Goal: Task Accomplishment & Management: Manage account settings

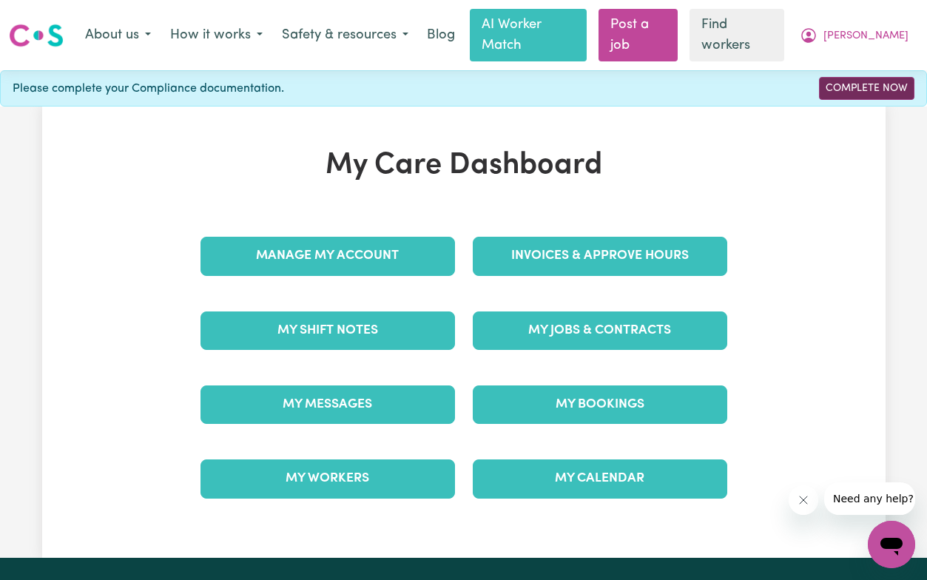
click at [843, 77] on link "Complete Now" at bounding box center [866, 88] width 95 height 23
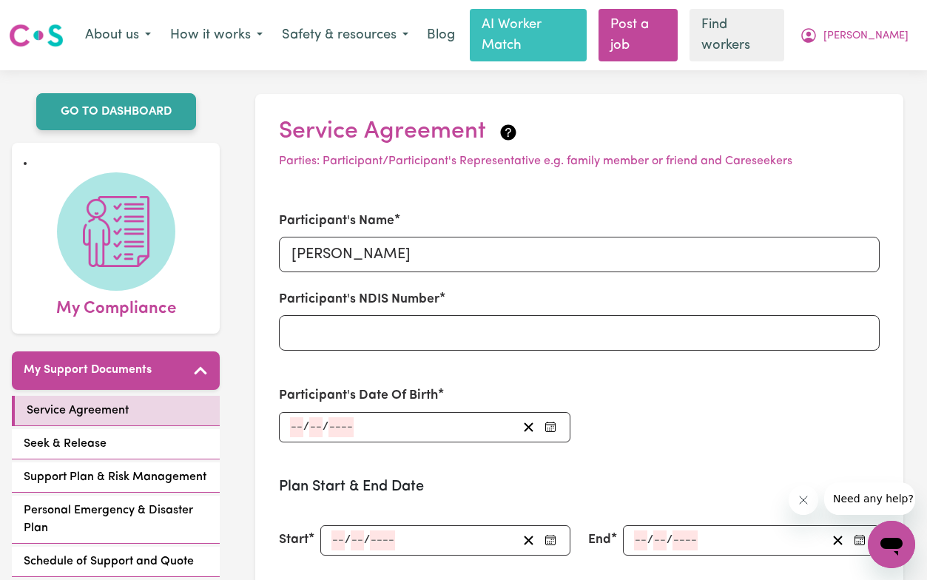
click at [168, 97] on link "GO TO DASHBOARD" at bounding box center [116, 111] width 160 height 37
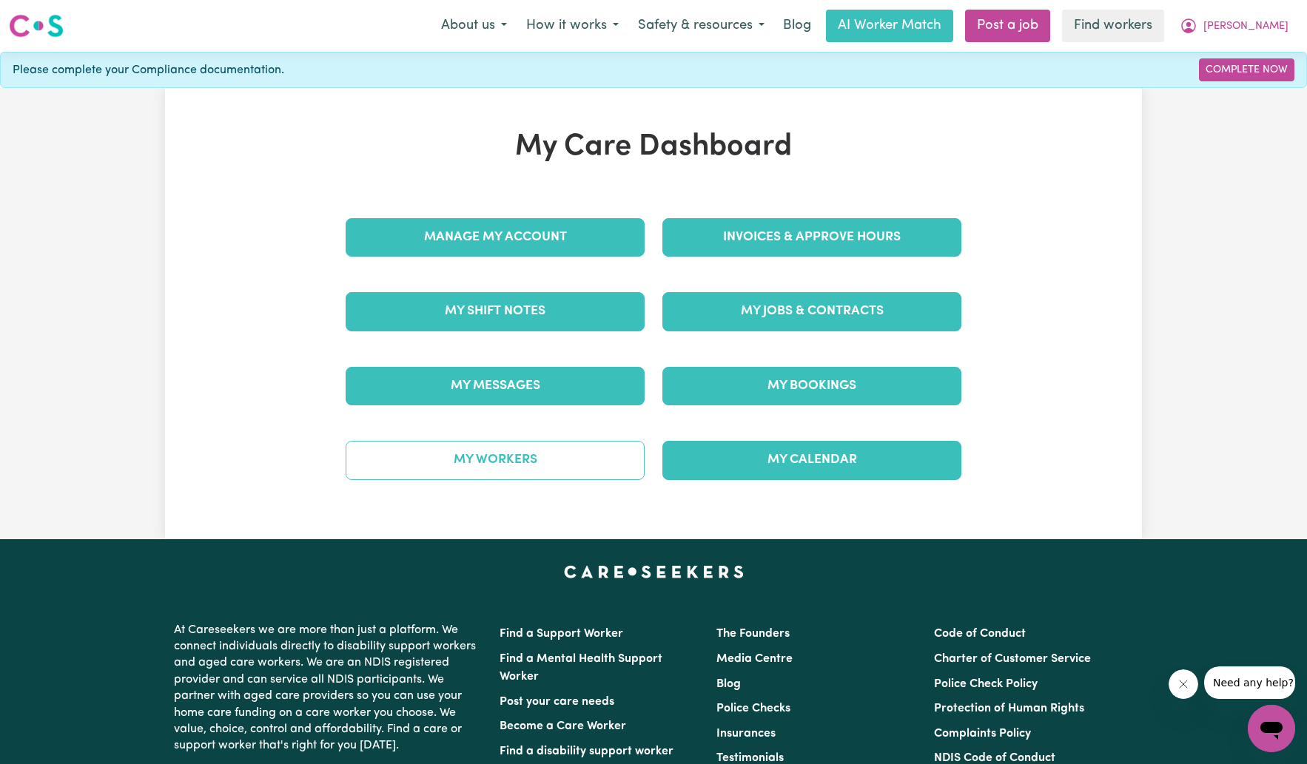
click at [476, 461] on link "My Workers" at bounding box center [494, 460] width 299 height 38
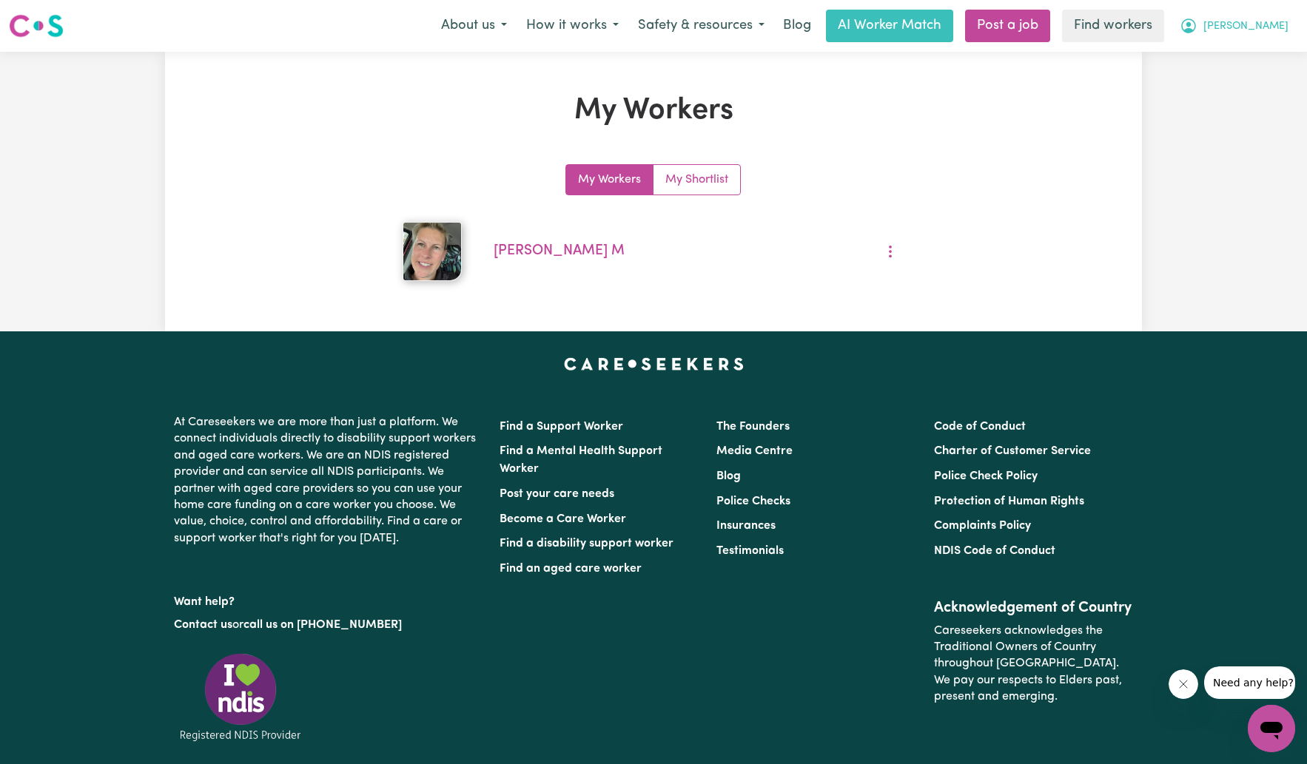
click at [926, 26] on span "[PERSON_NAME]" at bounding box center [1245, 26] width 85 height 16
click at [926, 55] on link "My Dashboard" at bounding box center [1238, 58] width 117 height 28
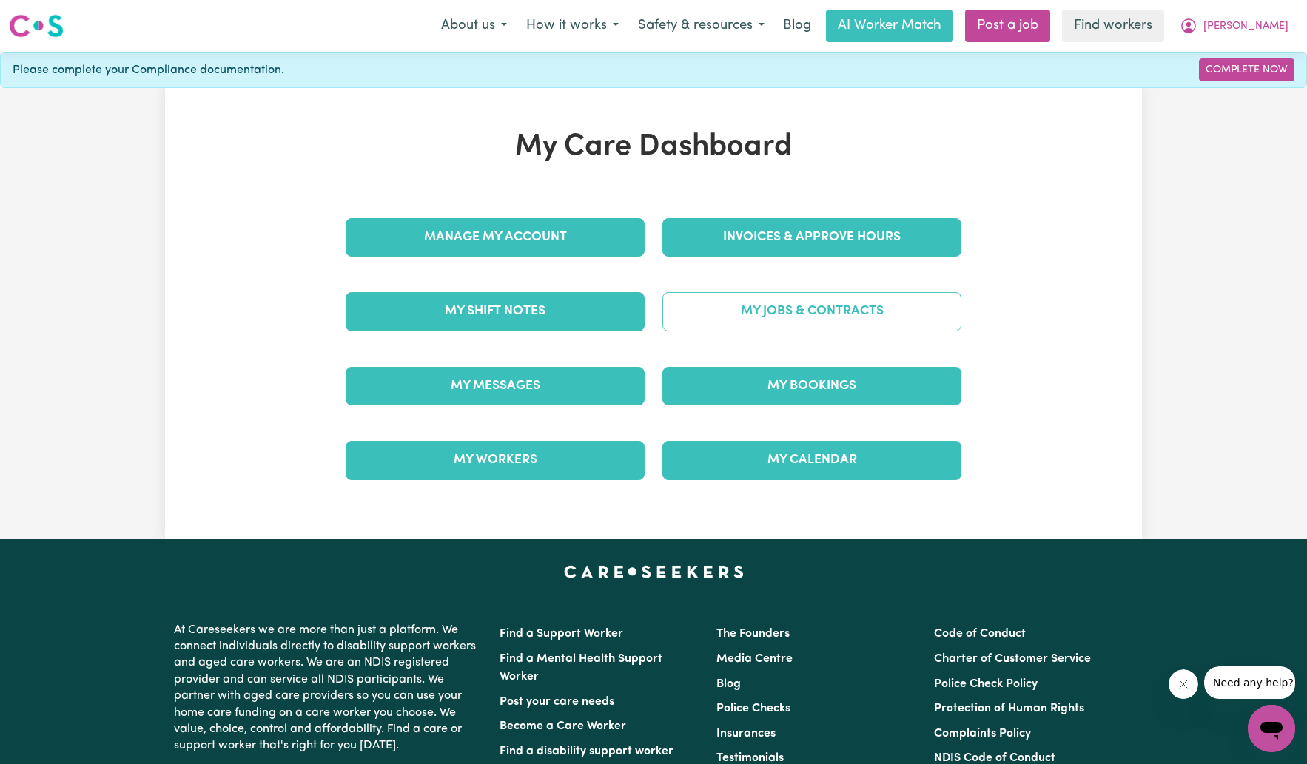
click at [769, 309] on link "My Jobs & Contracts" at bounding box center [811, 311] width 299 height 38
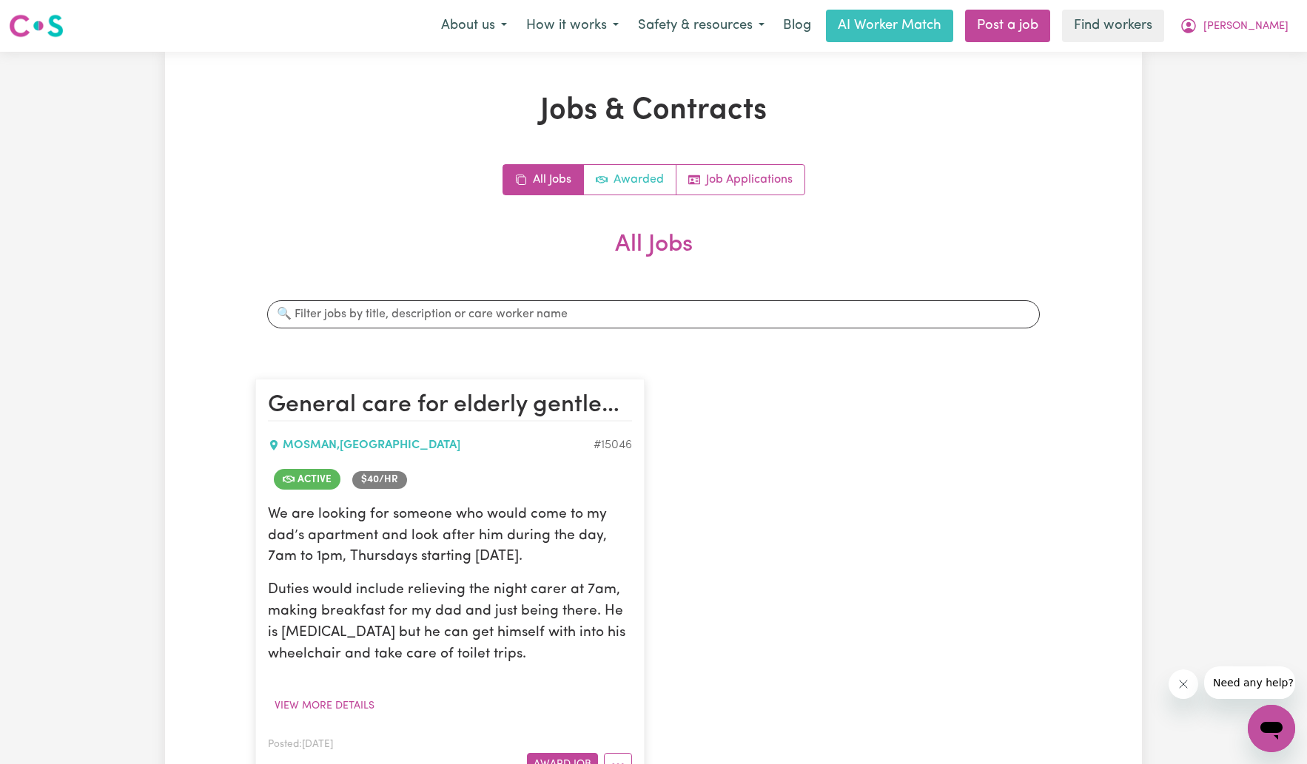
click at [642, 183] on link "Awarded" at bounding box center [630, 180] width 92 height 30
click at [549, 181] on link "All Jobs" at bounding box center [543, 180] width 81 height 30
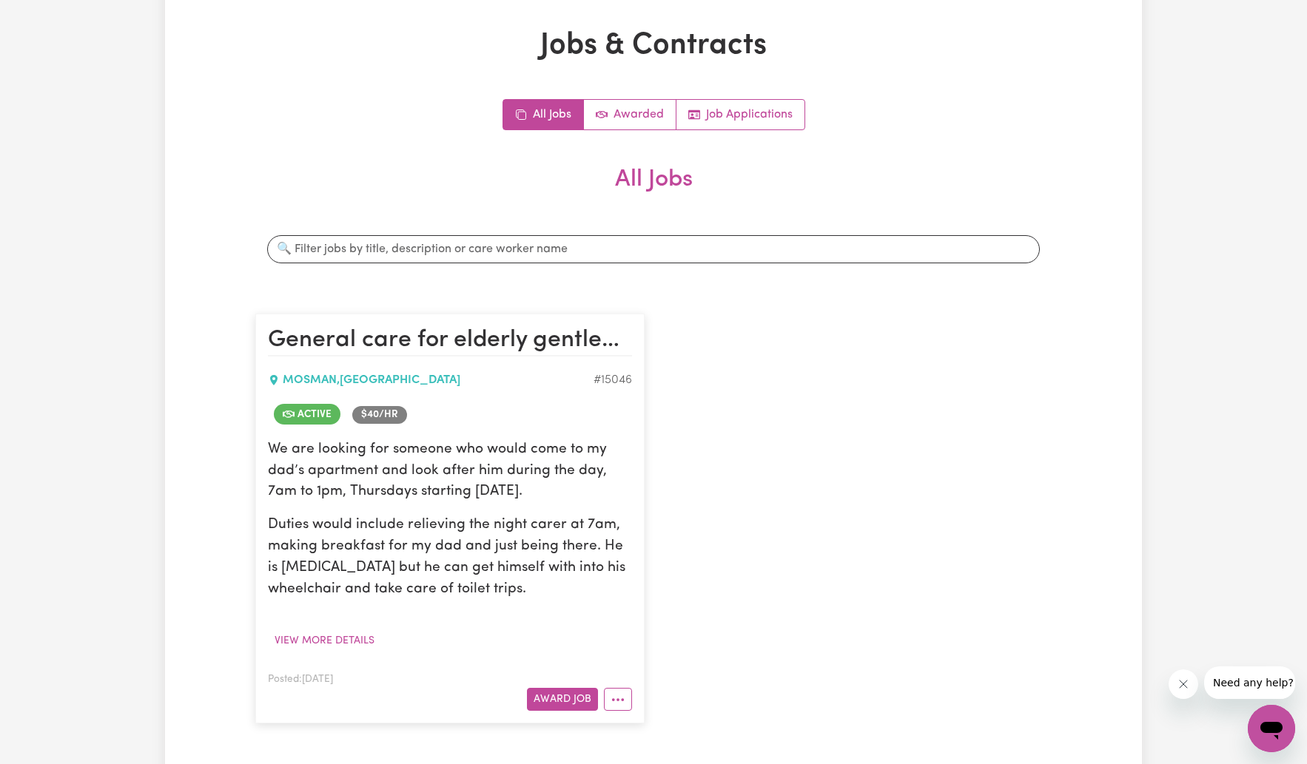
scroll to position [98, 0]
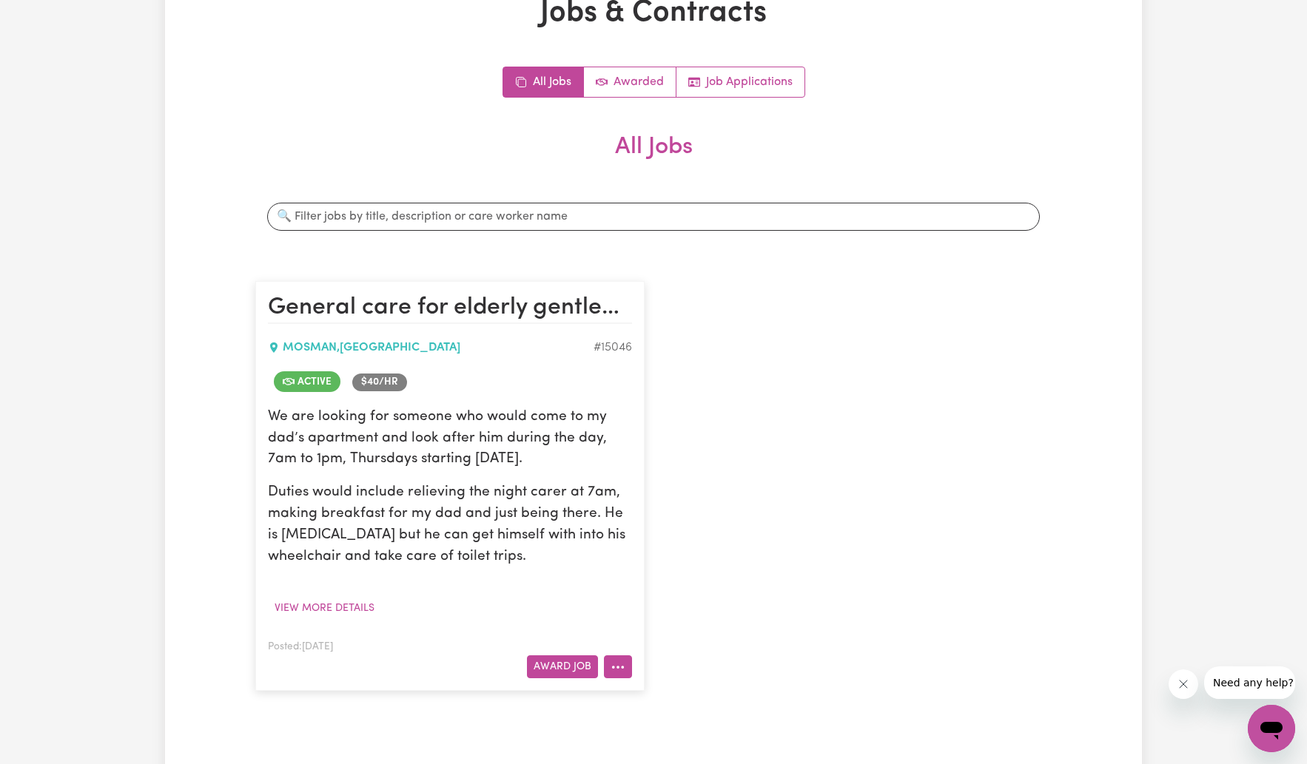
click at [618, 579] on icon "More options" at bounding box center [617, 667] width 15 height 15
click at [861, 528] on div "General care for elderly gentleman, [PERSON_NAME] , [GEOGRAPHIC_DATA] # 15046 A…" at bounding box center [653, 485] width 814 height 439
click at [622, 579] on button "More options" at bounding box center [618, 666] width 28 height 23
click at [880, 579] on div "General care for elderly gentleman, [PERSON_NAME] , [GEOGRAPHIC_DATA] # 15046 A…" at bounding box center [653, 485] width 814 height 439
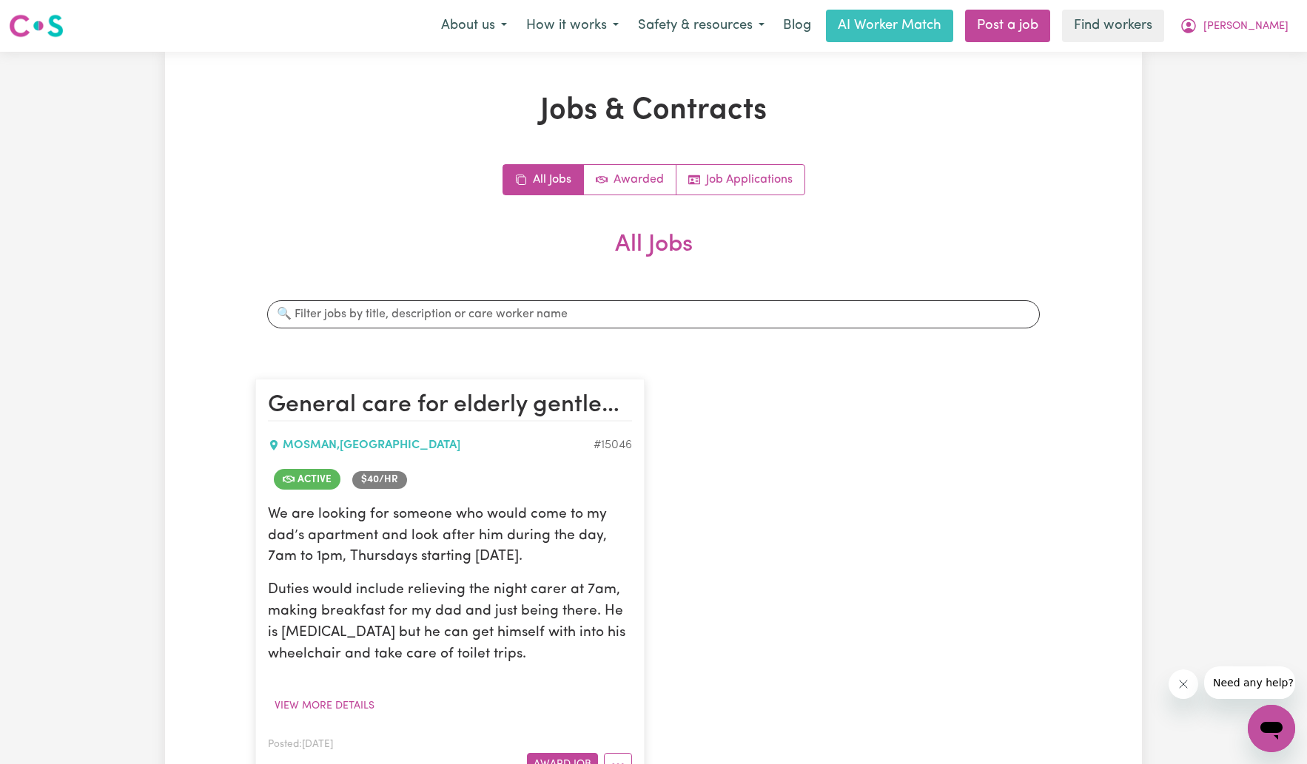
scroll to position [0, 0]
click at [926, 29] on span "[PERSON_NAME]" at bounding box center [1245, 26] width 85 height 16
click at [926, 58] on link "My Dashboard" at bounding box center [1238, 58] width 117 height 28
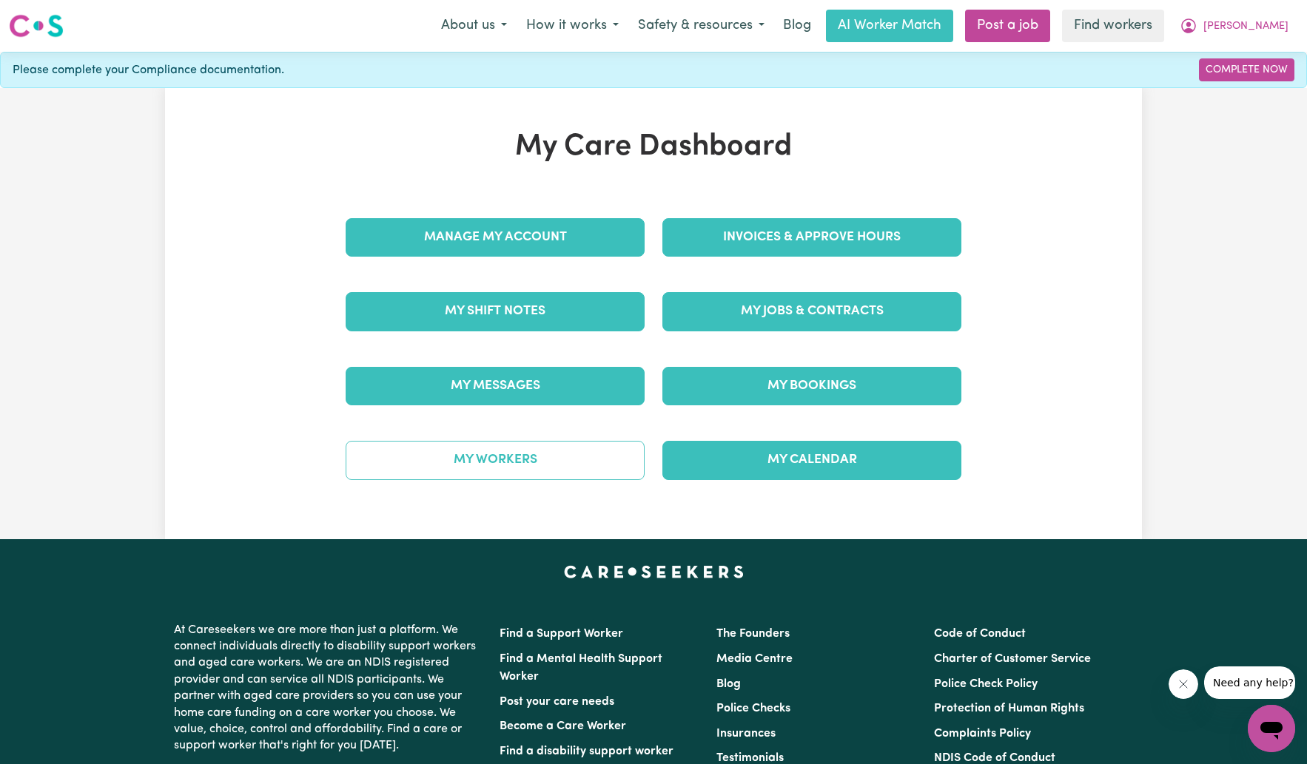
click at [508, 460] on link "My Workers" at bounding box center [494, 460] width 299 height 38
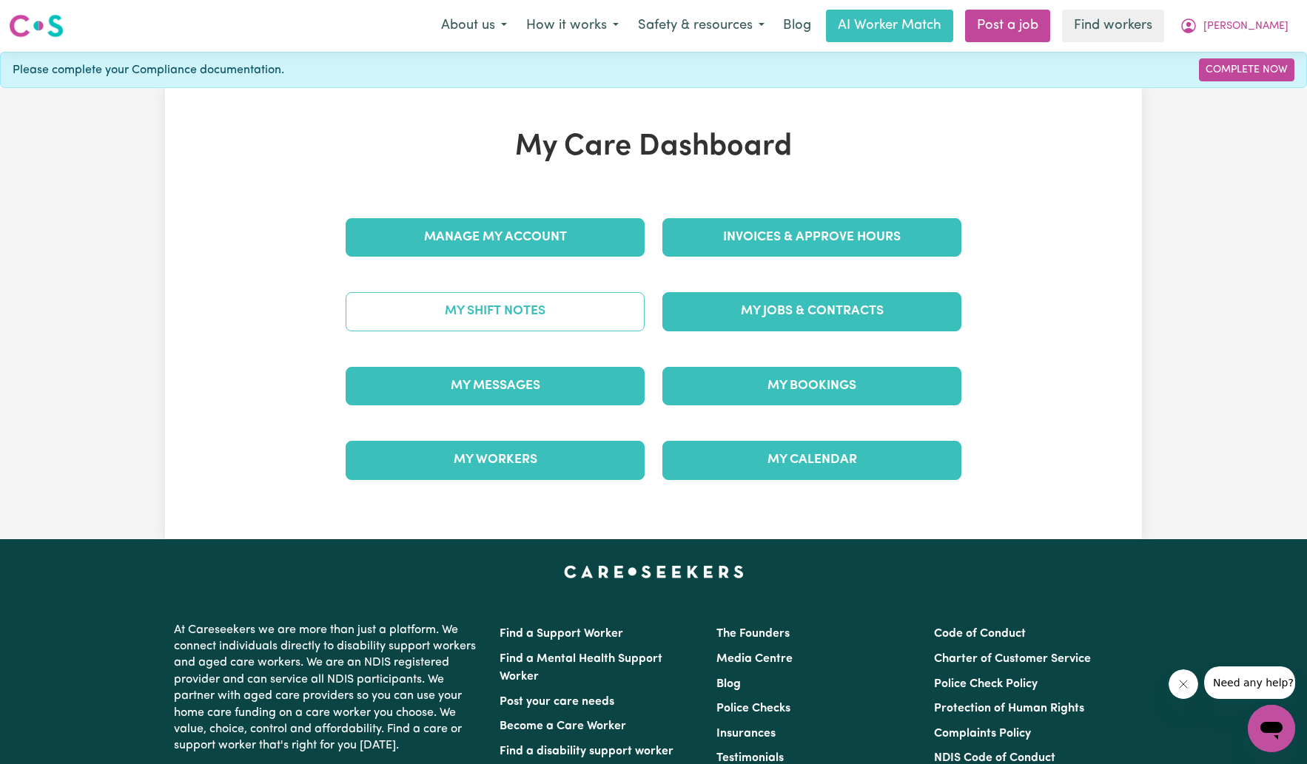
click at [454, 313] on link "My Shift Notes" at bounding box center [494, 311] width 299 height 38
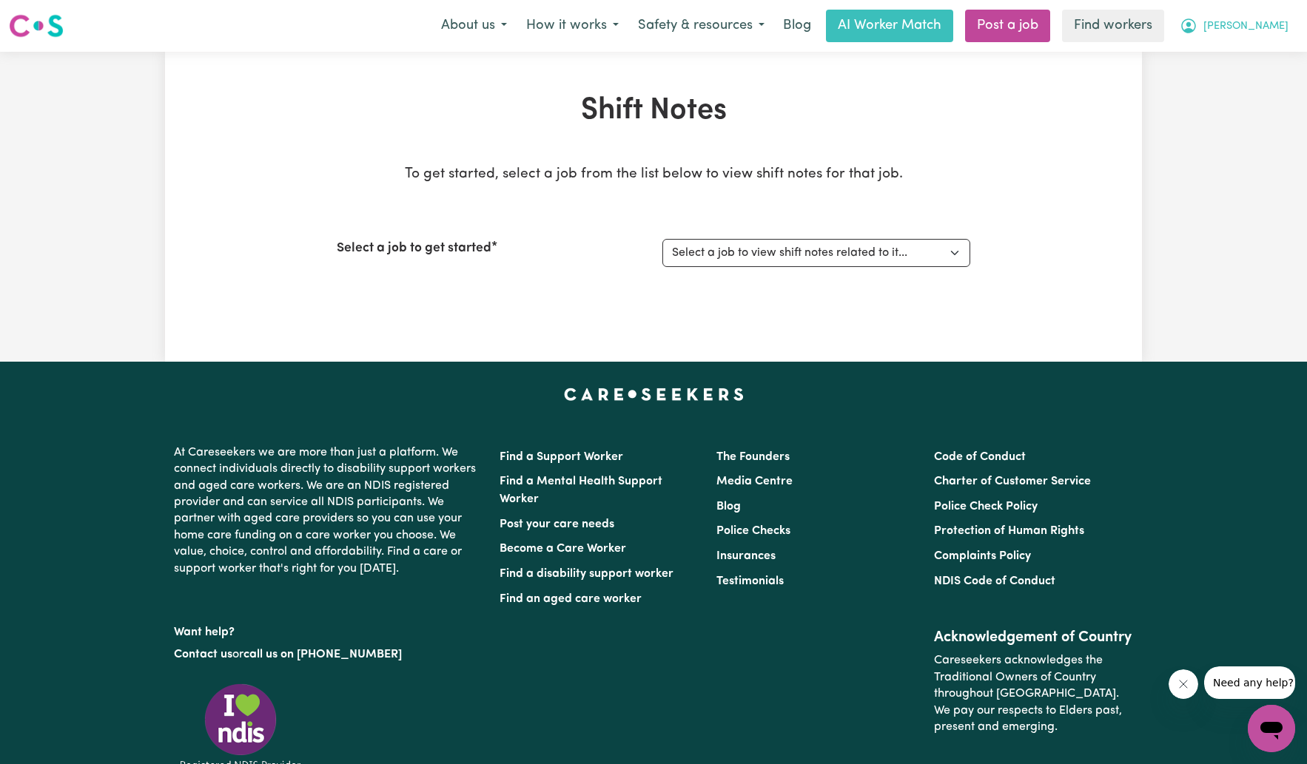
click at [926, 29] on span "[PERSON_NAME]" at bounding box center [1245, 26] width 85 height 16
click at [926, 54] on link "My Dashboard" at bounding box center [1238, 58] width 117 height 28
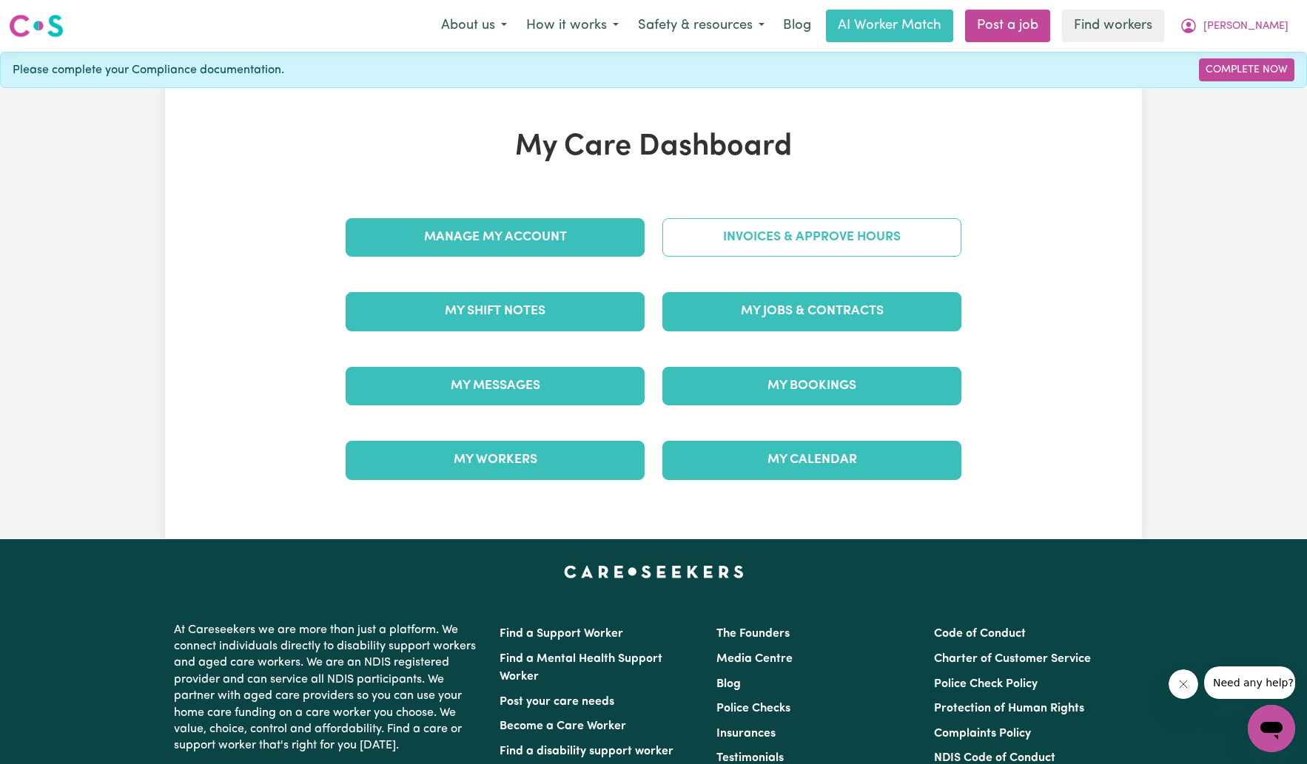
click at [776, 234] on link "Invoices & Approve Hours" at bounding box center [811, 237] width 299 height 38
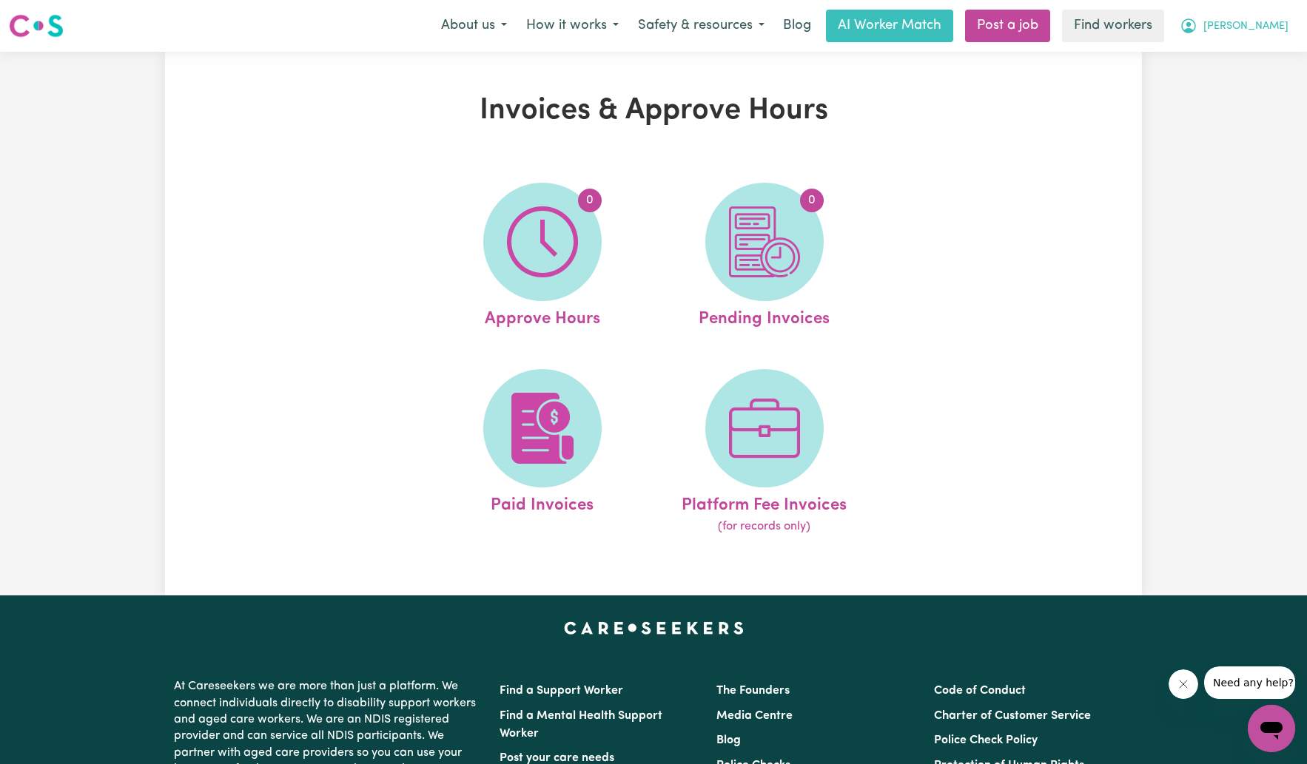
click at [926, 28] on span "[PERSON_NAME]" at bounding box center [1245, 26] width 85 height 16
click at [926, 52] on link "My Dashboard" at bounding box center [1238, 58] width 117 height 28
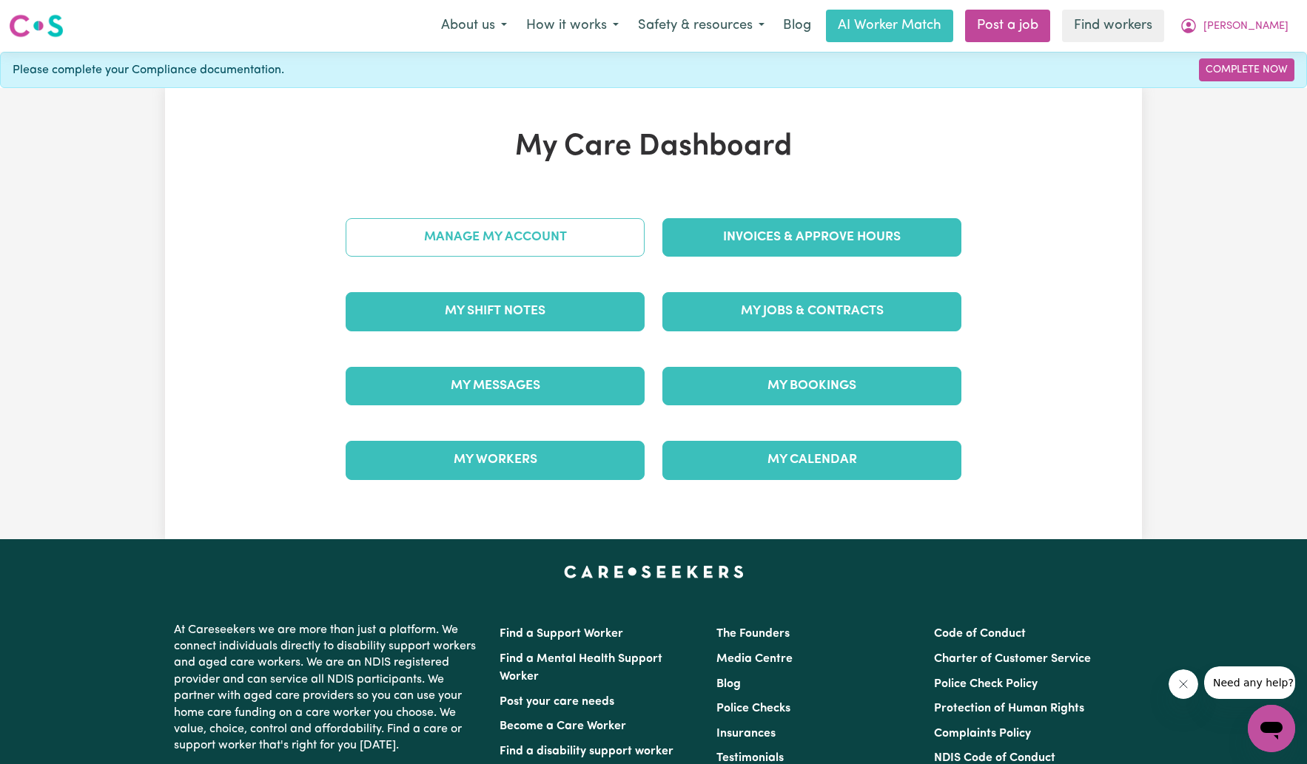
click at [535, 231] on link "Manage My Account" at bounding box center [494, 237] width 299 height 38
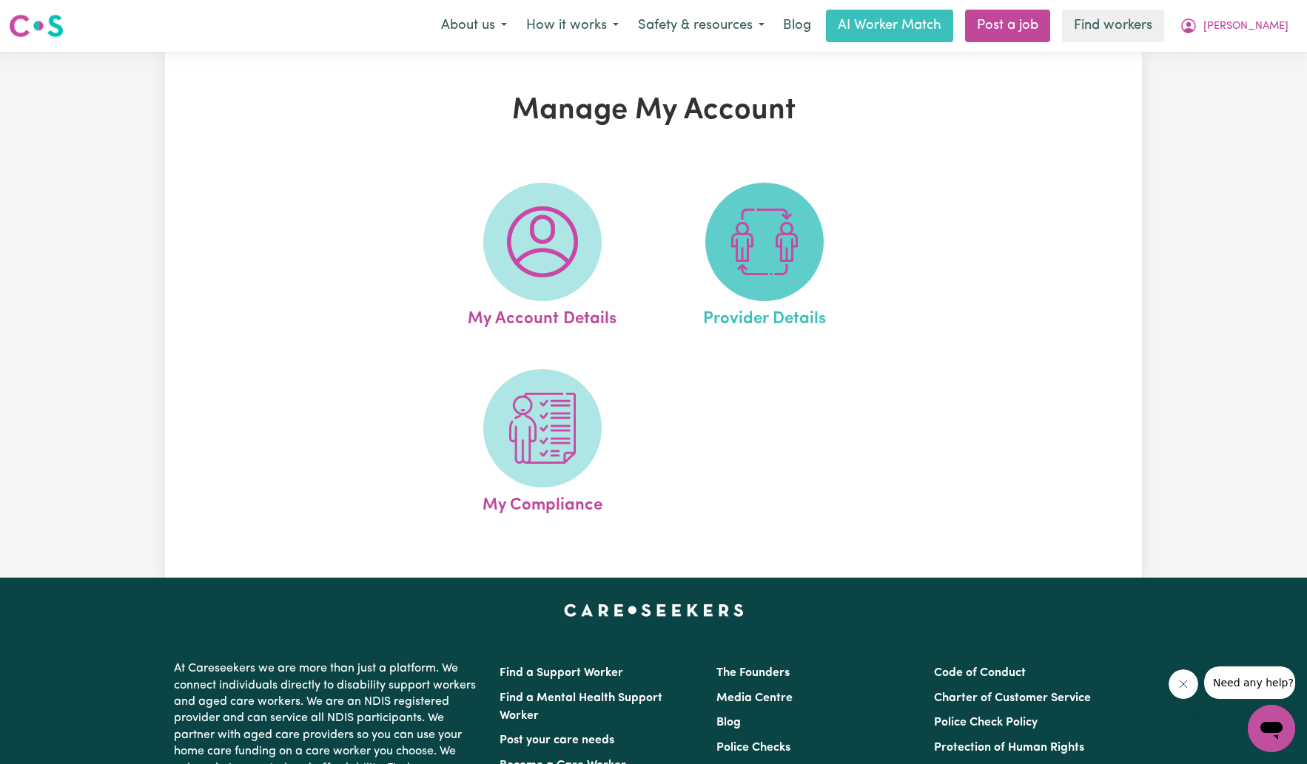
click at [768, 268] on img at bounding box center [764, 241] width 71 height 71
select select "PRIVATELY"
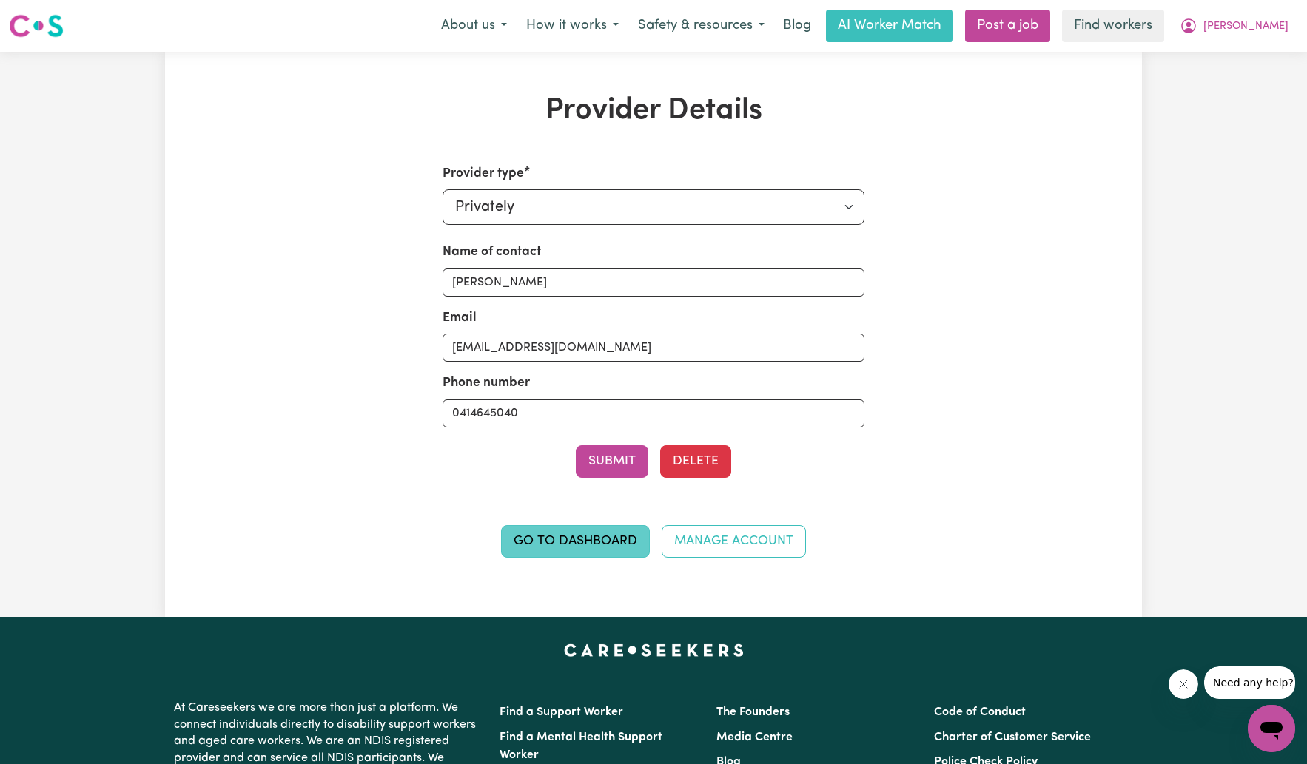
click at [570, 539] on link "Go to Dashboard" at bounding box center [575, 541] width 149 height 33
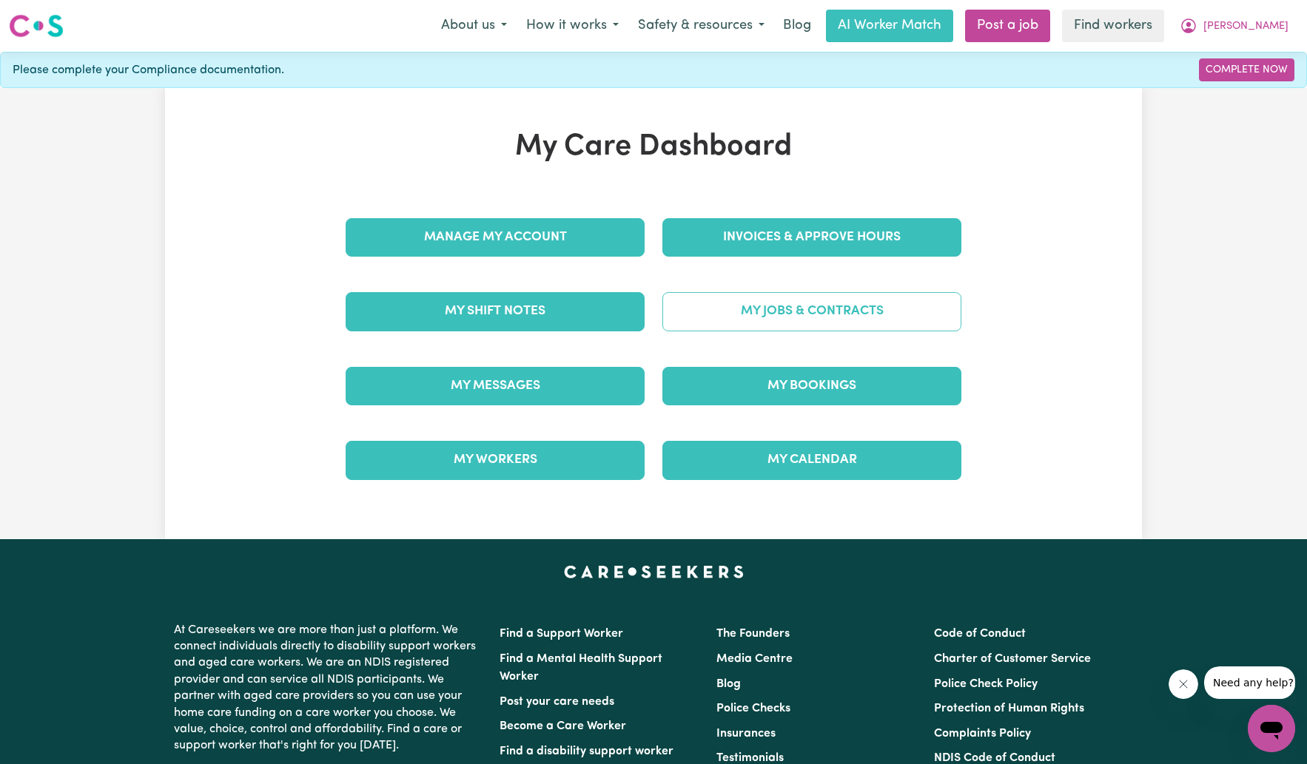
click at [775, 314] on link "My Jobs & Contracts" at bounding box center [811, 311] width 299 height 38
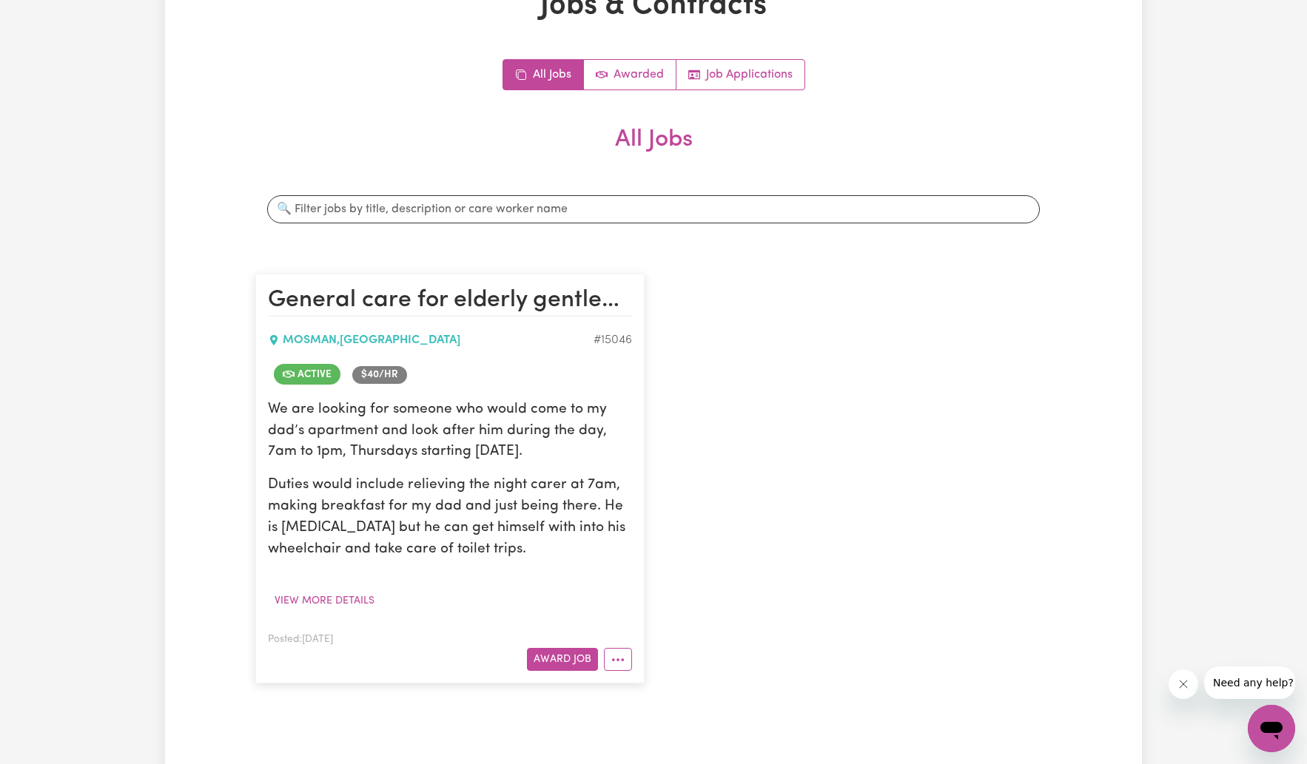
scroll to position [117, 0]
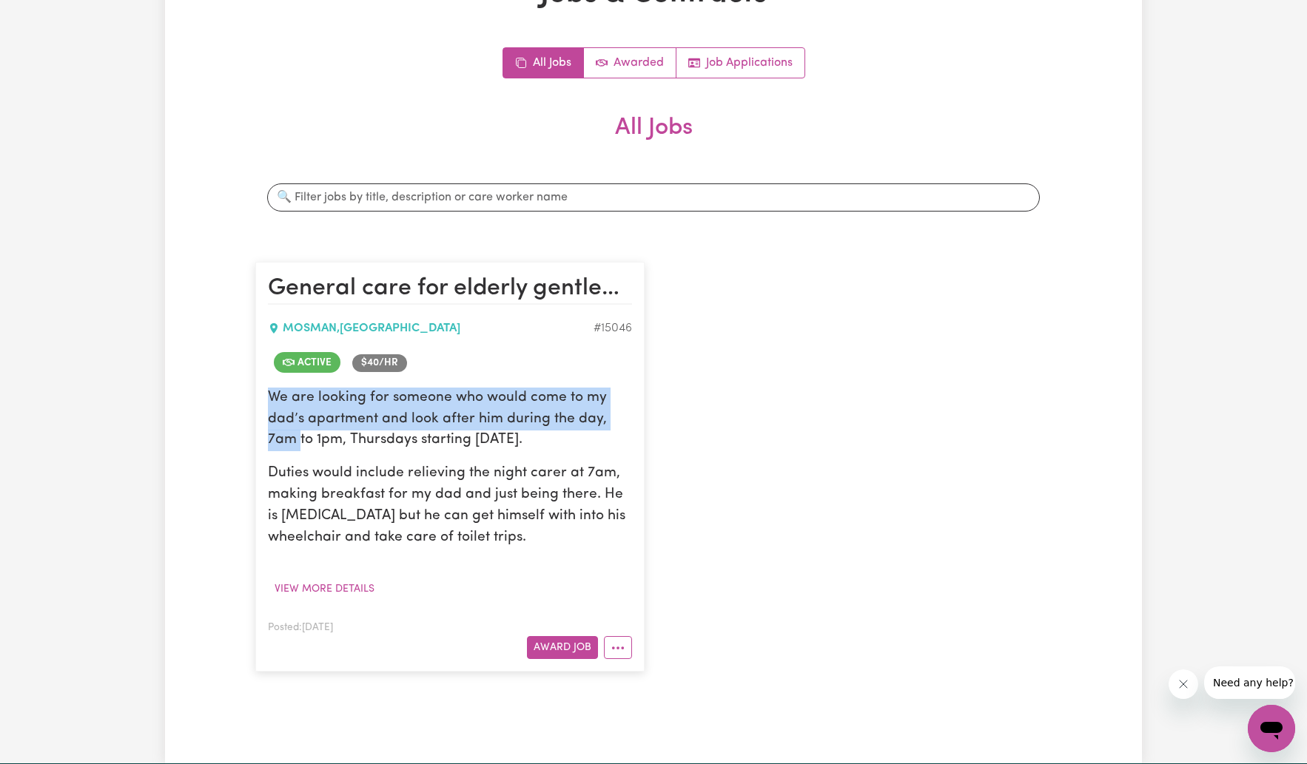
drag, startPoint x: 270, startPoint y: 397, endPoint x: 301, endPoint y: 428, distance: 44.5
click at [301, 428] on p "We are looking for someone who would come to my dad’s apartment and look after …" at bounding box center [450, 420] width 364 height 64
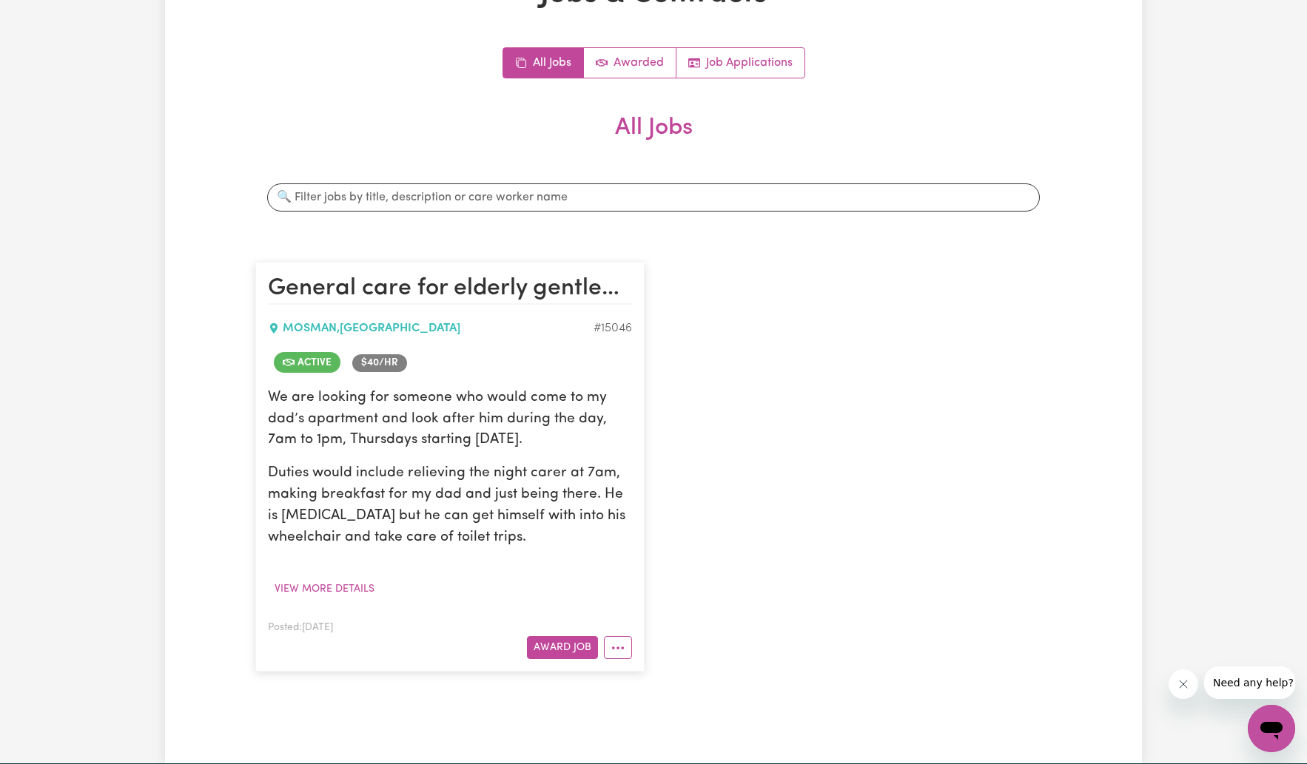
click at [307, 436] on p "We are looking for someone who would come to my dad’s apartment and look after …" at bounding box center [450, 420] width 364 height 64
click at [616, 579] on icon "More options" at bounding box center [617, 648] width 15 height 15
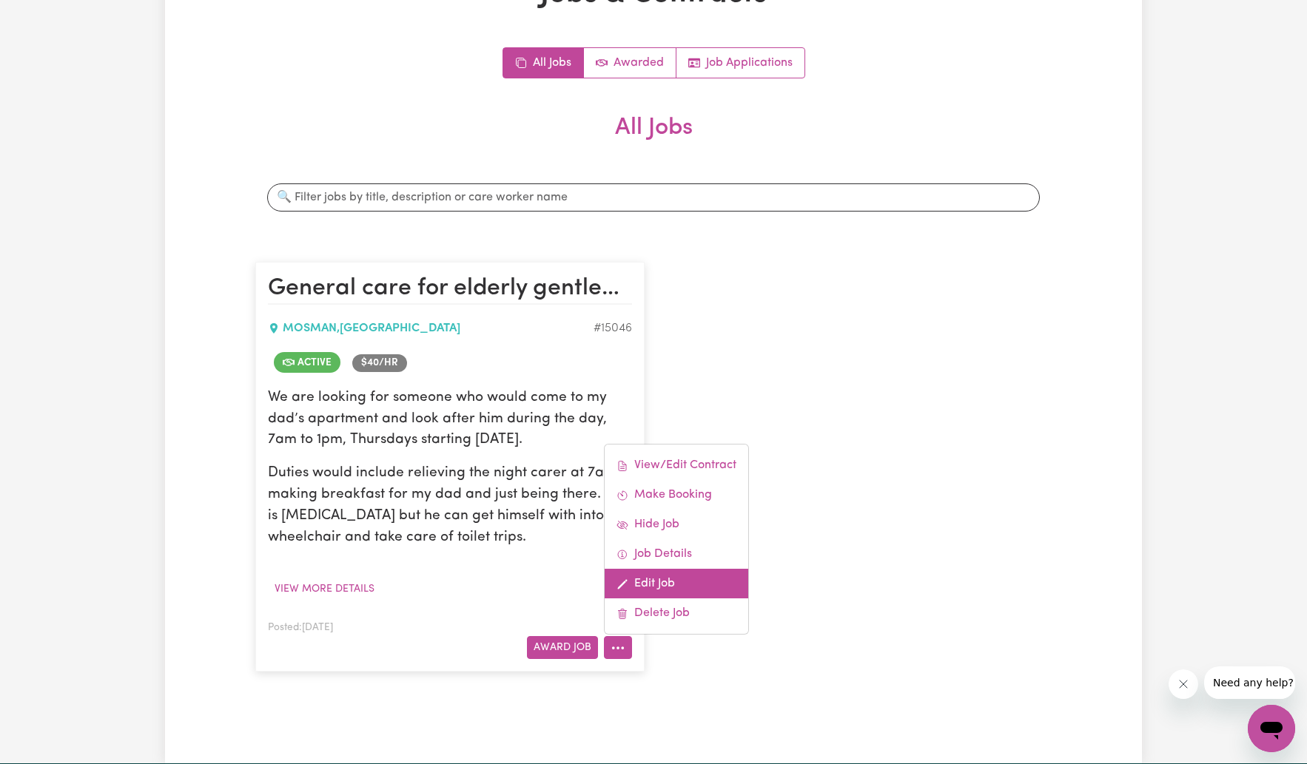
click at [650, 579] on link "Edit Job" at bounding box center [676, 584] width 144 height 30
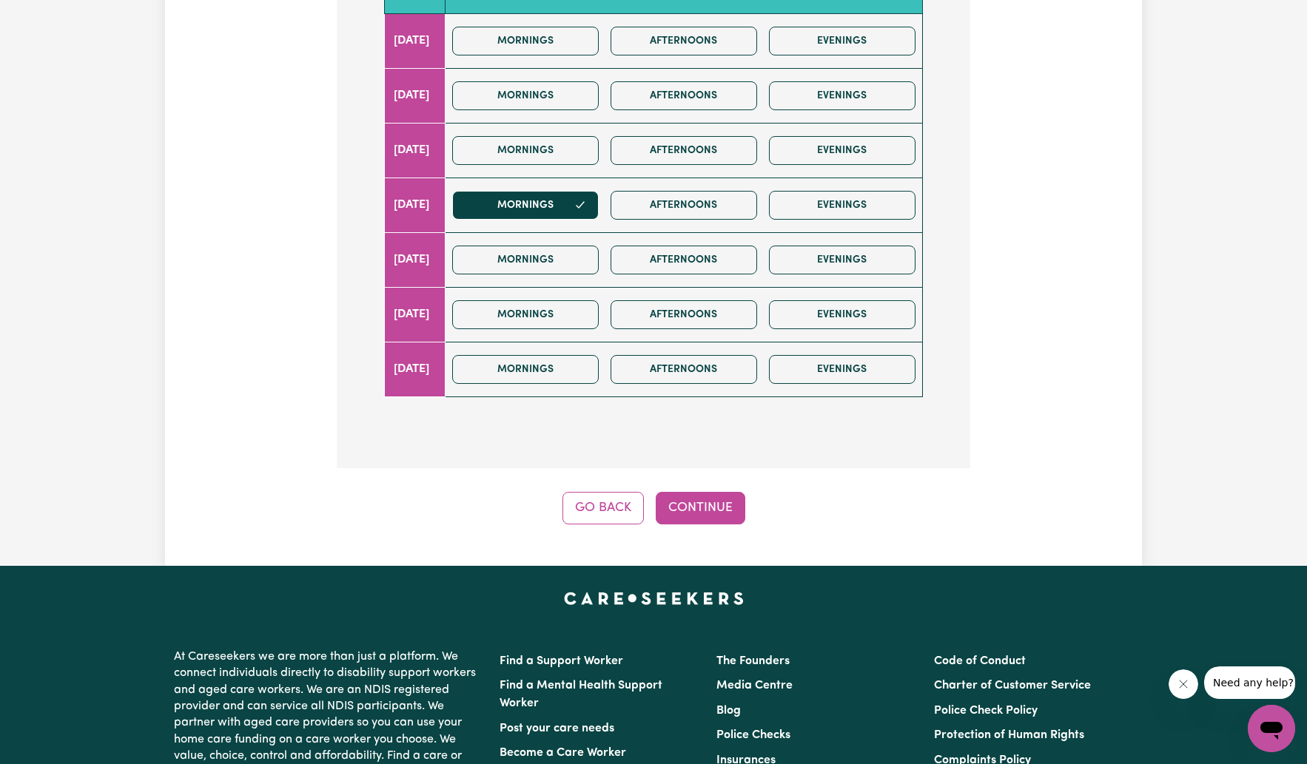
scroll to position [518, 0]
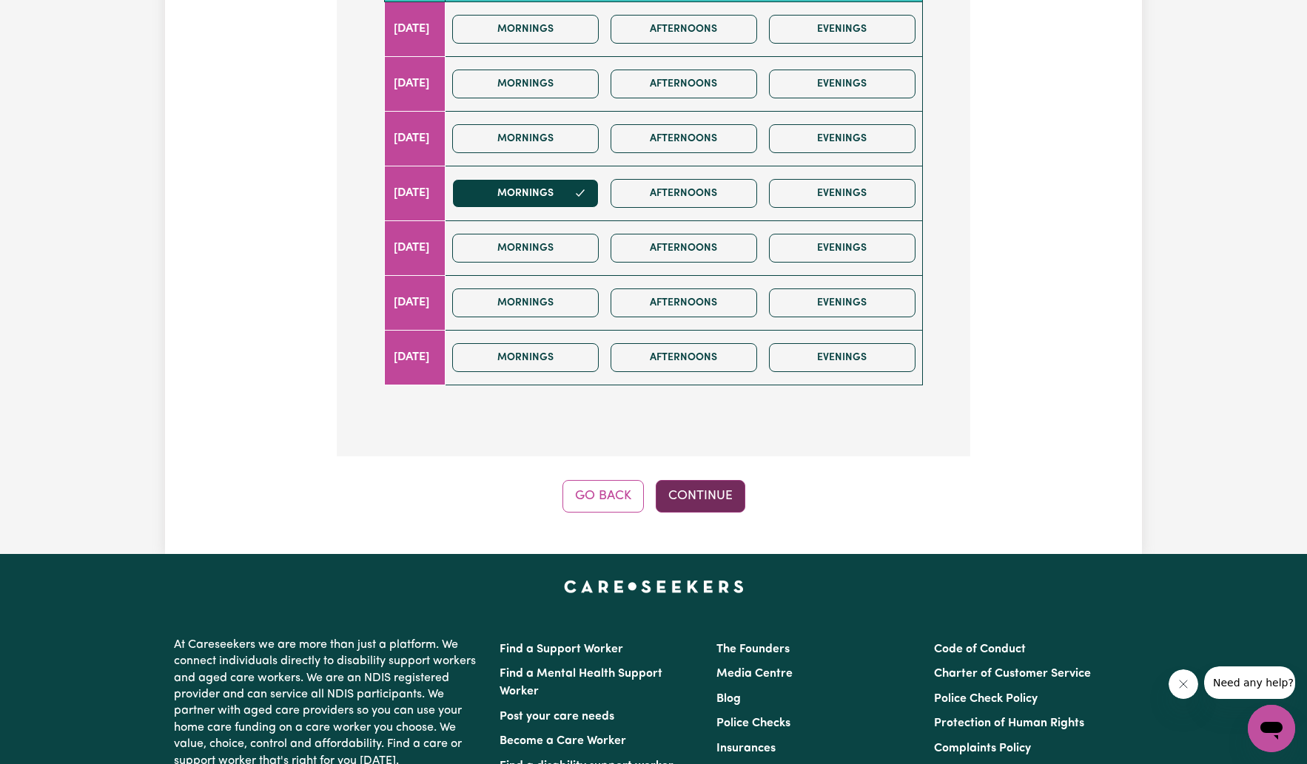
click at [690, 496] on button "Continue" at bounding box center [700, 496] width 90 height 33
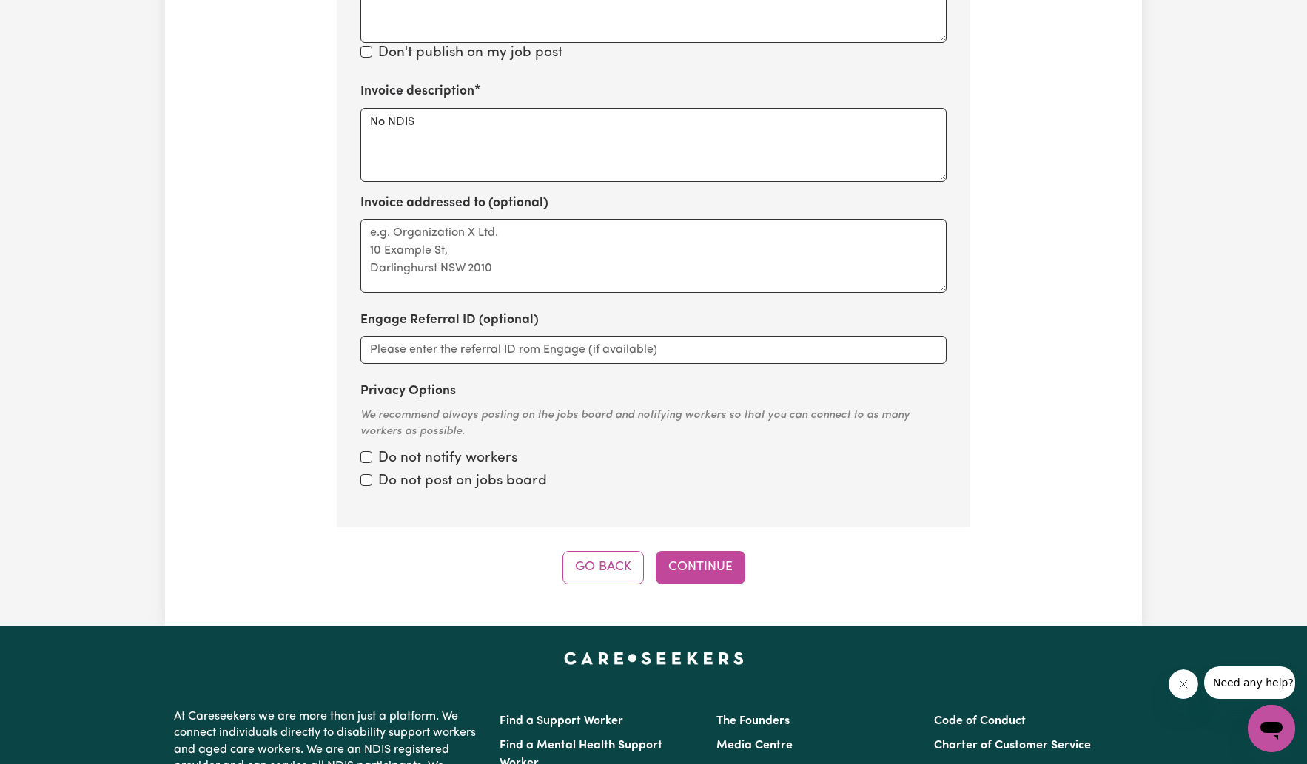
scroll to position [794, 0]
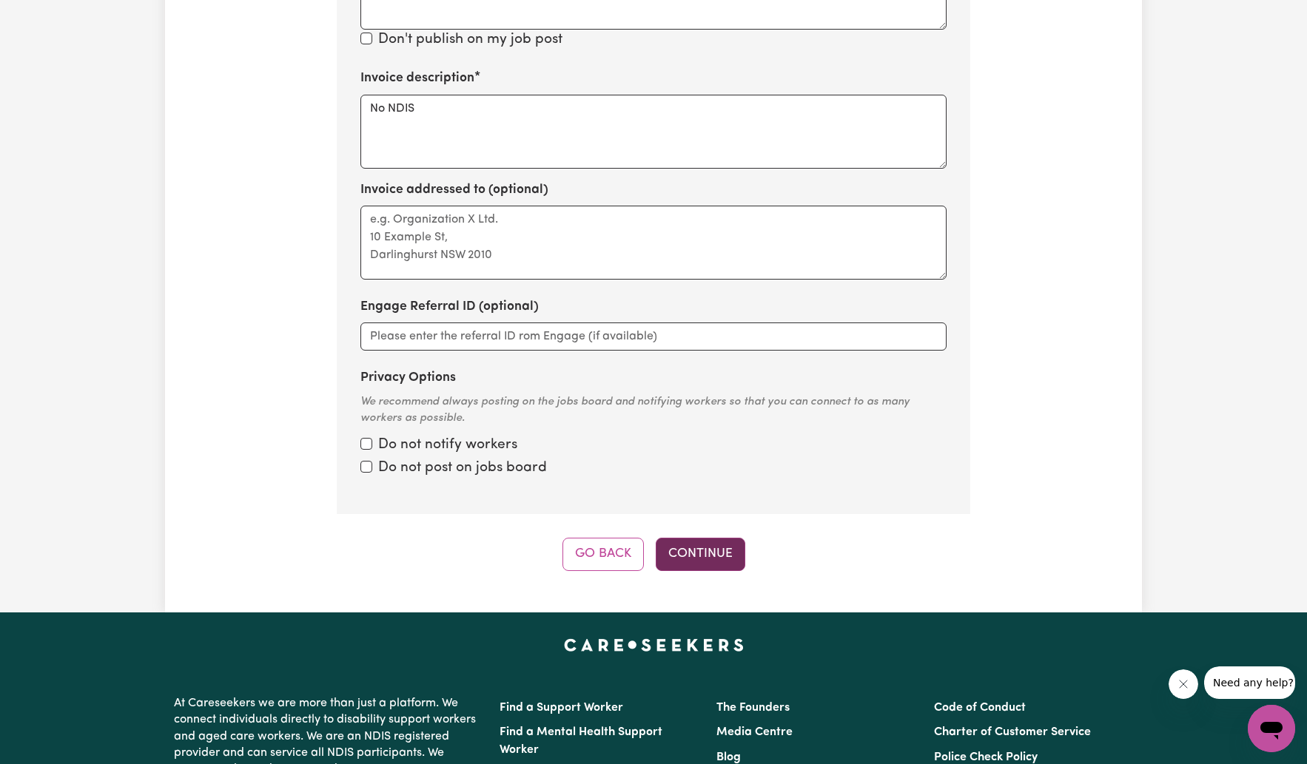
click at [690, 547] on button "Continue" at bounding box center [700, 554] width 90 height 33
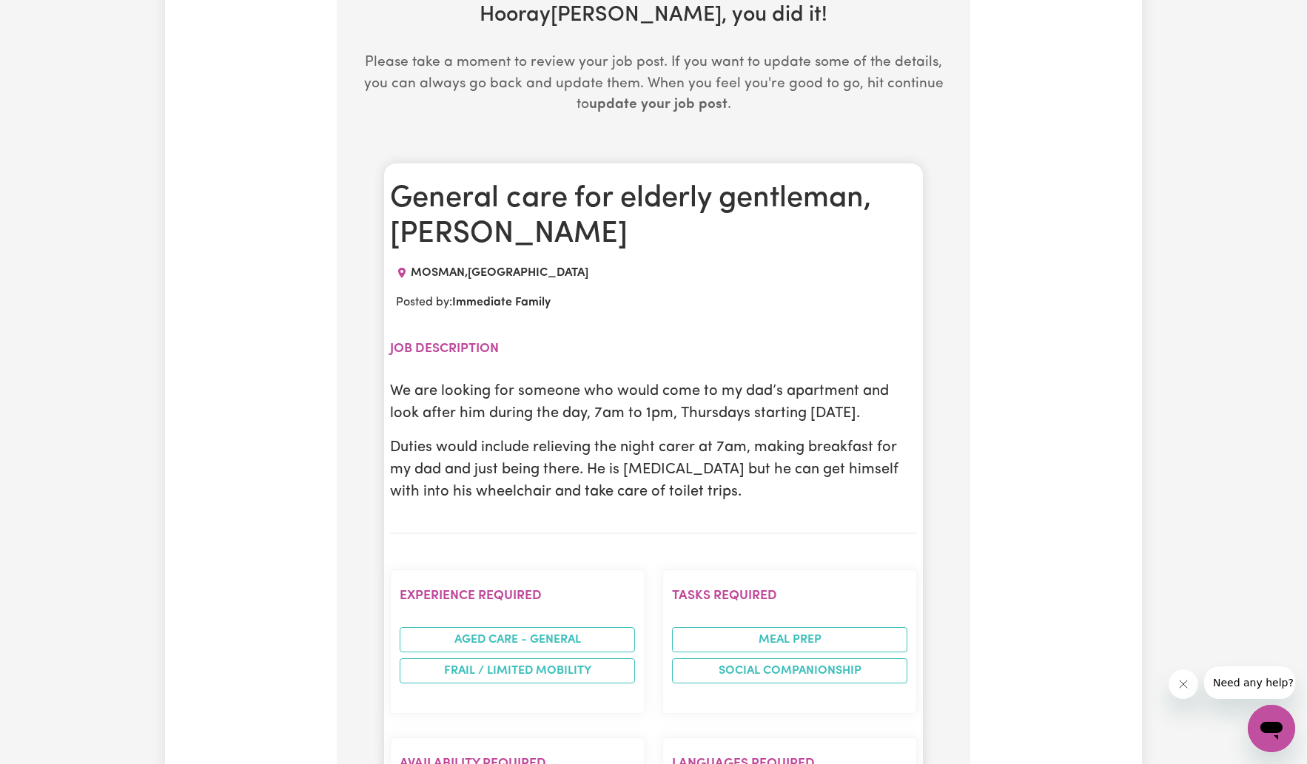
scroll to position [332, 0]
drag, startPoint x: 627, startPoint y: 486, endPoint x: 644, endPoint y: 488, distance: 17.1
click at [630, 486] on p "Duties would include relieving the night carer at 7am, making breakfast for my …" at bounding box center [653, 468] width 527 height 67
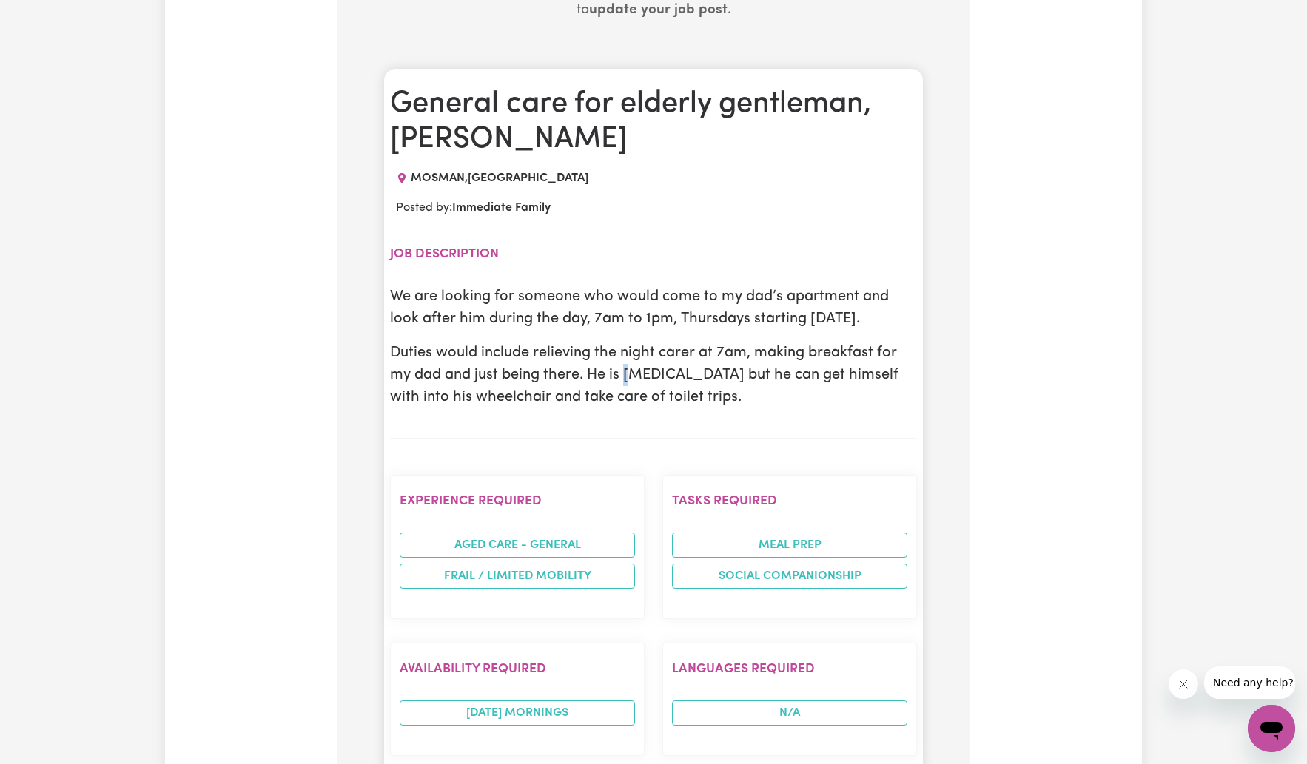
scroll to position [402, 0]
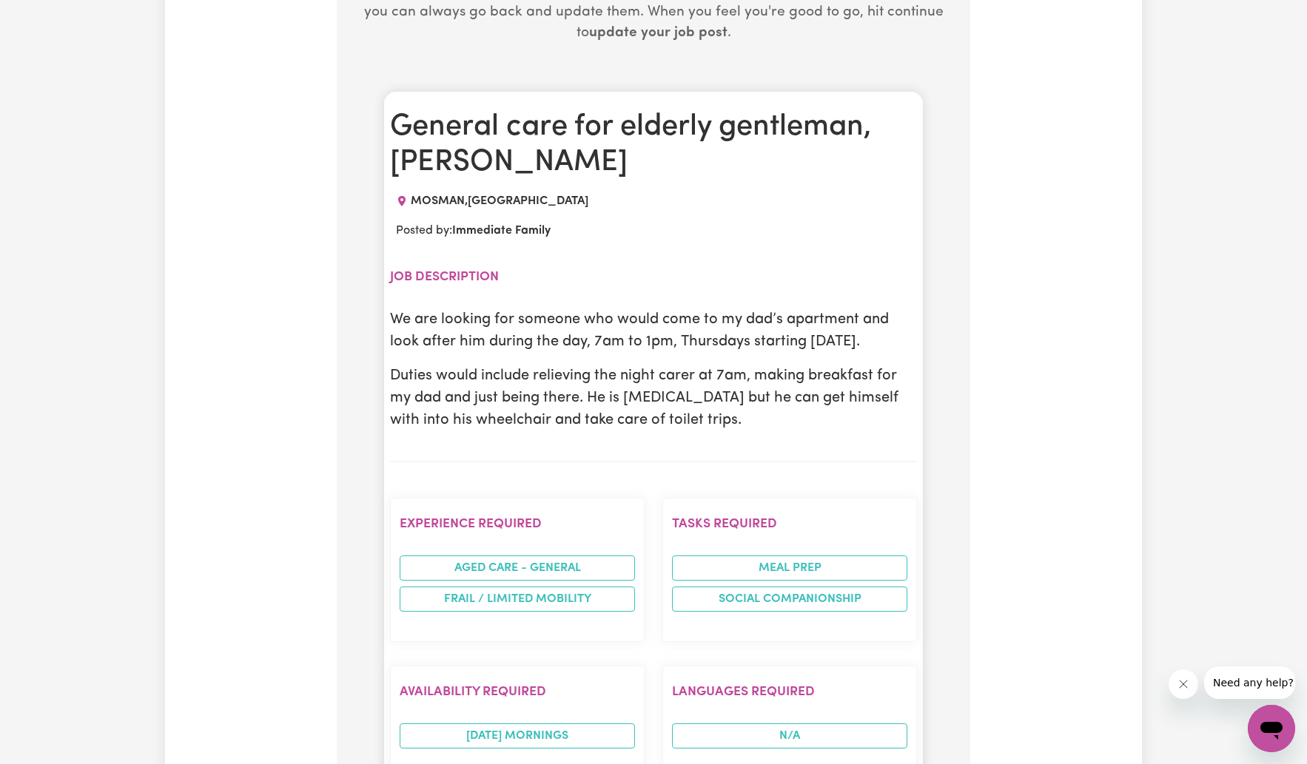
click at [629, 400] on p "Duties would include relieving the night carer at 7am, making breakfast for my …" at bounding box center [653, 398] width 527 height 67
click at [626, 417] on p "Duties would include relieving the night carer at 7am, making breakfast for my …" at bounding box center [653, 398] width 527 height 67
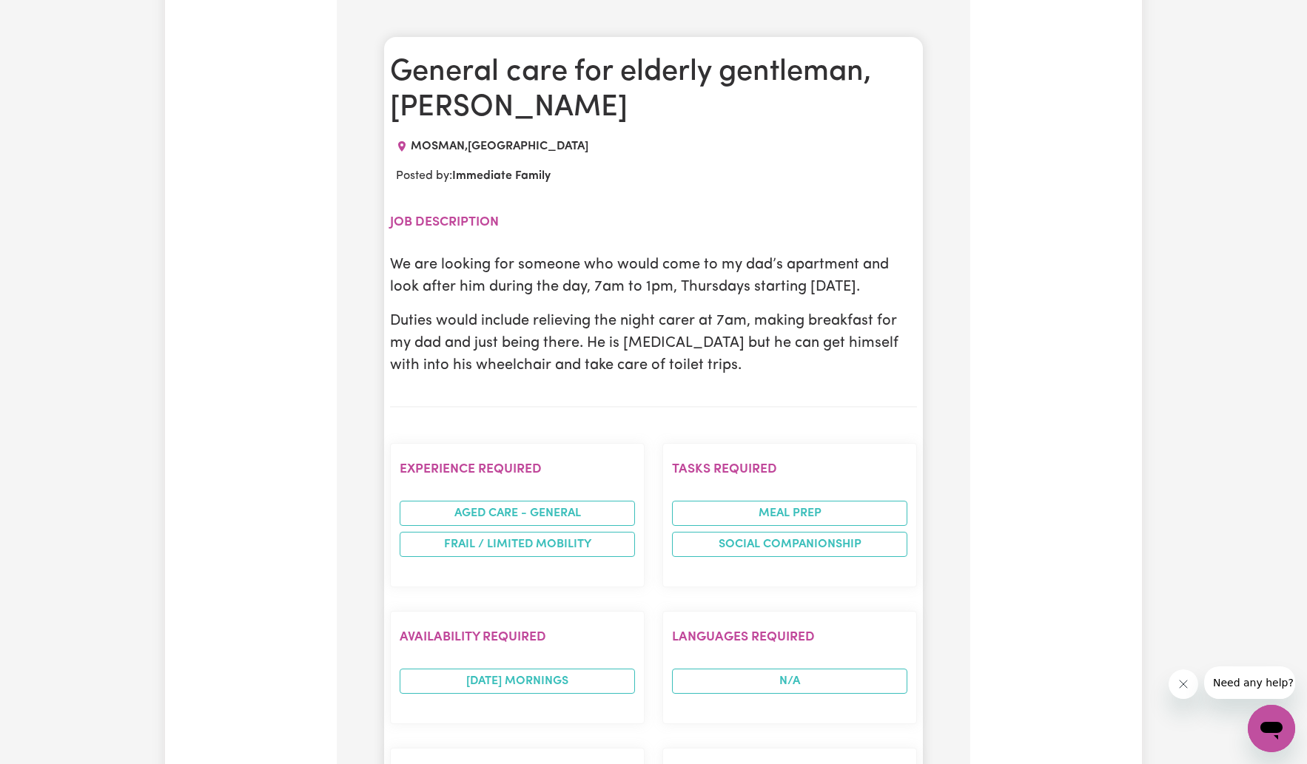
scroll to position [414, 0]
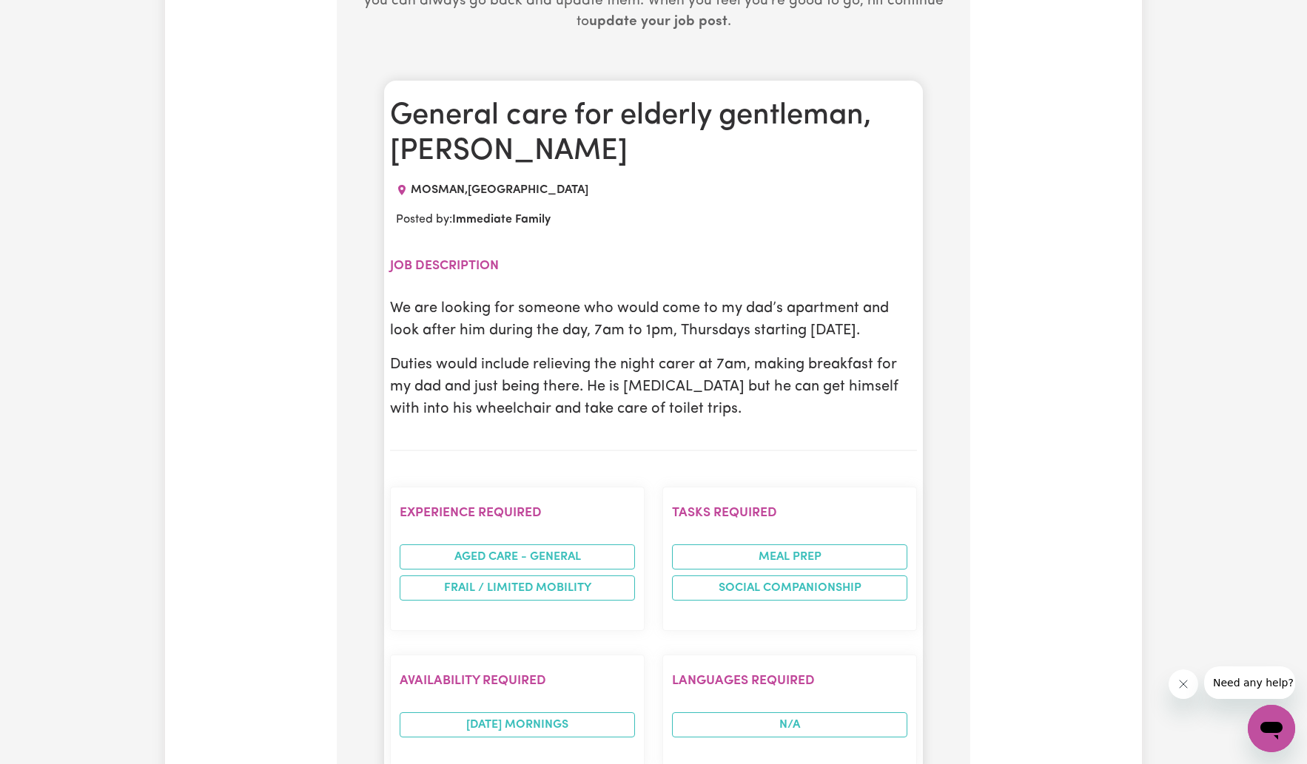
click at [547, 411] on p "Duties would include relieving the night carer at 7am, making breakfast for my …" at bounding box center [653, 387] width 527 height 67
click at [623, 404] on p "Duties would include relieving the night carer at 7am, making breakfast for my …" at bounding box center [653, 387] width 527 height 67
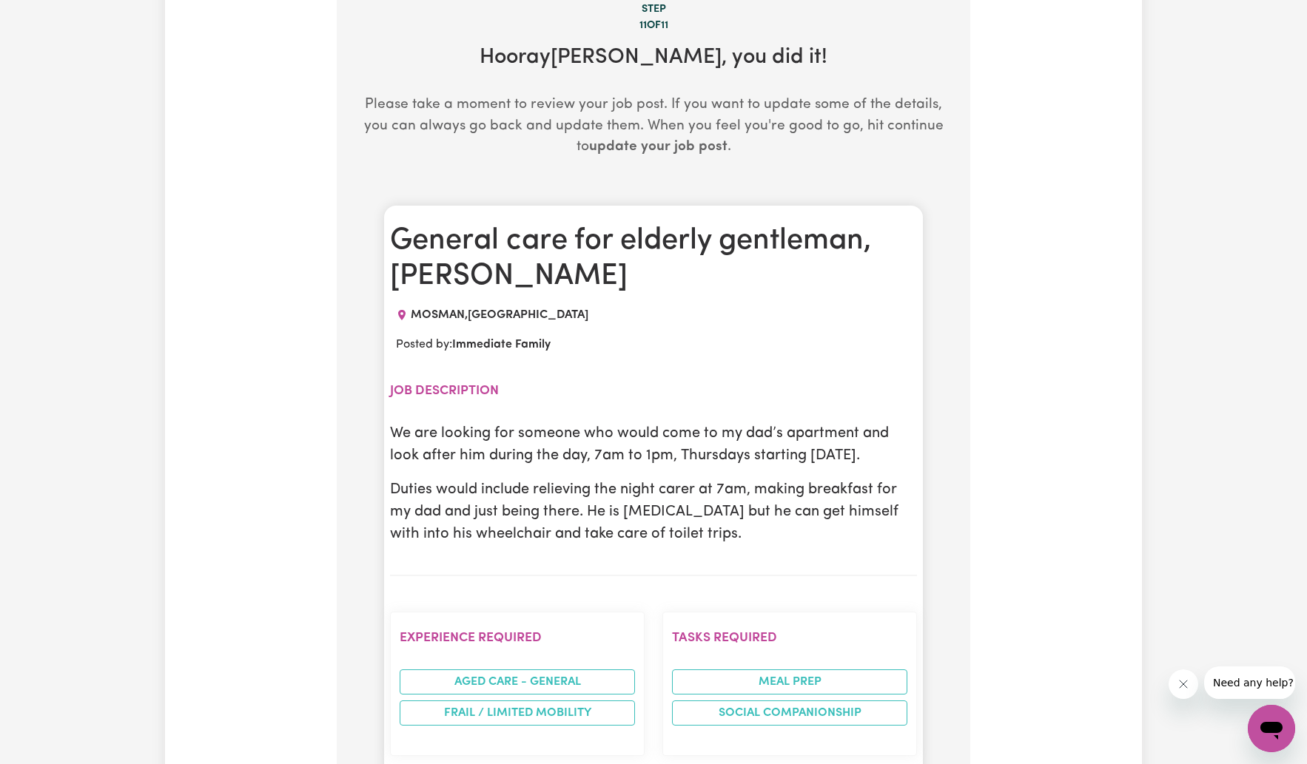
scroll to position [287, 0]
click at [703, 547] on p "Duties would include relieving the night carer at 7am, making breakfast for my …" at bounding box center [653, 513] width 527 height 67
click at [696, 547] on p "Duties would include relieving the night carer at 7am, making breakfast for my …" at bounding box center [653, 513] width 527 height 67
click at [675, 547] on p "Duties would include relieving the night carer at 7am, making breakfast for my …" at bounding box center [653, 513] width 527 height 67
click at [458, 387] on h2 "Job description" at bounding box center [653, 393] width 527 height 16
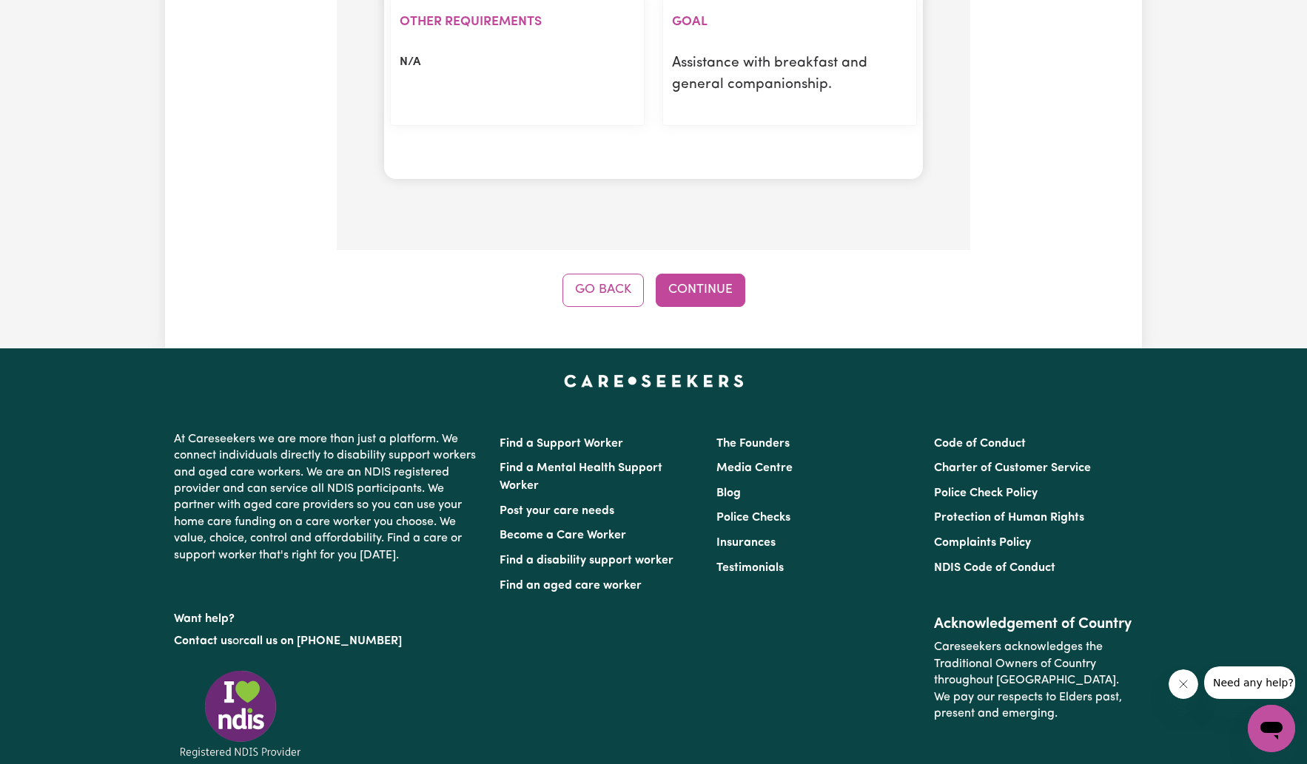
scroll to position [1525, 0]
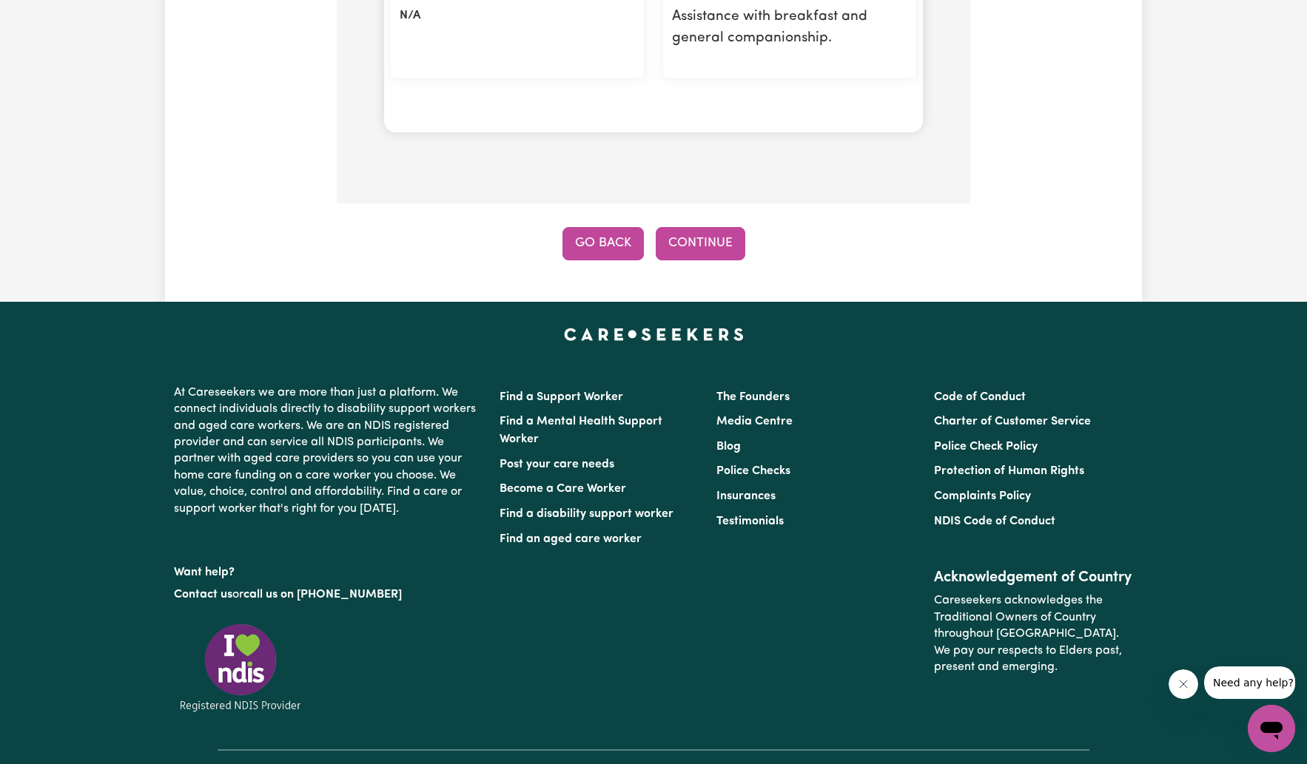
click at [584, 260] on button "Go Back" at bounding box center [602, 243] width 81 height 33
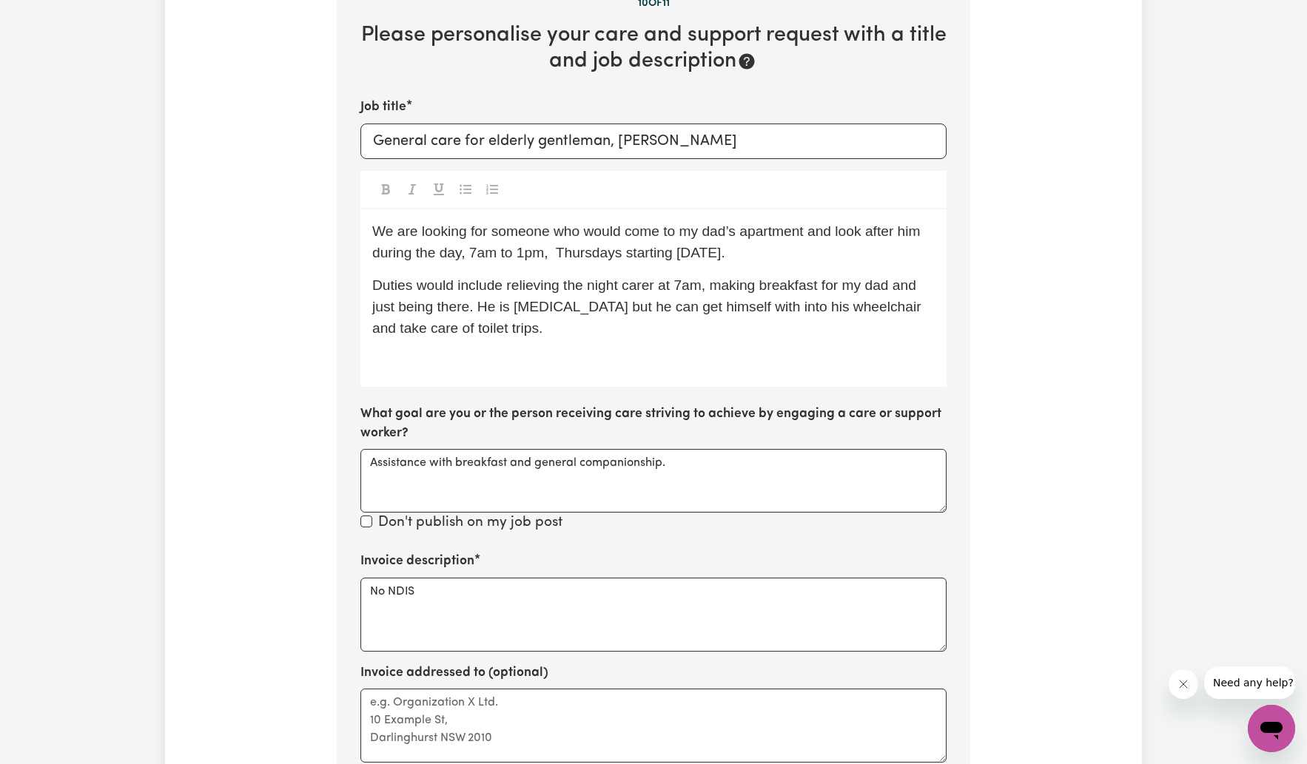
scroll to position [311, 0]
drag, startPoint x: 513, startPoint y: 304, endPoint x: 540, endPoint y: 312, distance: 27.8
click at [513, 304] on span "Duties would include relieving the night carer at 7am, making breakfast for my …" at bounding box center [648, 306] width 553 height 58
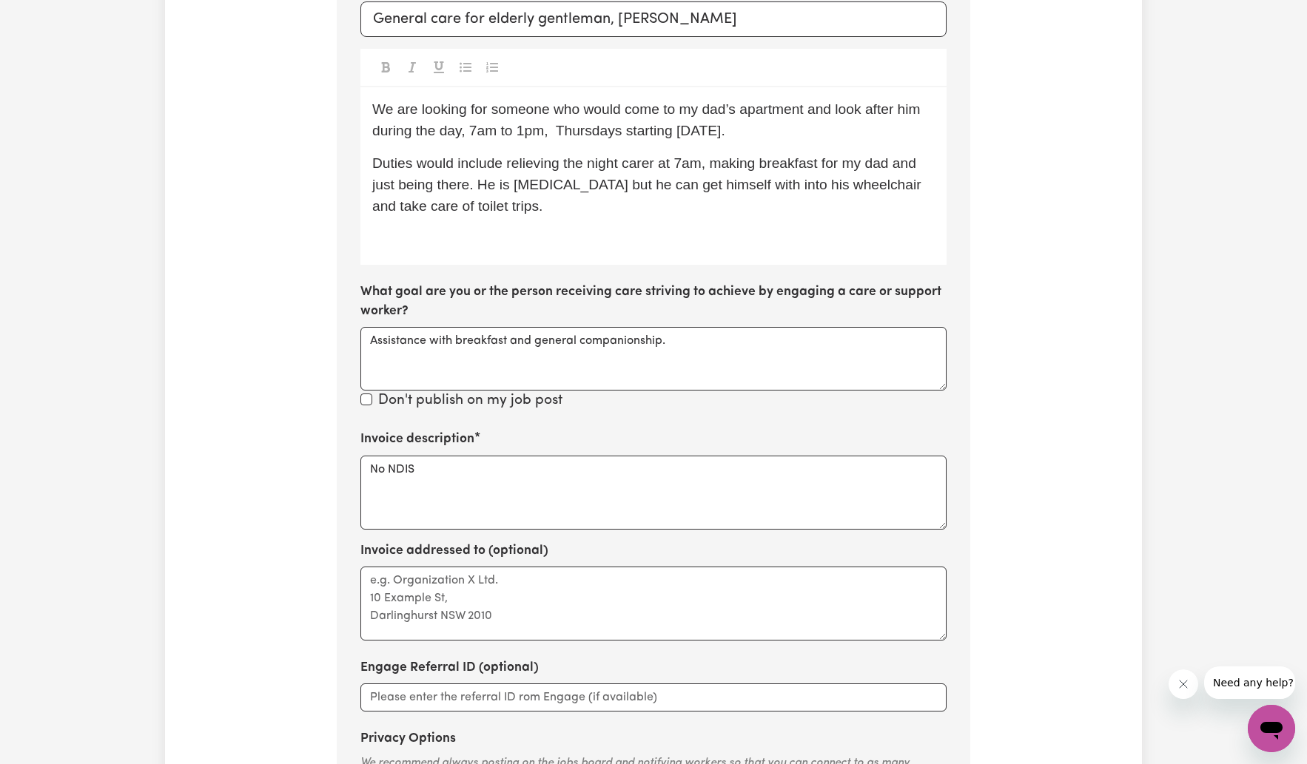
scroll to position [434, 0]
click at [871, 181] on span "Duties would include relieving the night carer at 7am, making breakfast for my …" at bounding box center [648, 183] width 553 height 58
click at [624, 220] on div "We are looking for someone who would come to my dad’s apartment and look after …" at bounding box center [653, 175] width 586 height 178
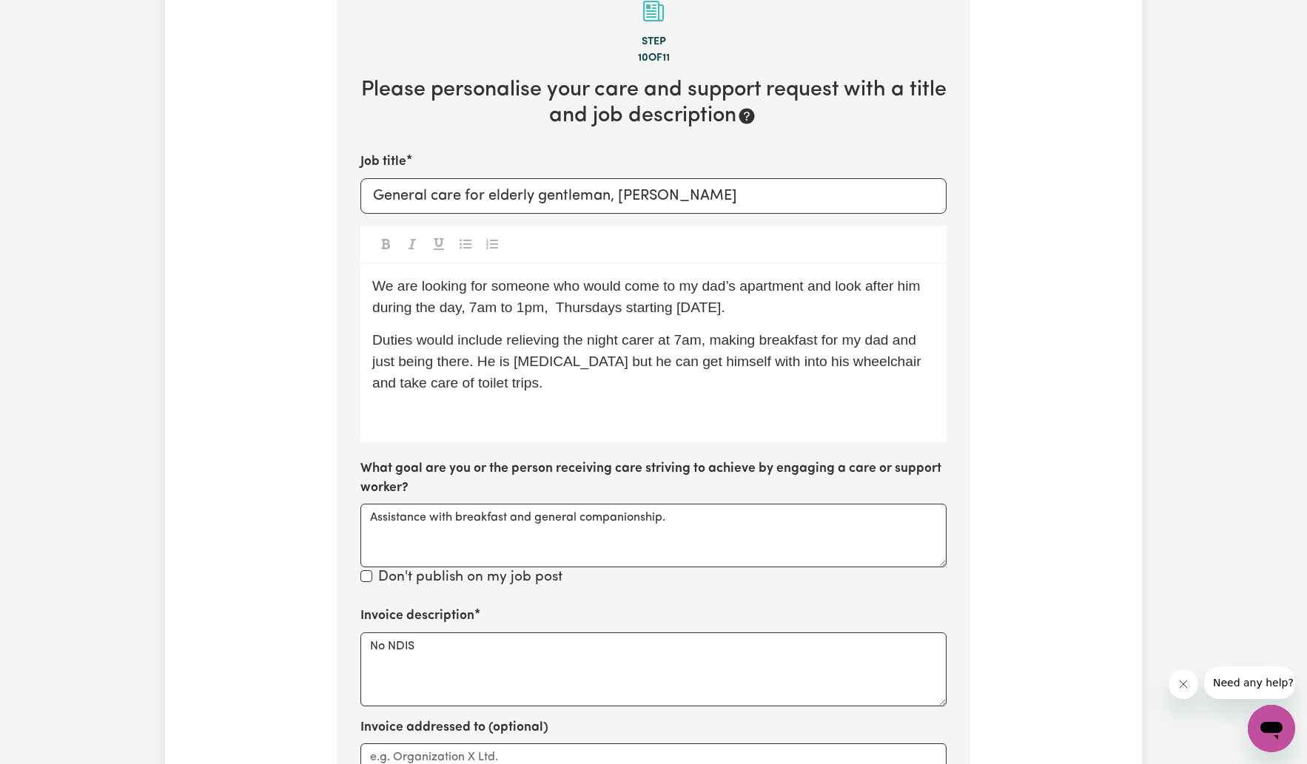
scroll to position [254, 0]
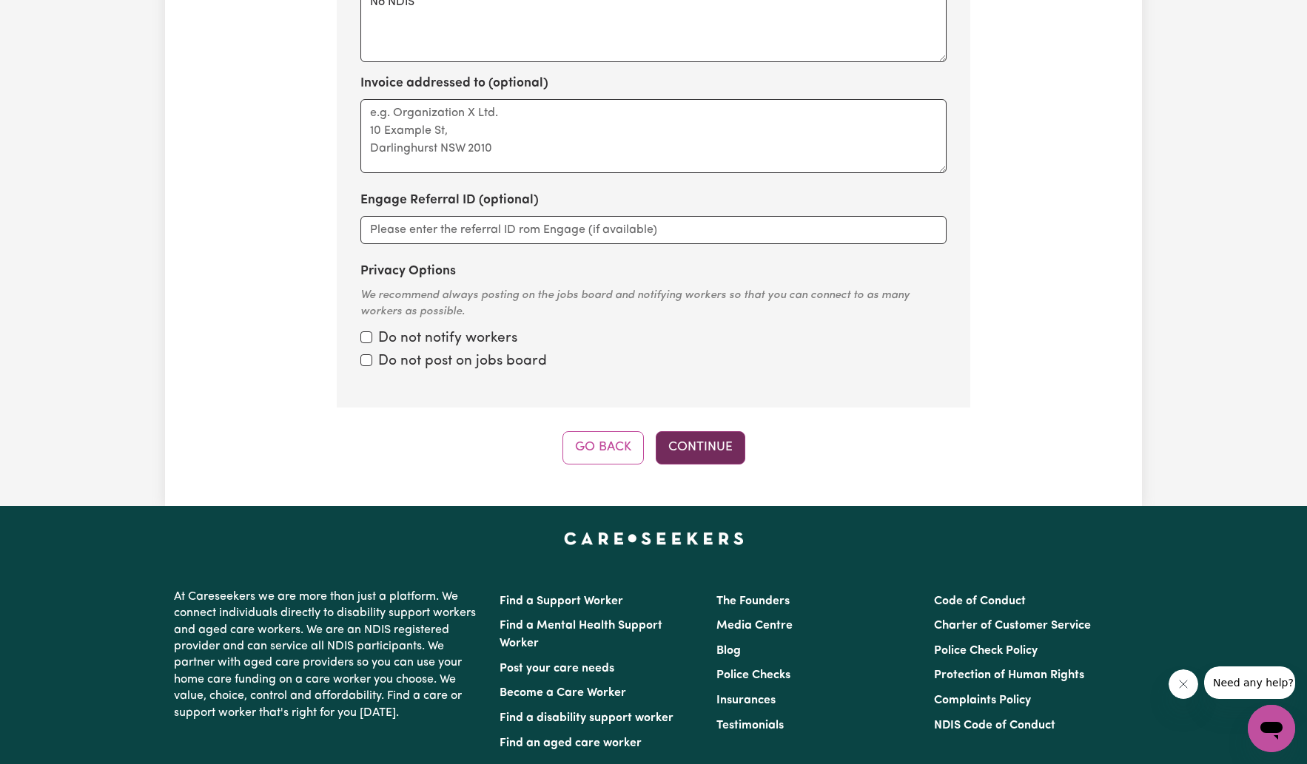
click at [681, 444] on button "Continue" at bounding box center [700, 447] width 90 height 33
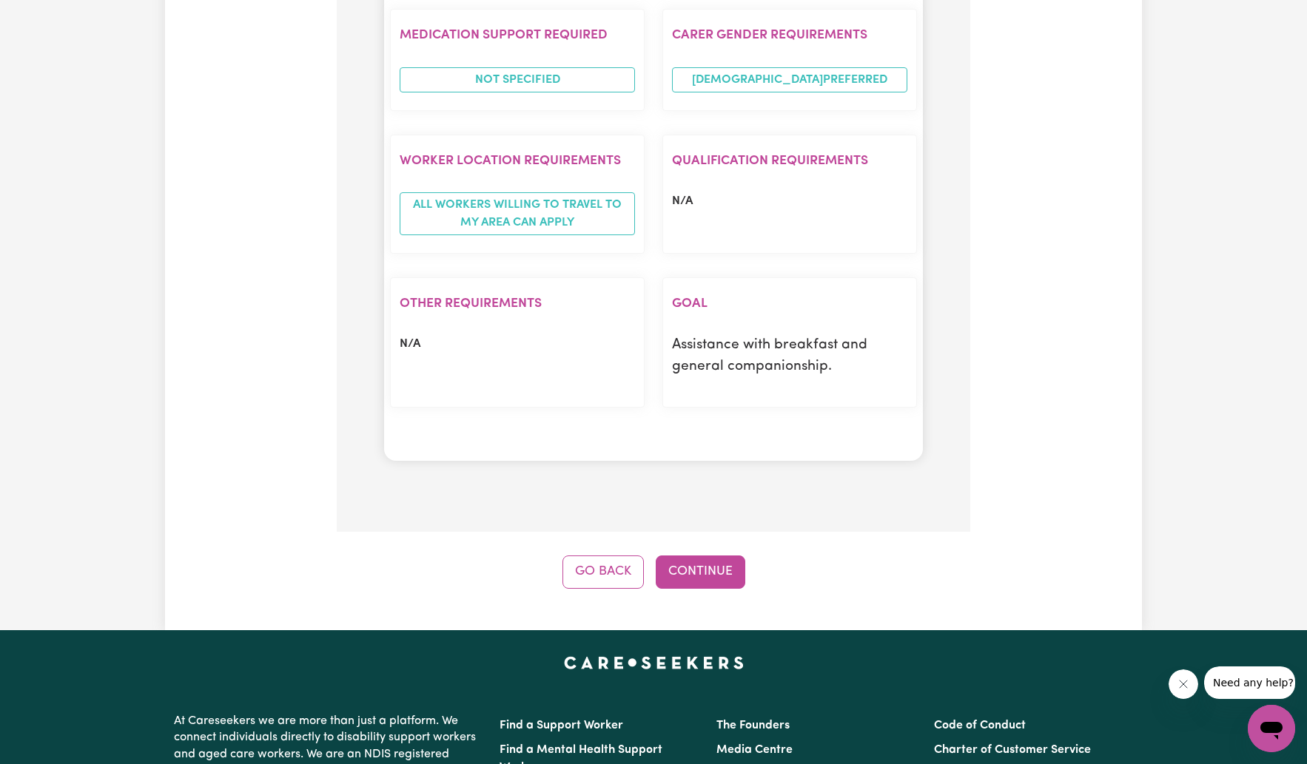
scroll to position [1197, 0]
click at [693, 579] on button "Continue" at bounding box center [700, 571] width 90 height 33
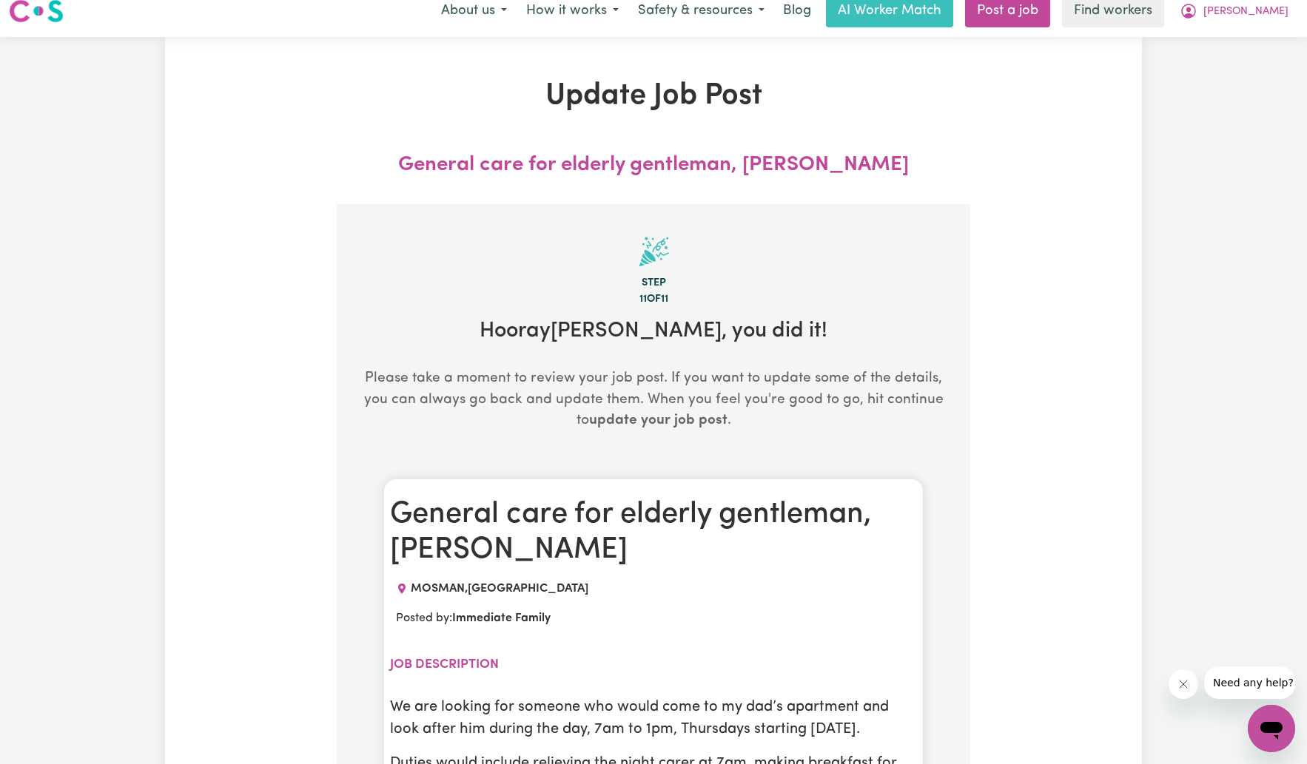
scroll to position [0, 0]
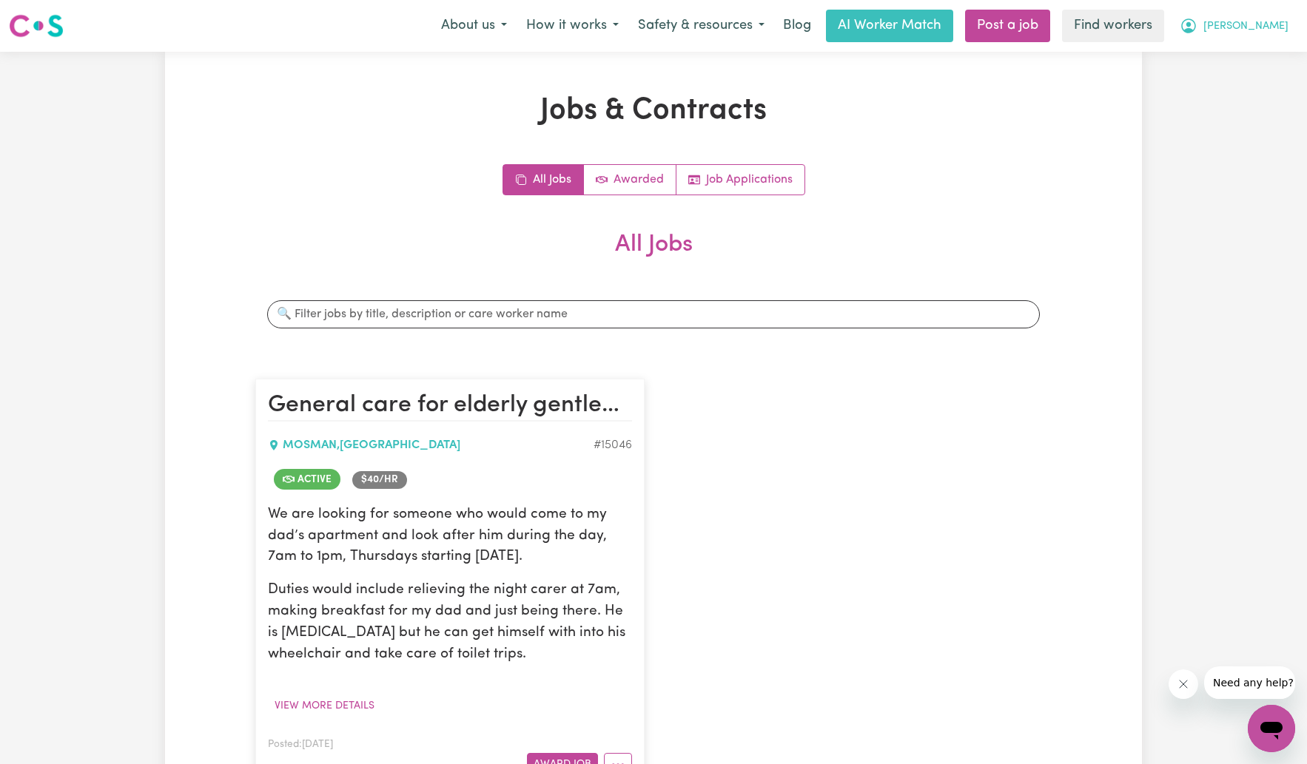
click at [926, 24] on span "[PERSON_NAME]" at bounding box center [1245, 26] width 85 height 16
click at [926, 55] on link "My Dashboard" at bounding box center [1238, 58] width 117 height 28
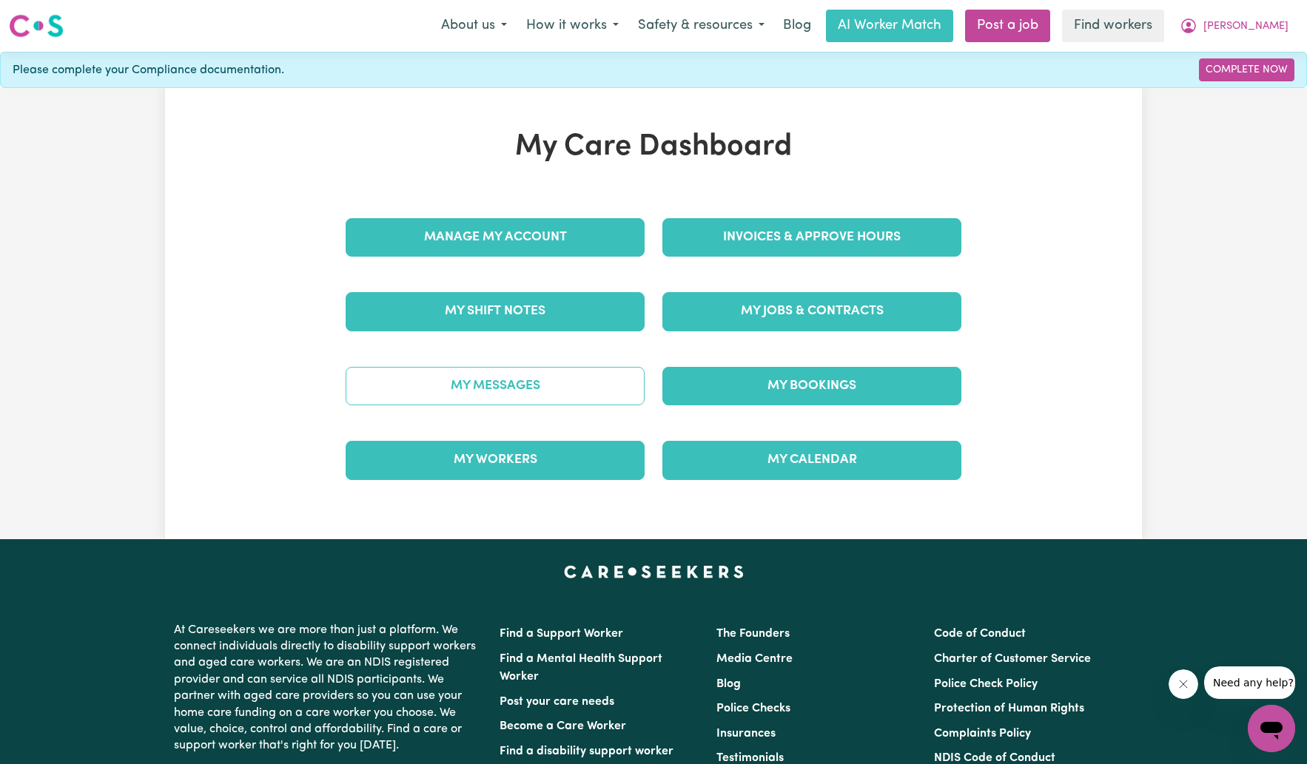
click at [514, 387] on link "My Messages" at bounding box center [494, 386] width 299 height 38
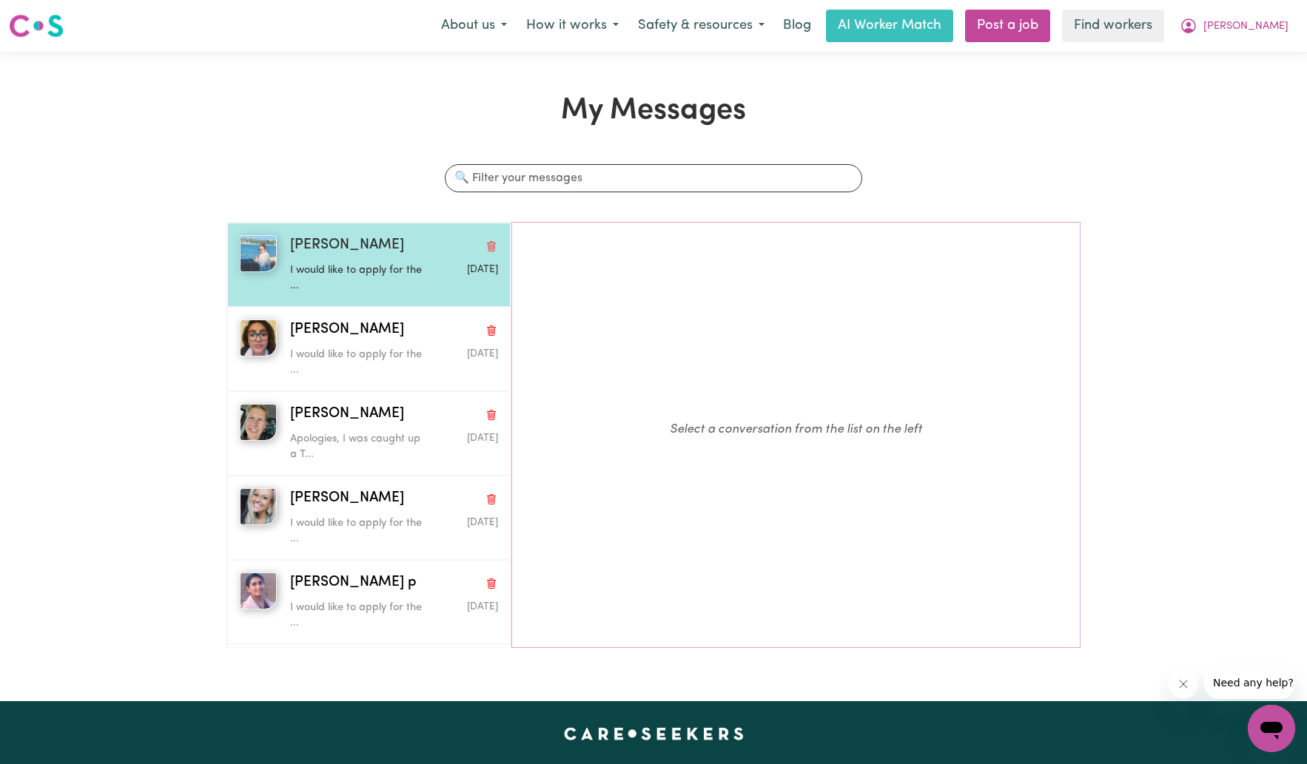
click at [337, 247] on span "[PERSON_NAME]" at bounding box center [347, 245] width 114 height 21
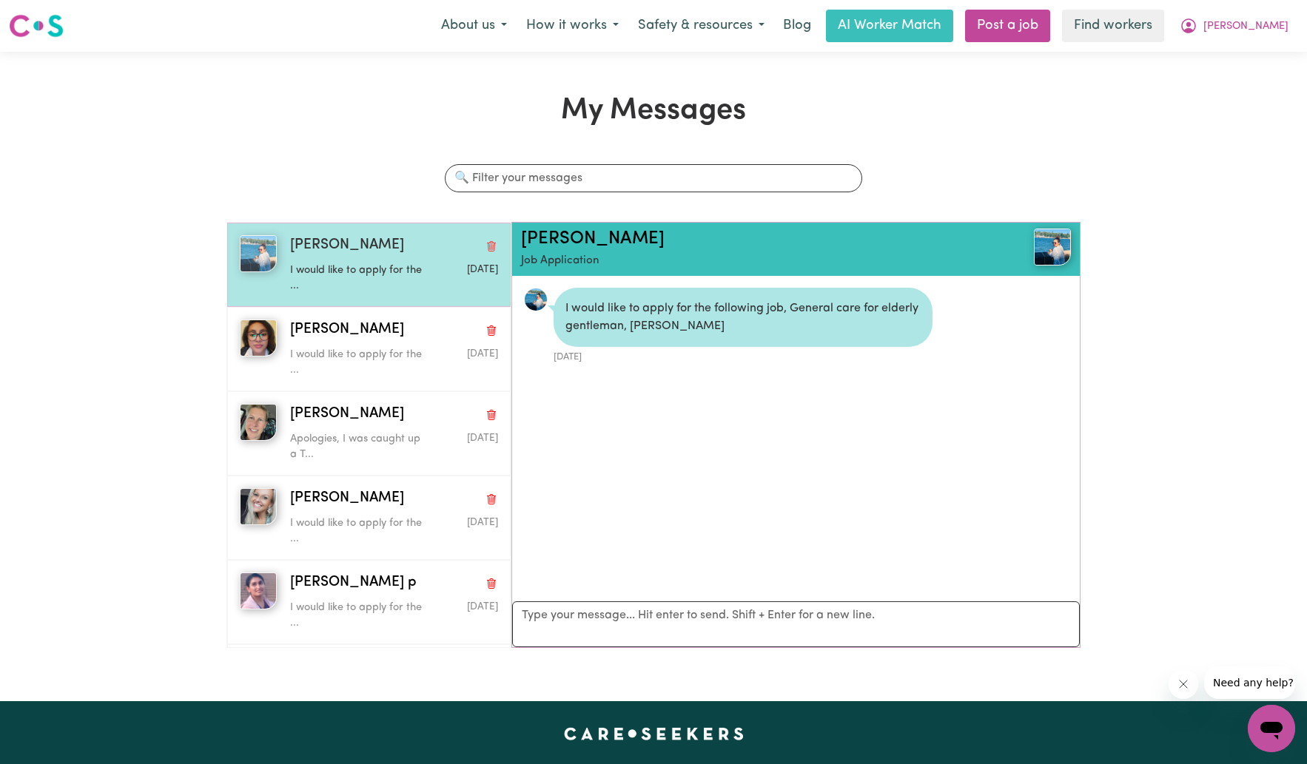
scroll to position [7, 0]
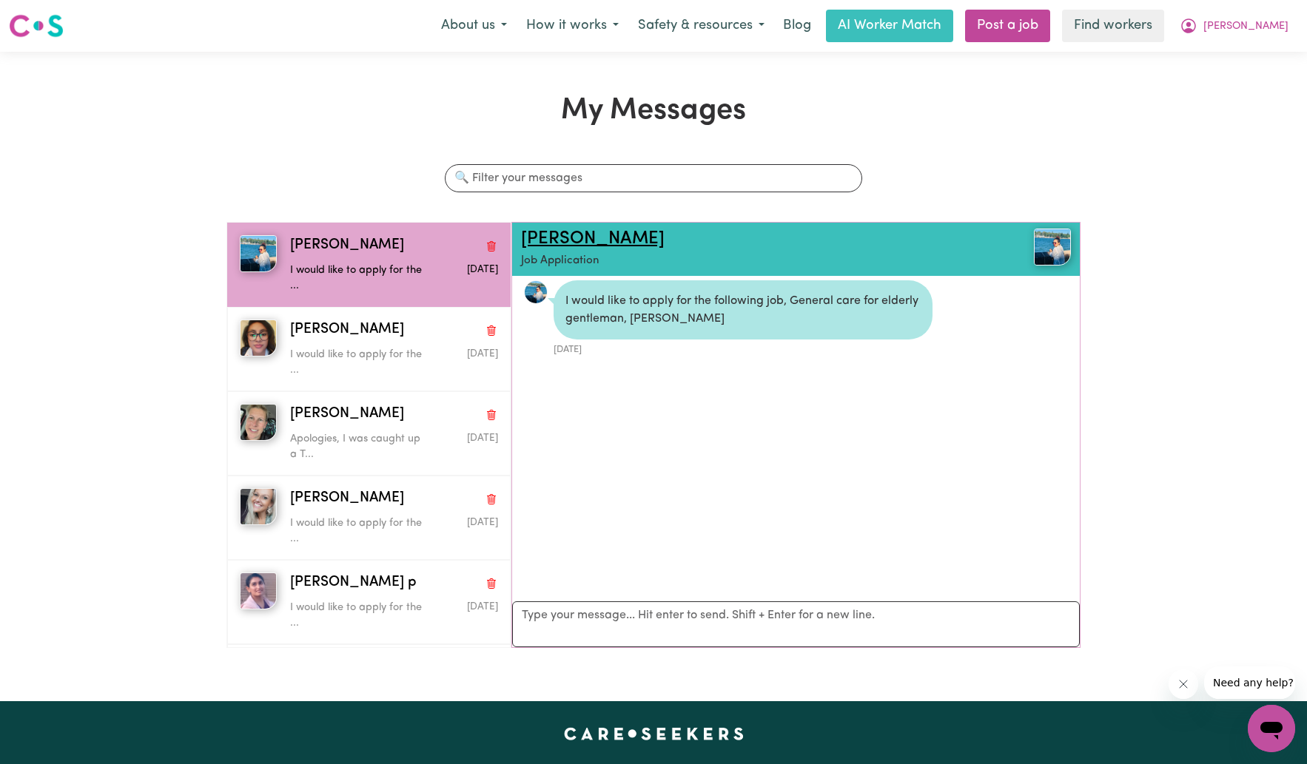
click at [579, 237] on link "[PERSON_NAME]" at bounding box center [593, 239] width 144 height 18
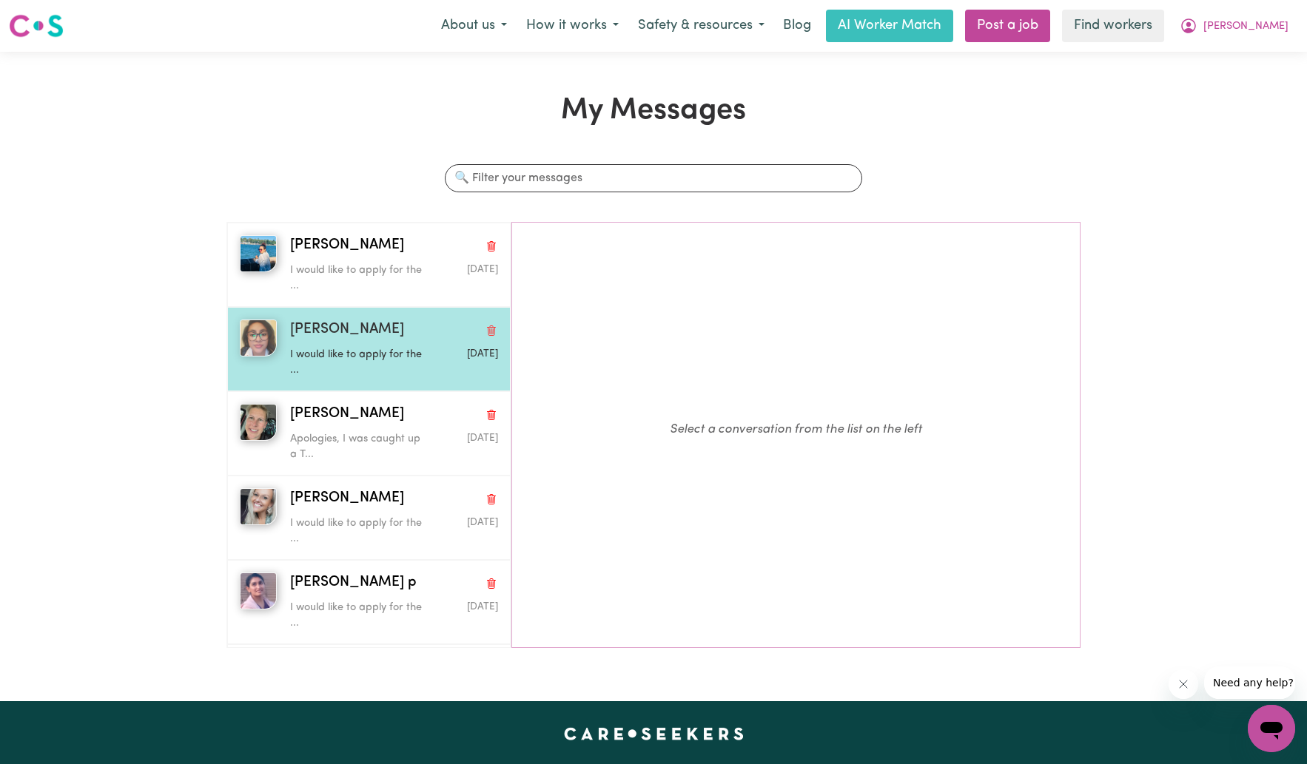
click at [307, 326] on span "[PERSON_NAME]" at bounding box center [347, 330] width 114 height 21
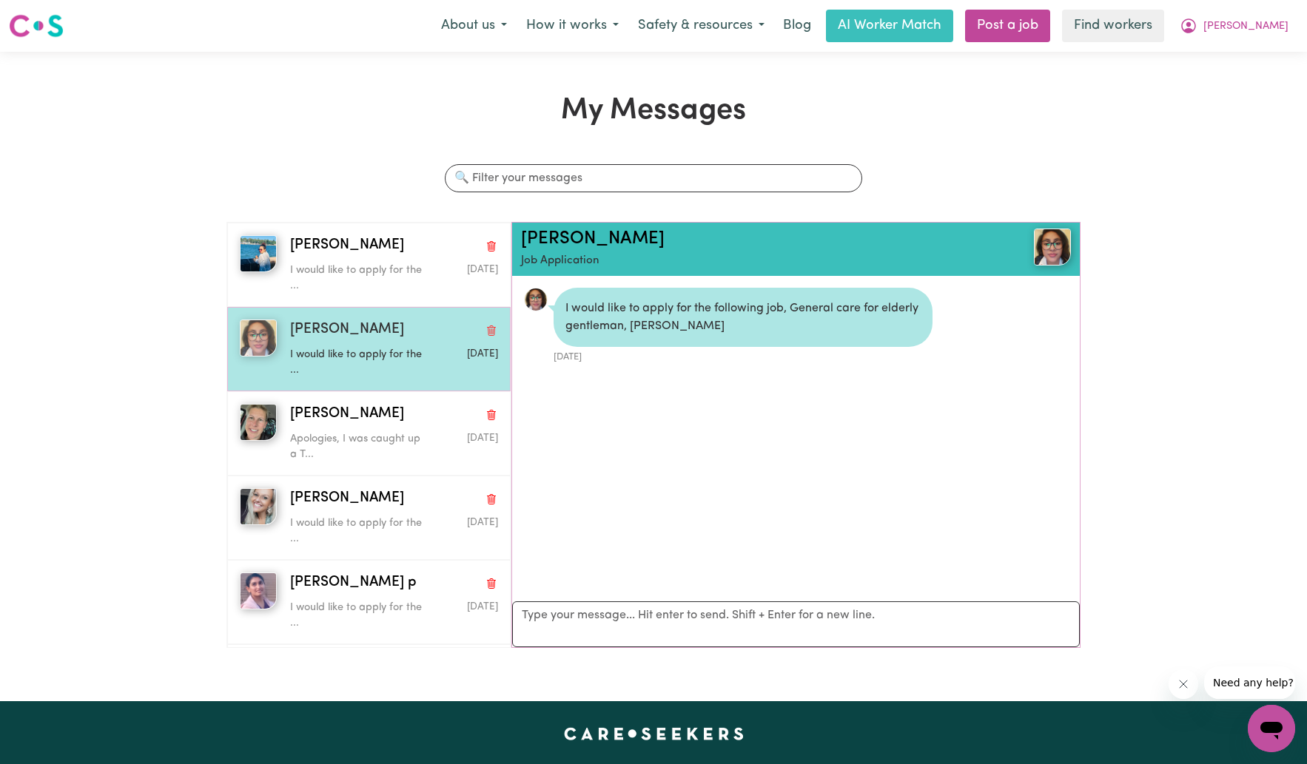
scroll to position [7, 0]
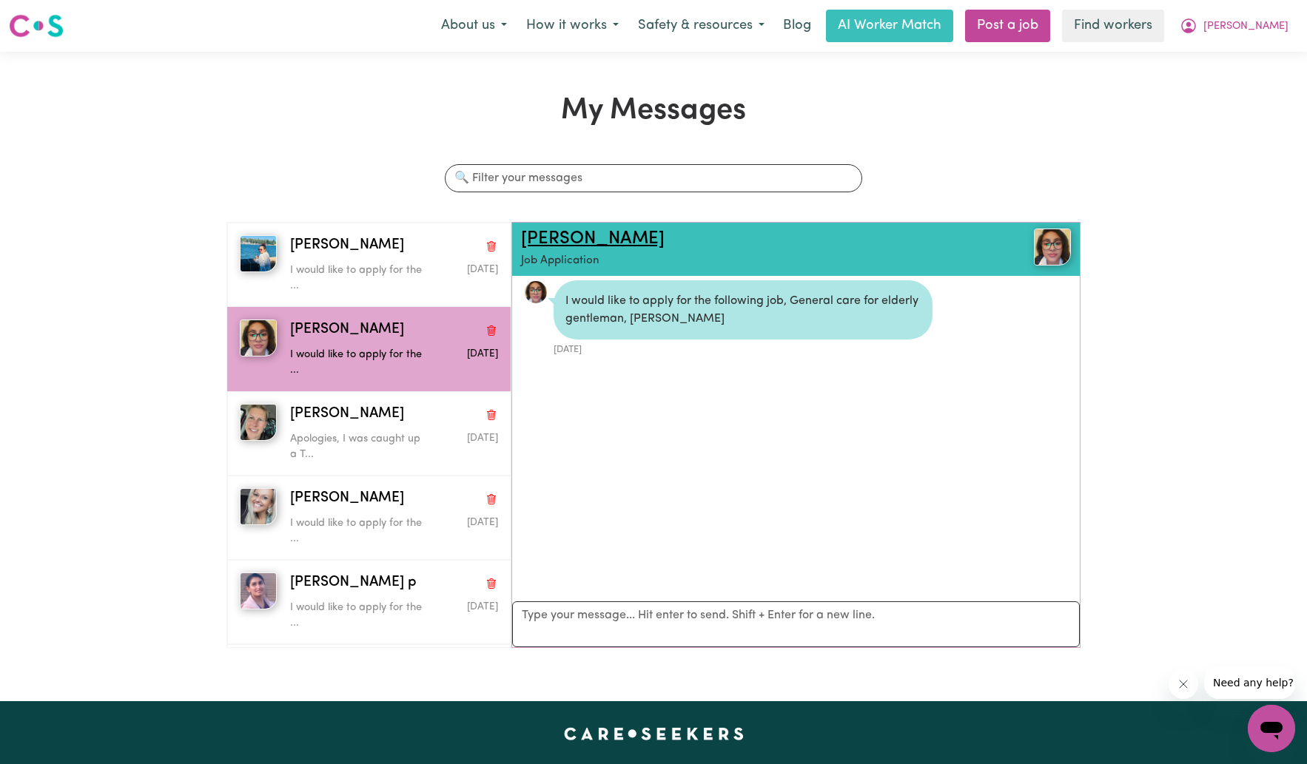
click at [580, 235] on link "[PERSON_NAME]" at bounding box center [593, 239] width 144 height 18
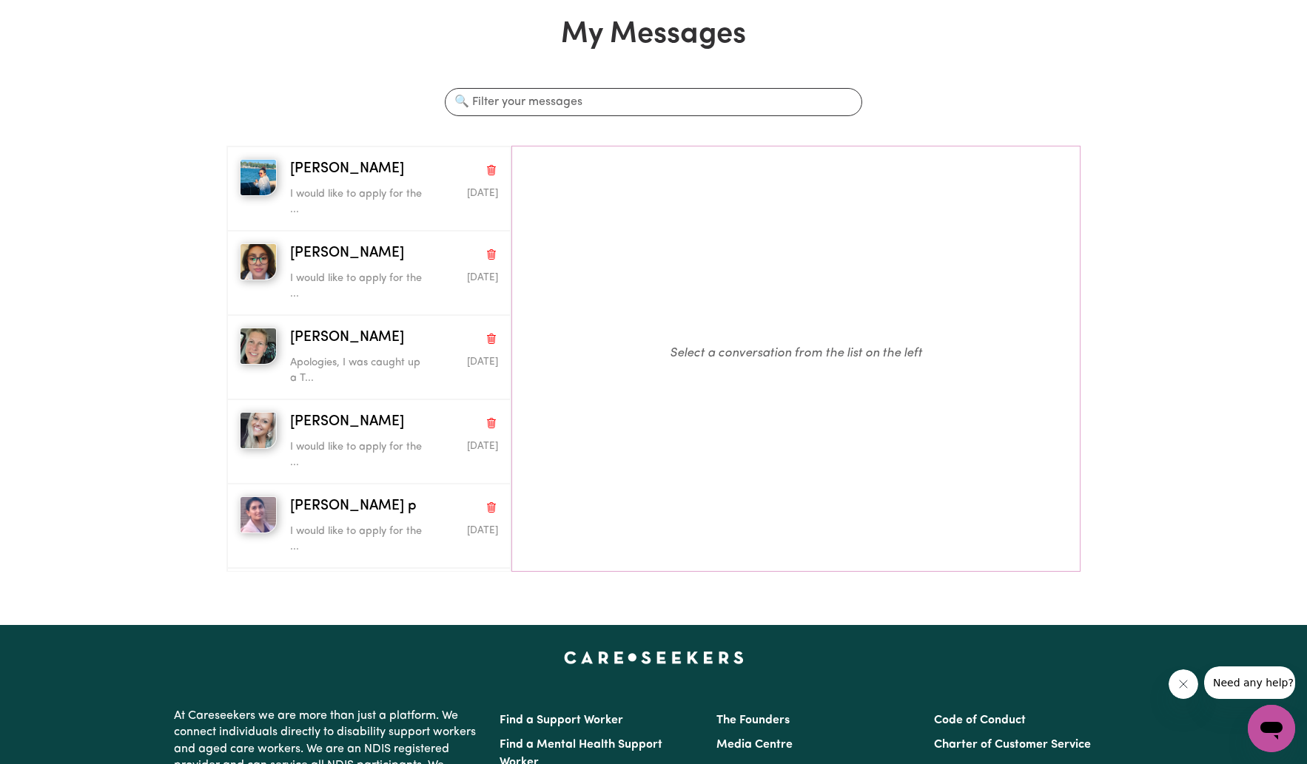
scroll to position [105, 0]
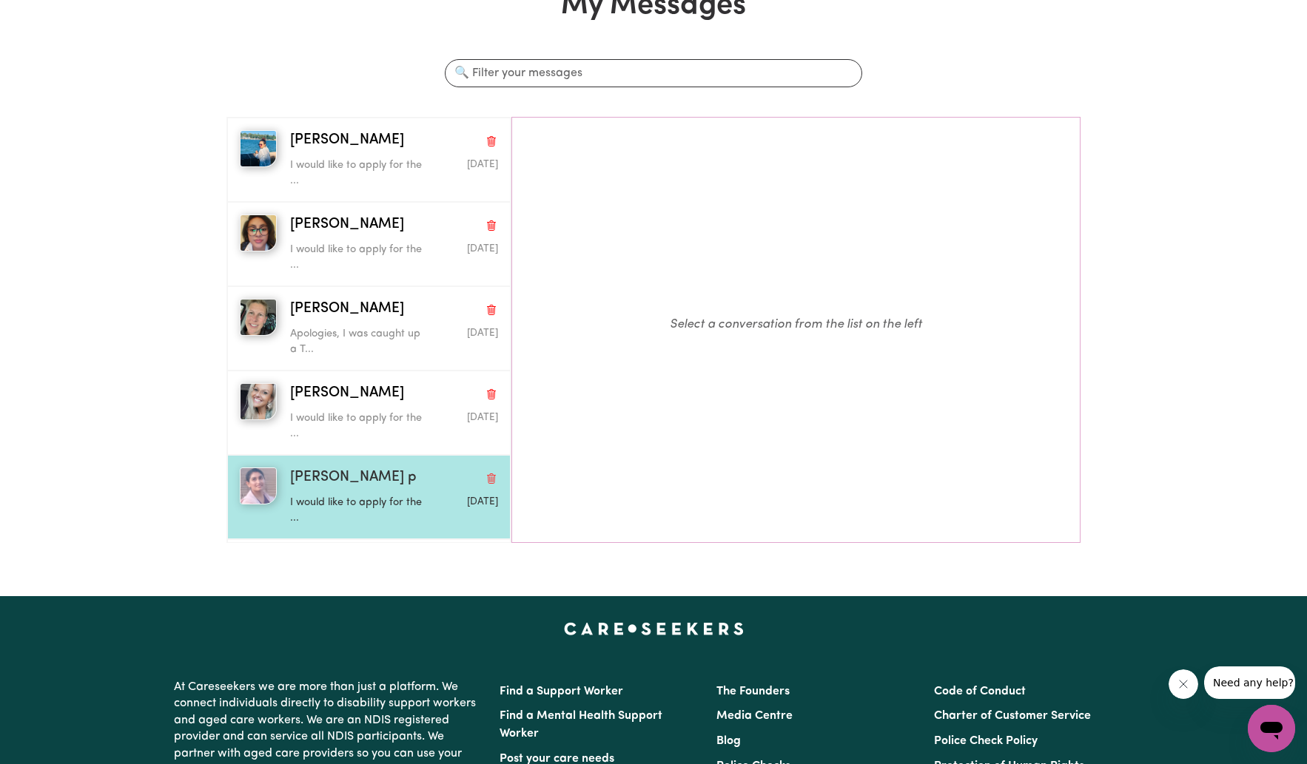
drag, startPoint x: 308, startPoint y: 470, endPoint x: 298, endPoint y: 473, distance: 10.1
click at [308, 470] on span "[PERSON_NAME] p" at bounding box center [353, 478] width 127 height 21
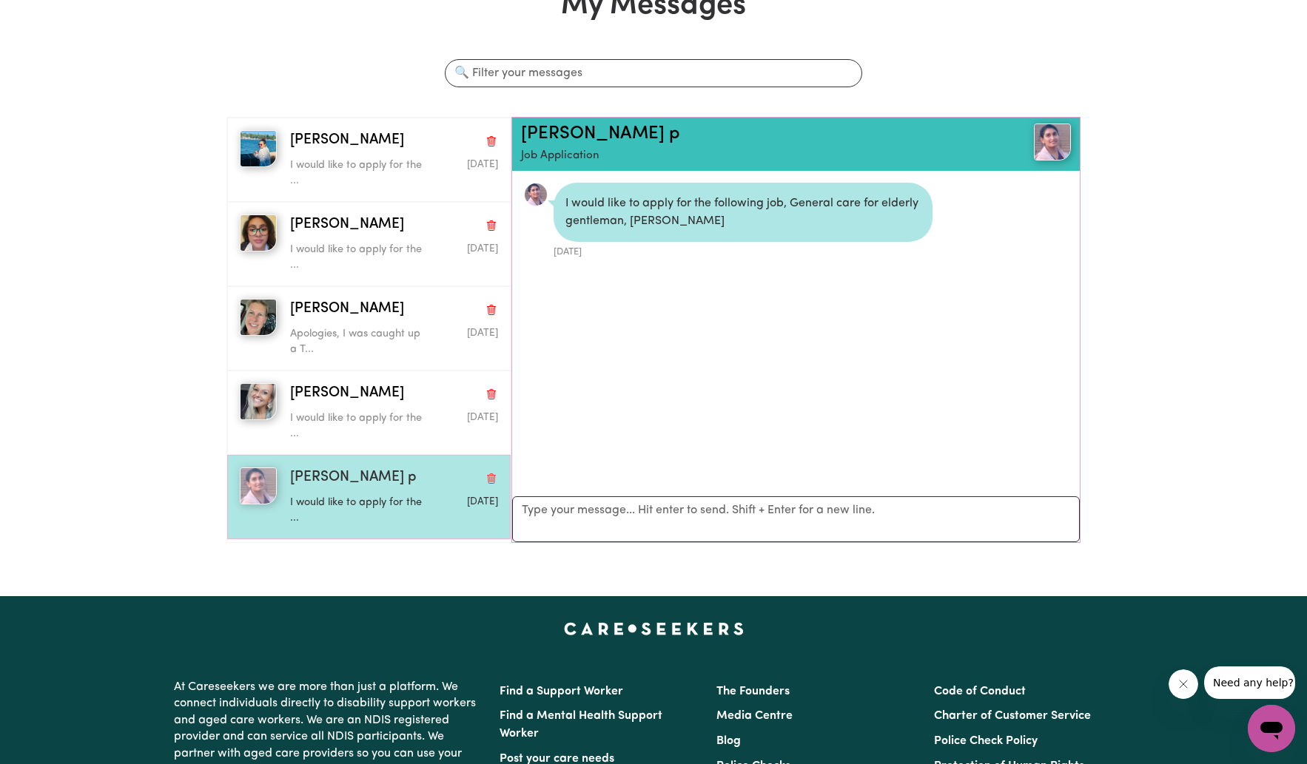
scroll to position [7, 0]
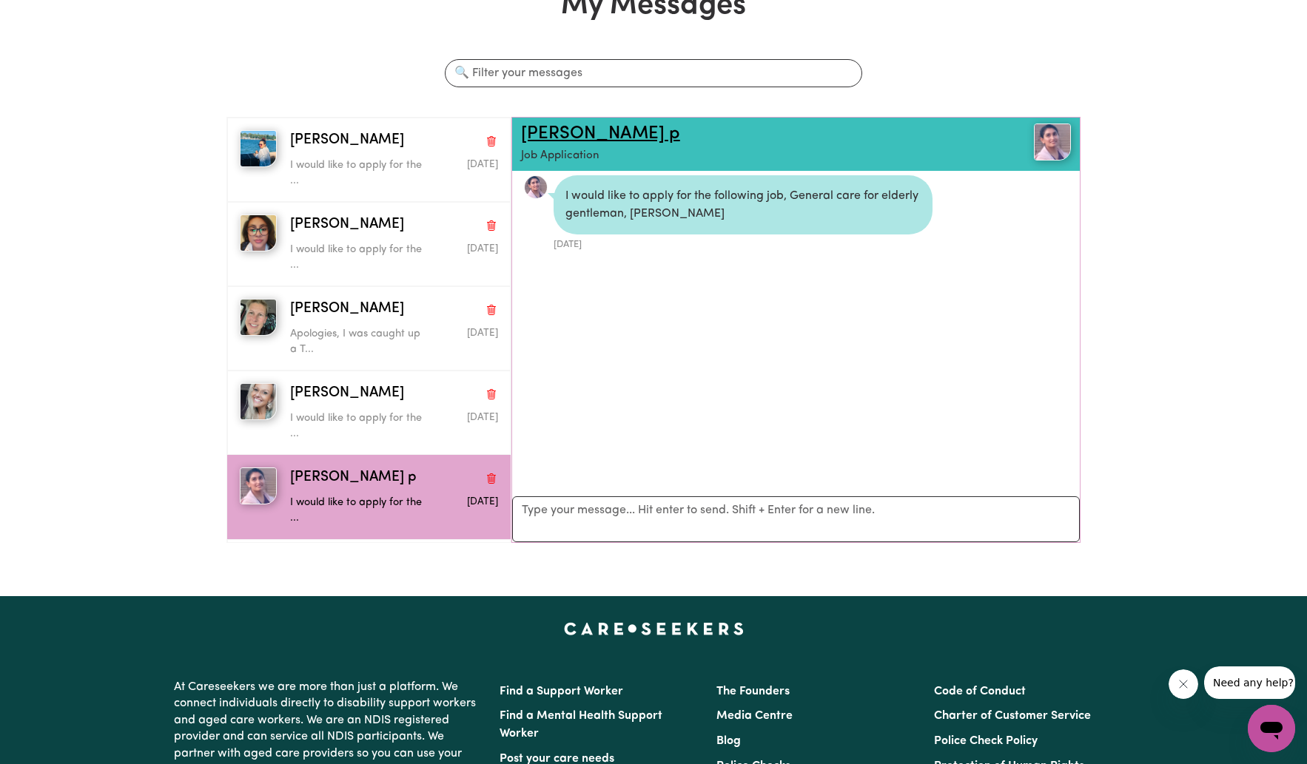
click at [557, 135] on link "[PERSON_NAME] p" at bounding box center [600, 134] width 159 height 18
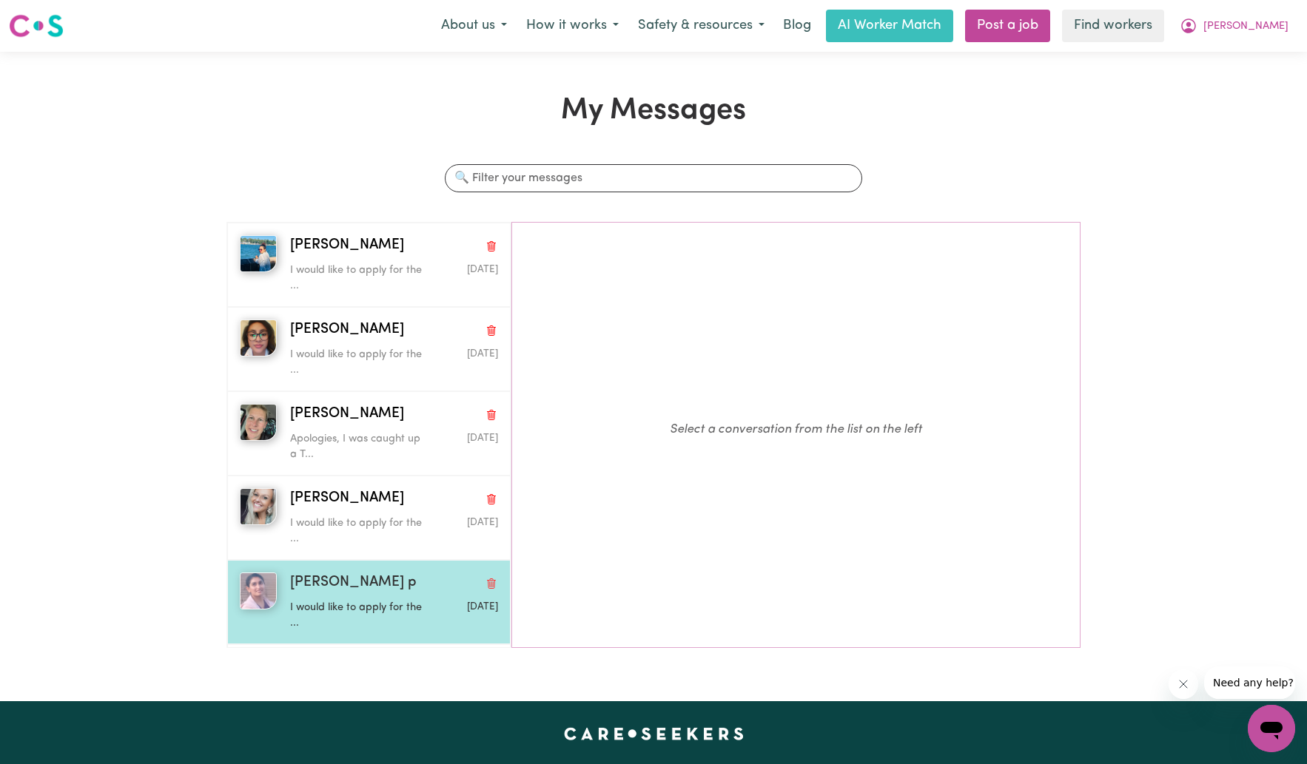
drag, startPoint x: 311, startPoint y: 579, endPoint x: 300, endPoint y: 582, distance: 10.8
click at [311, 579] on span "[PERSON_NAME] p" at bounding box center [353, 583] width 127 height 21
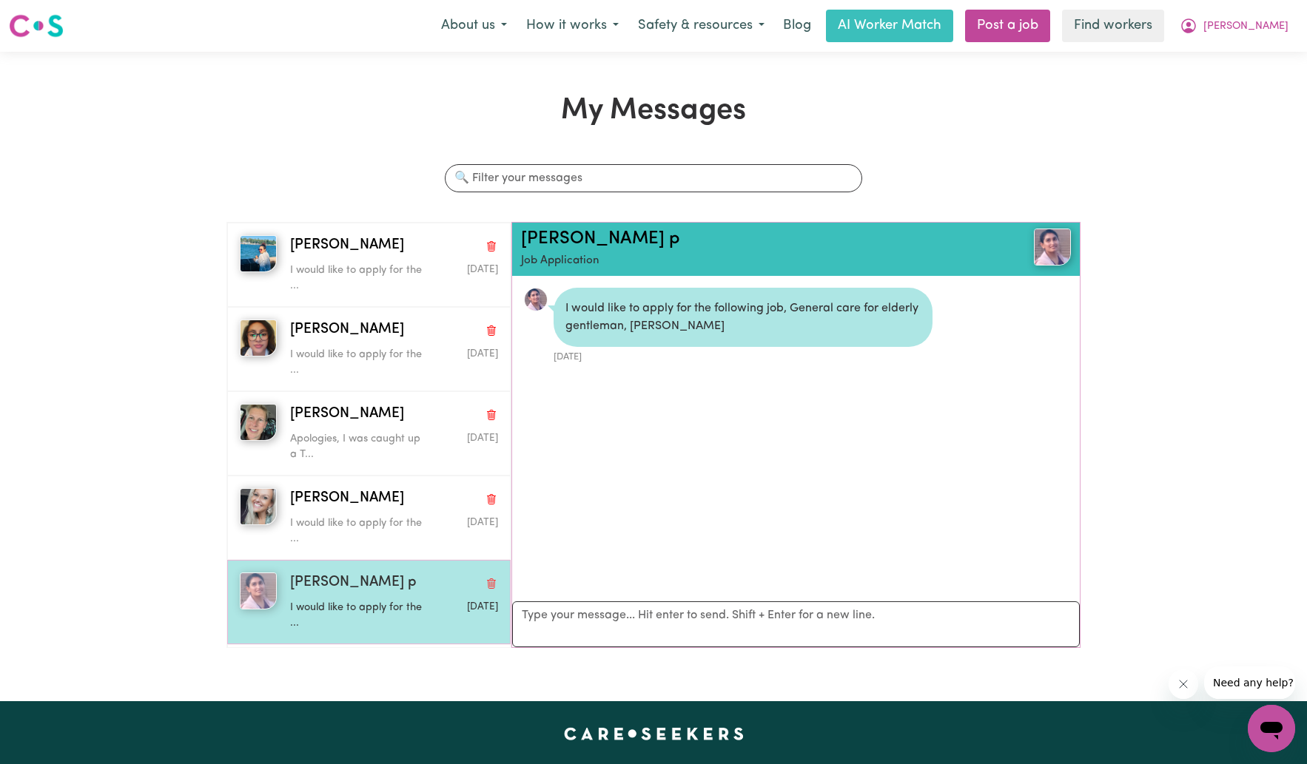
scroll to position [7, 0]
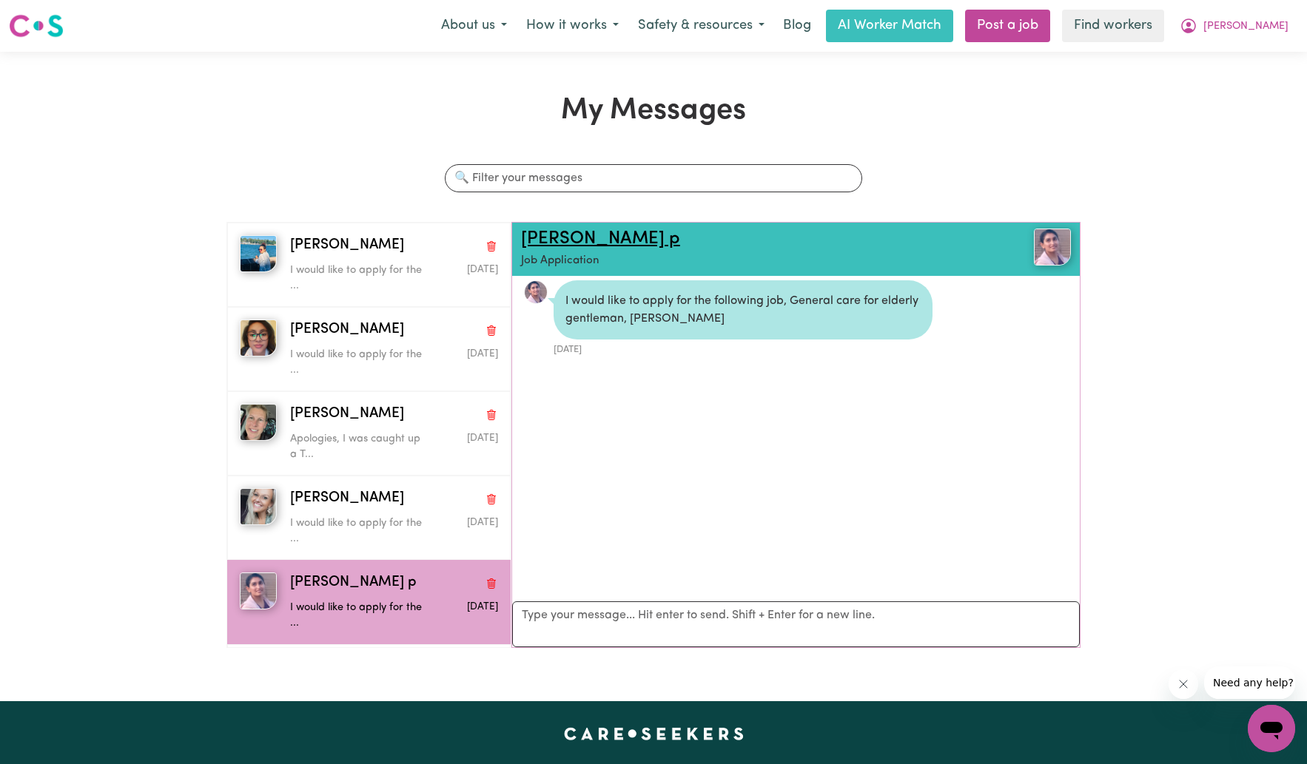
click at [559, 240] on link "[PERSON_NAME] p" at bounding box center [600, 239] width 159 height 18
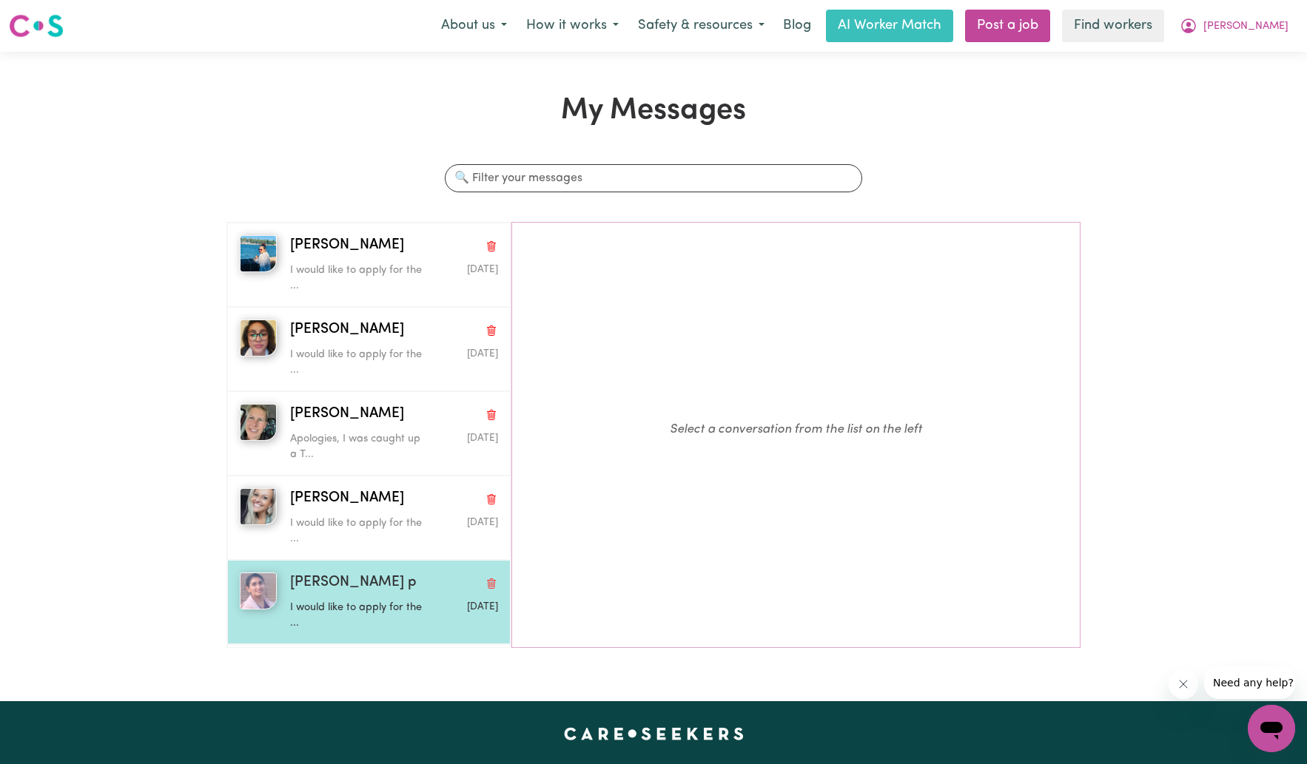
click at [308, 573] on span "[PERSON_NAME] p" at bounding box center [353, 583] width 127 height 21
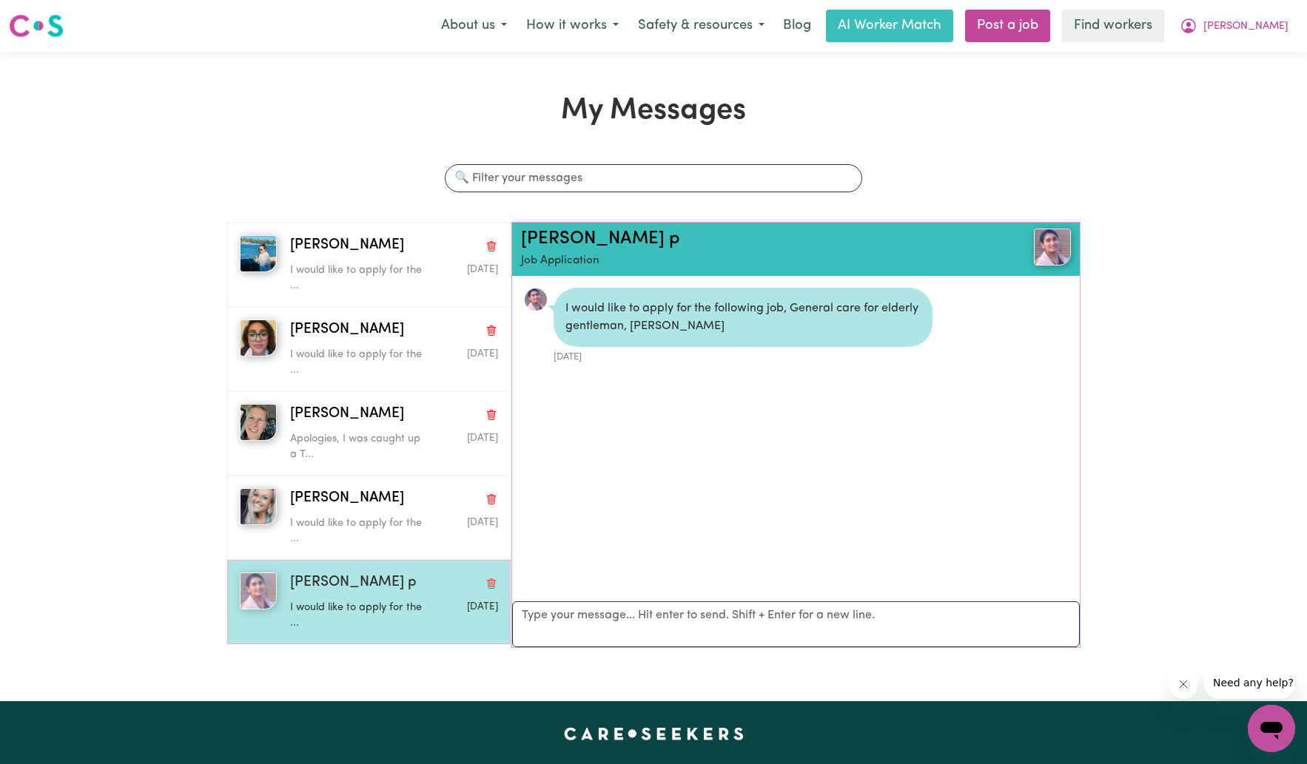
scroll to position [7, 0]
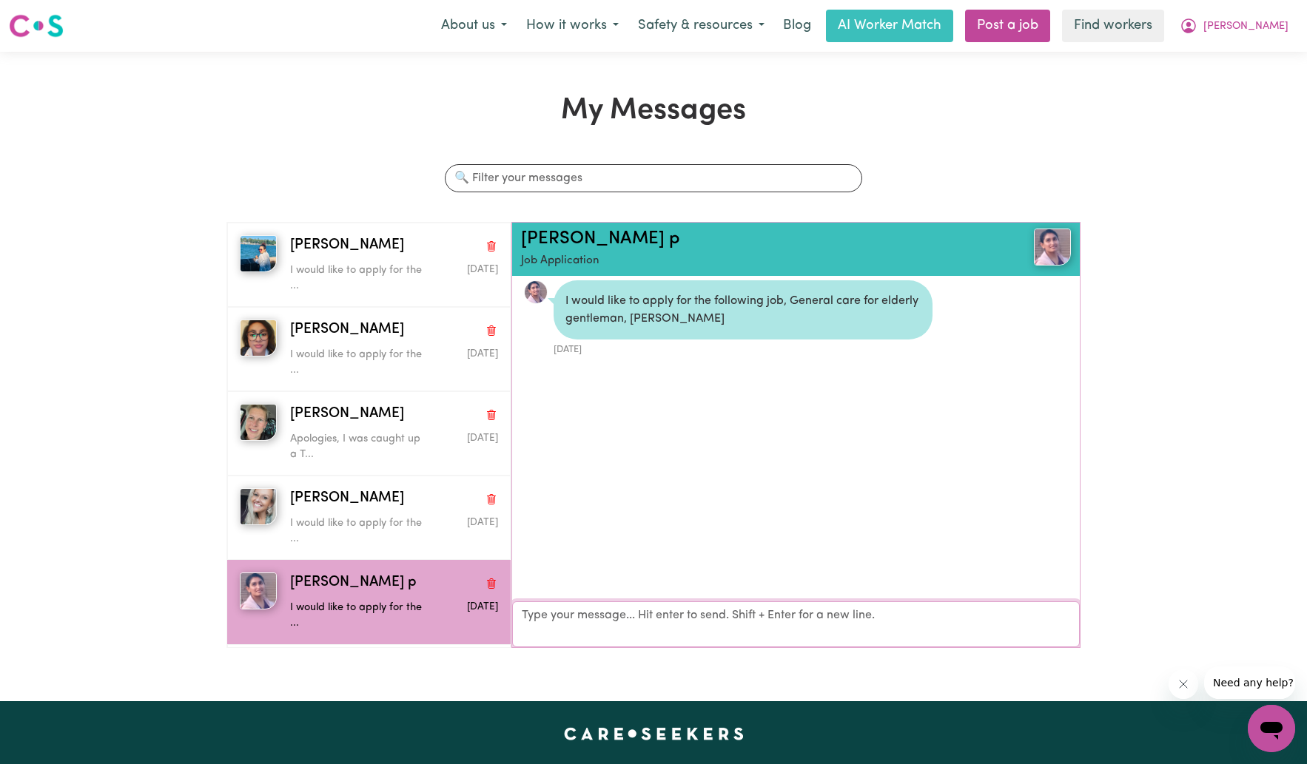
click at [559, 579] on textarea "Your reply" at bounding box center [795, 624] width 567 height 46
click at [527, 579] on textarea "hello [PERSON_NAME]" at bounding box center [795, 625] width 567 height 44
click at [584, 579] on textarea "Hello Pras" at bounding box center [795, 625] width 567 height 44
click at [714, 579] on textarea "Hello [PERSON_NAME], thank you for applying. I have awarded my first job to ano…" at bounding box center [795, 625] width 567 height 44
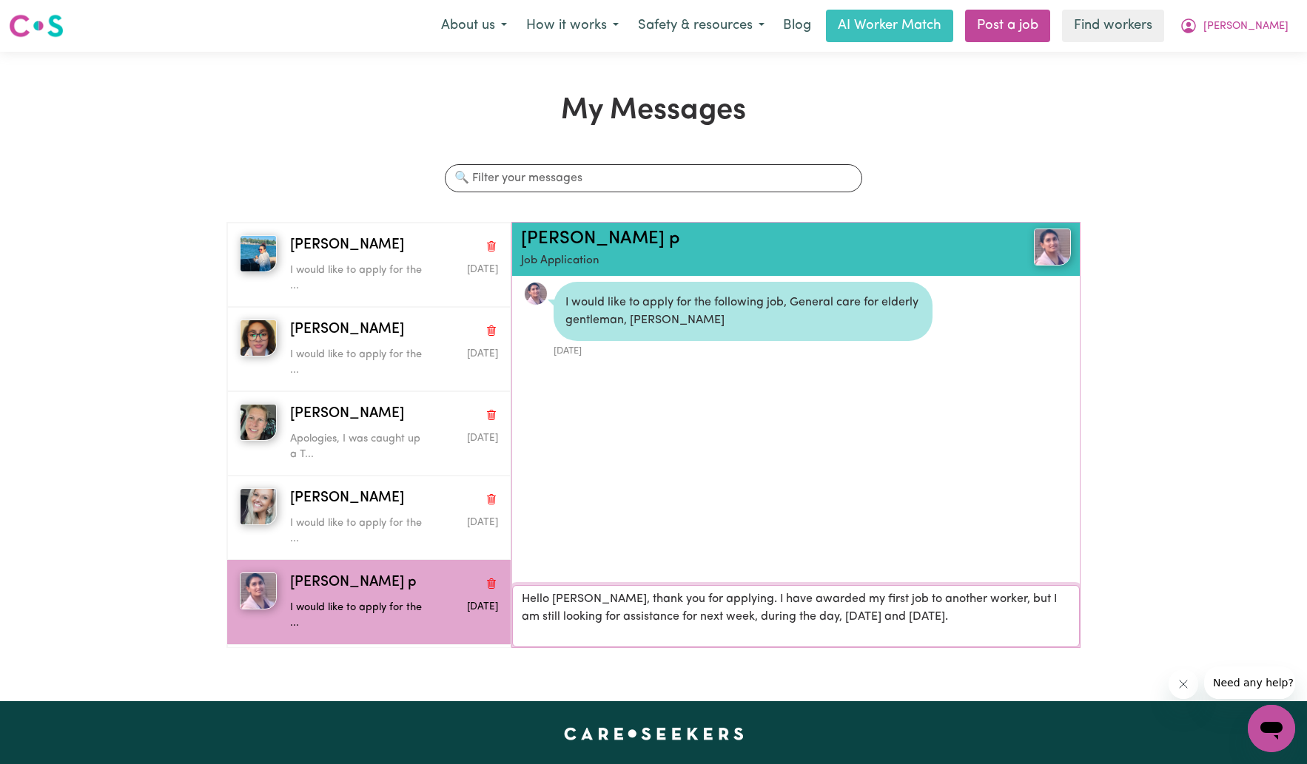
click at [711, 579] on textarea "Hello [PERSON_NAME], thank you for applying. I have awarded my first job to ano…" at bounding box center [795, 616] width 567 height 62
type textarea "Hello [PERSON_NAME], thank you for applying. I have awarded my first job to ano…"
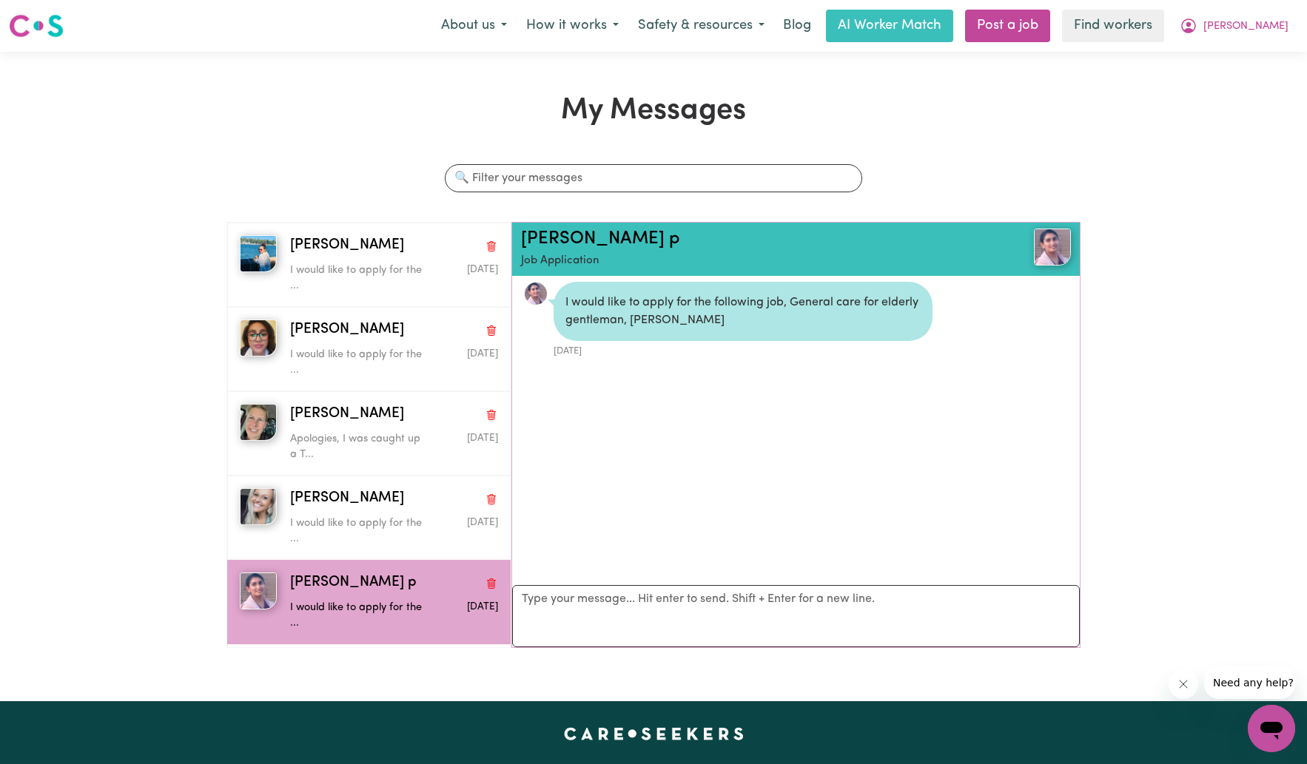
scroll to position [24, 0]
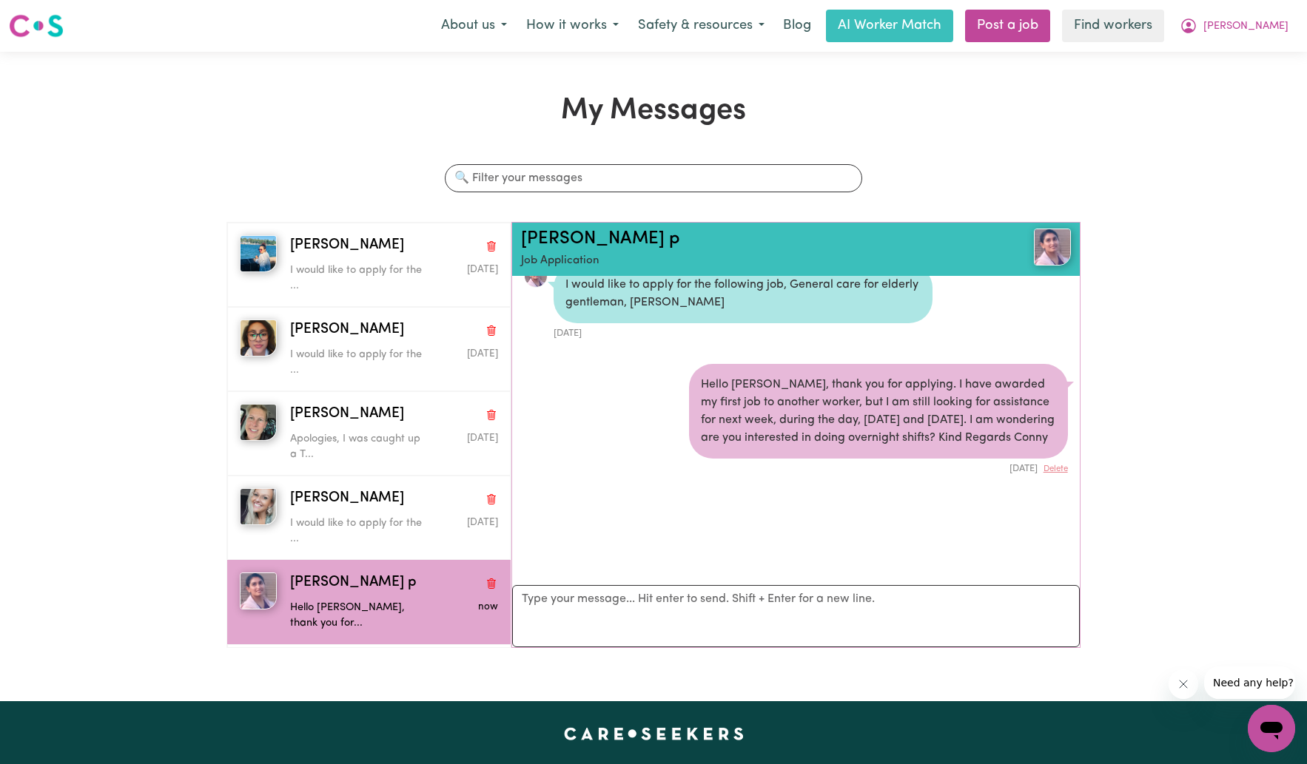
click at [926, 579] on div "My Messages Search conversations [PERSON_NAME] would like to apply for the ... …" at bounding box center [653, 376] width 1307 height 567
click at [926, 27] on span "[PERSON_NAME]" at bounding box center [1245, 26] width 85 height 16
click at [926, 56] on link "My Dashboard" at bounding box center [1238, 58] width 117 height 28
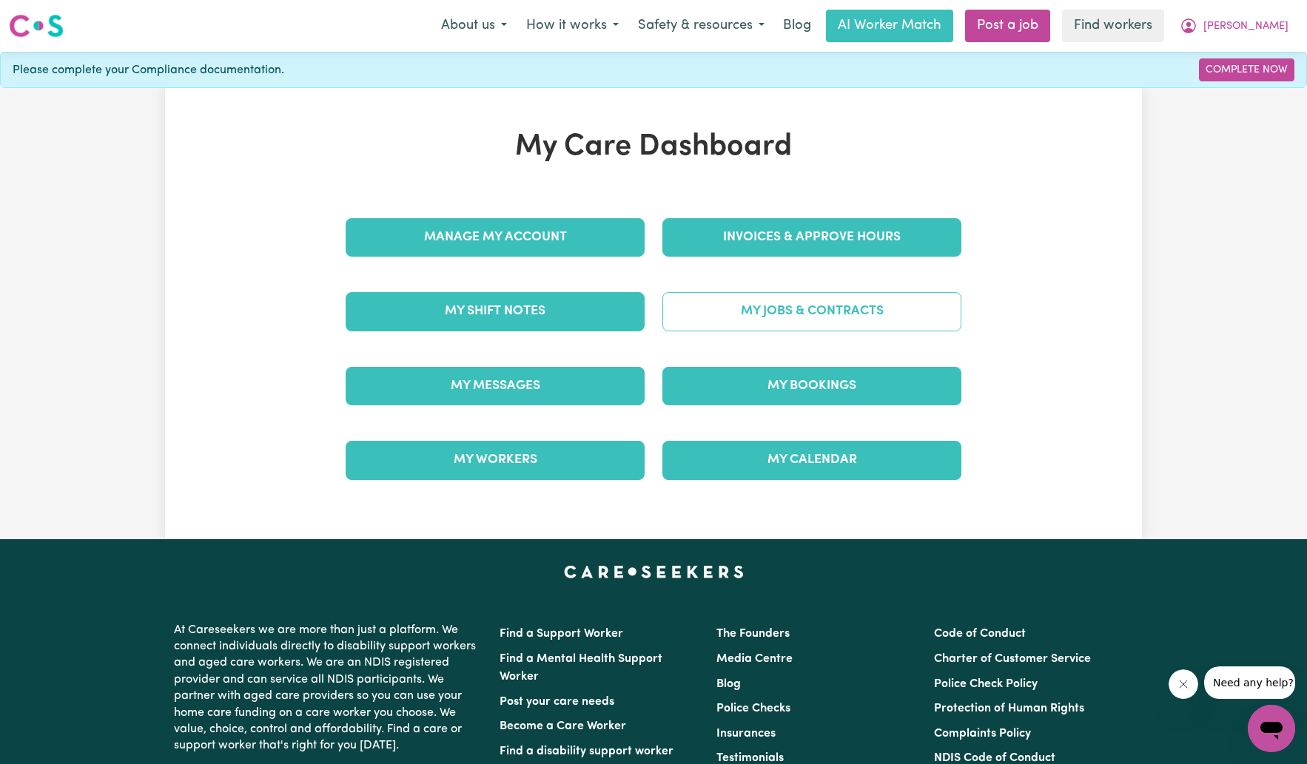
click at [775, 312] on link "My Jobs & Contracts" at bounding box center [811, 311] width 299 height 38
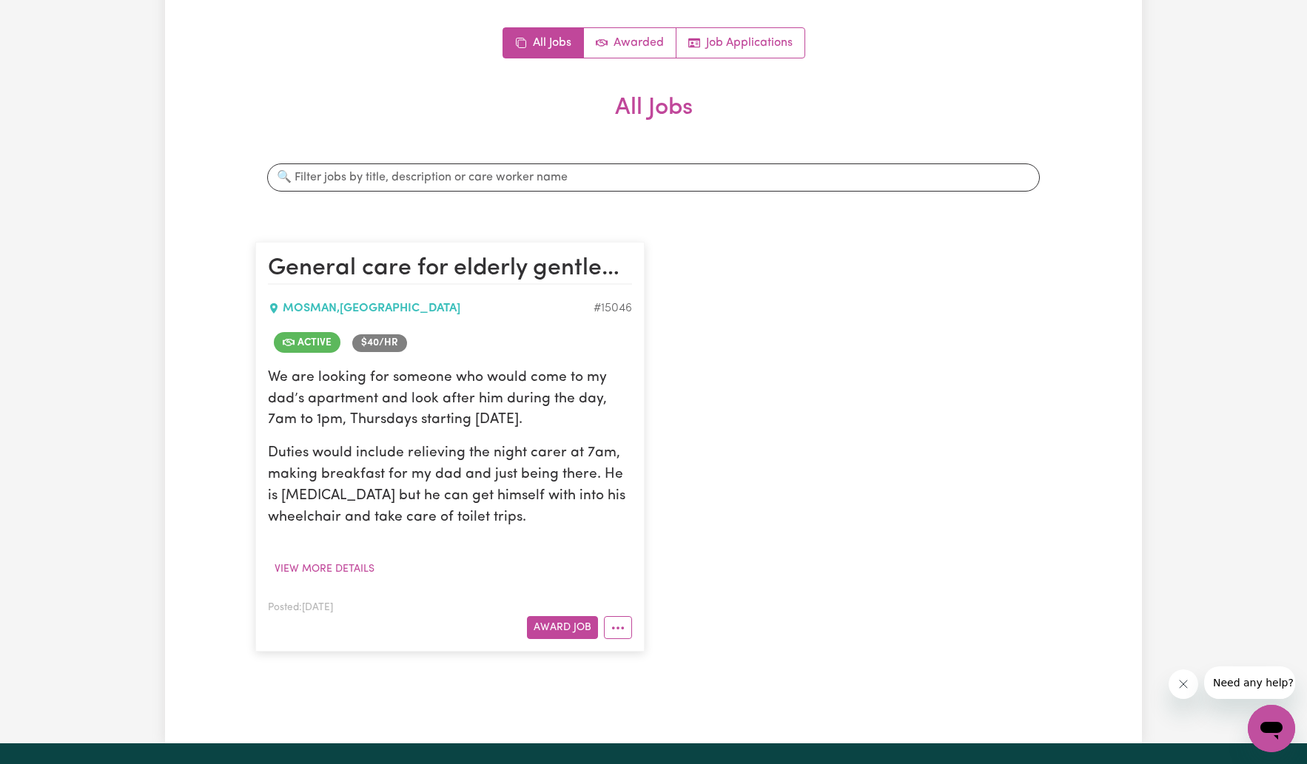
scroll to position [143, 0]
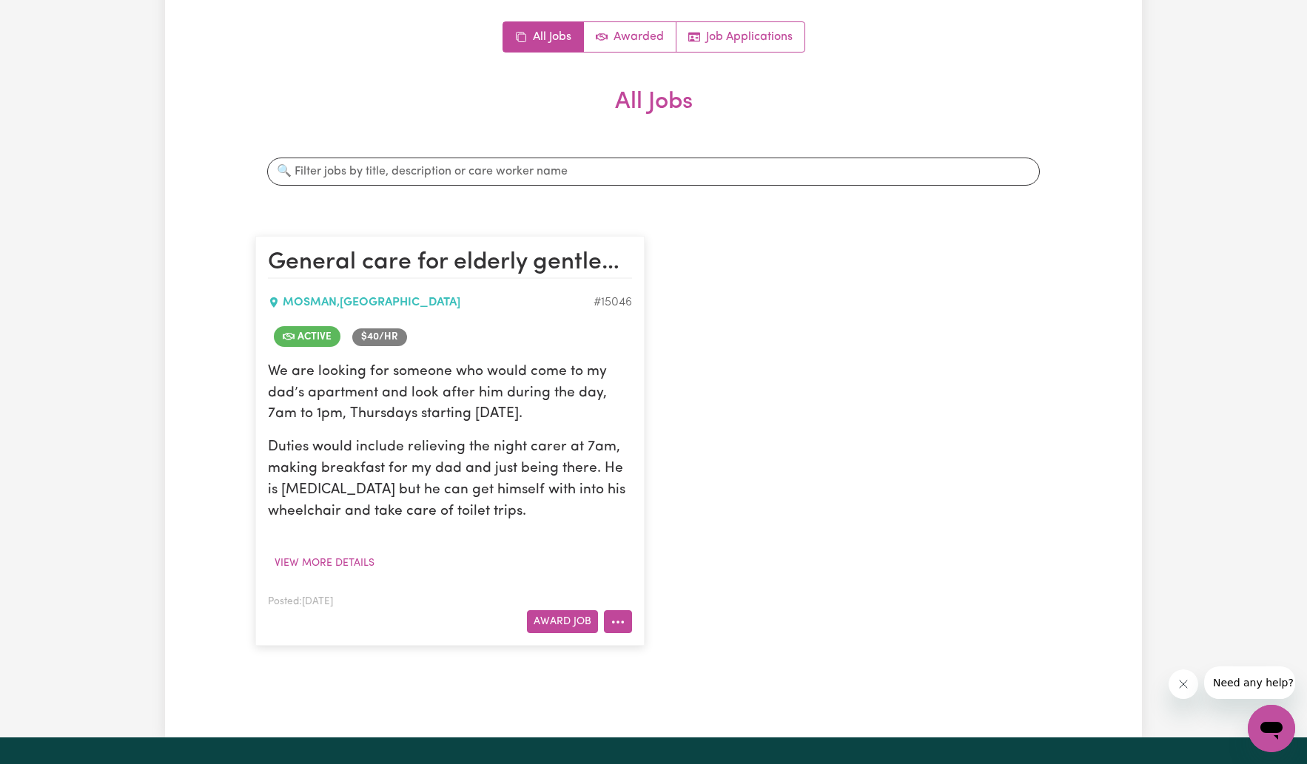
click at [621, 579] on button "More options" at bounding box center [618, 621] width 28 height 23
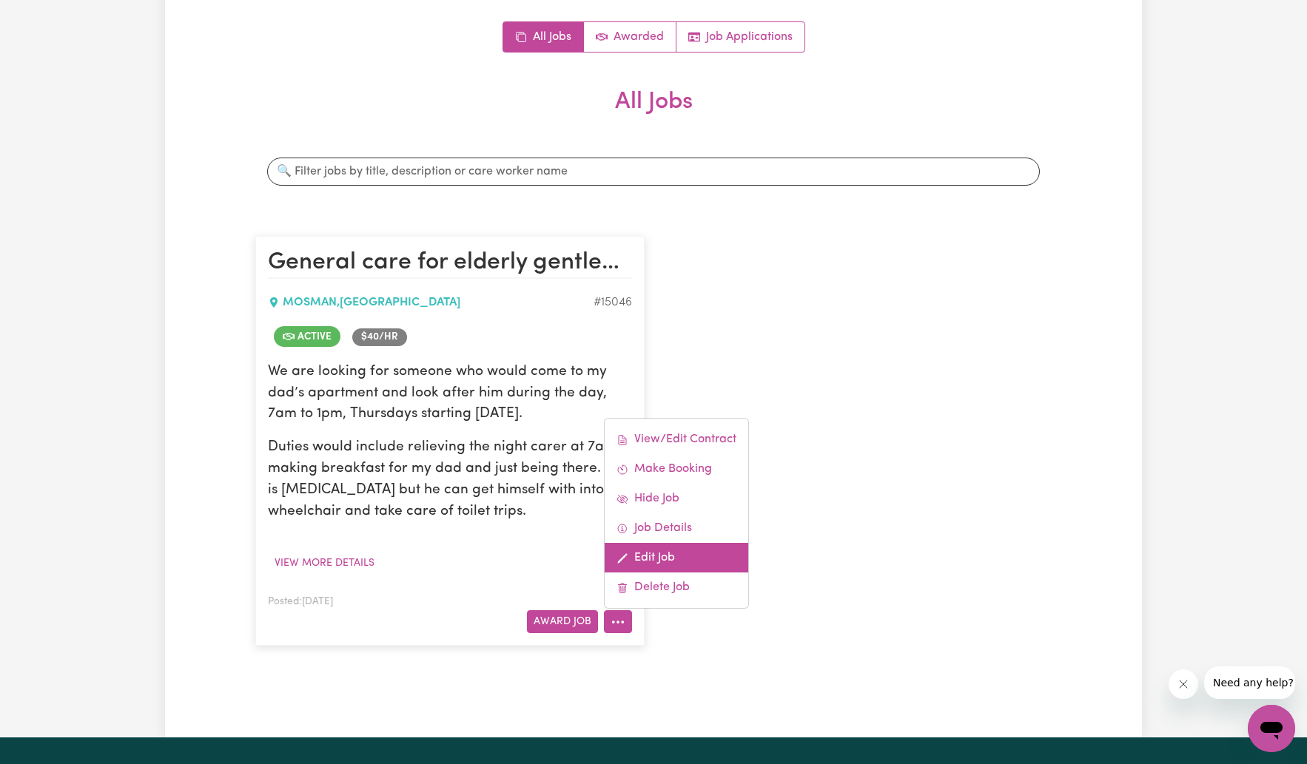
click at [652, 553] on link "Edit Job" at bounding box center [676, 558] width 144 height 30
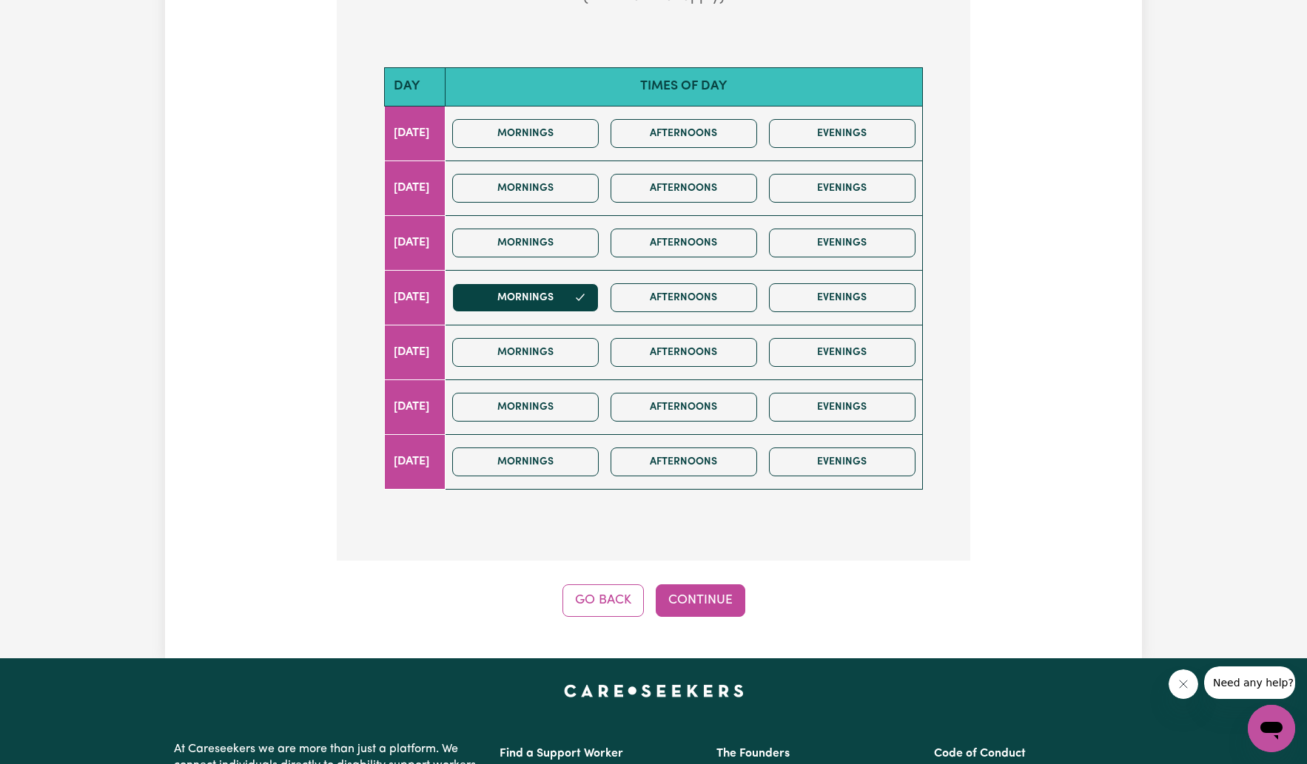
scroll to position [408, 0]
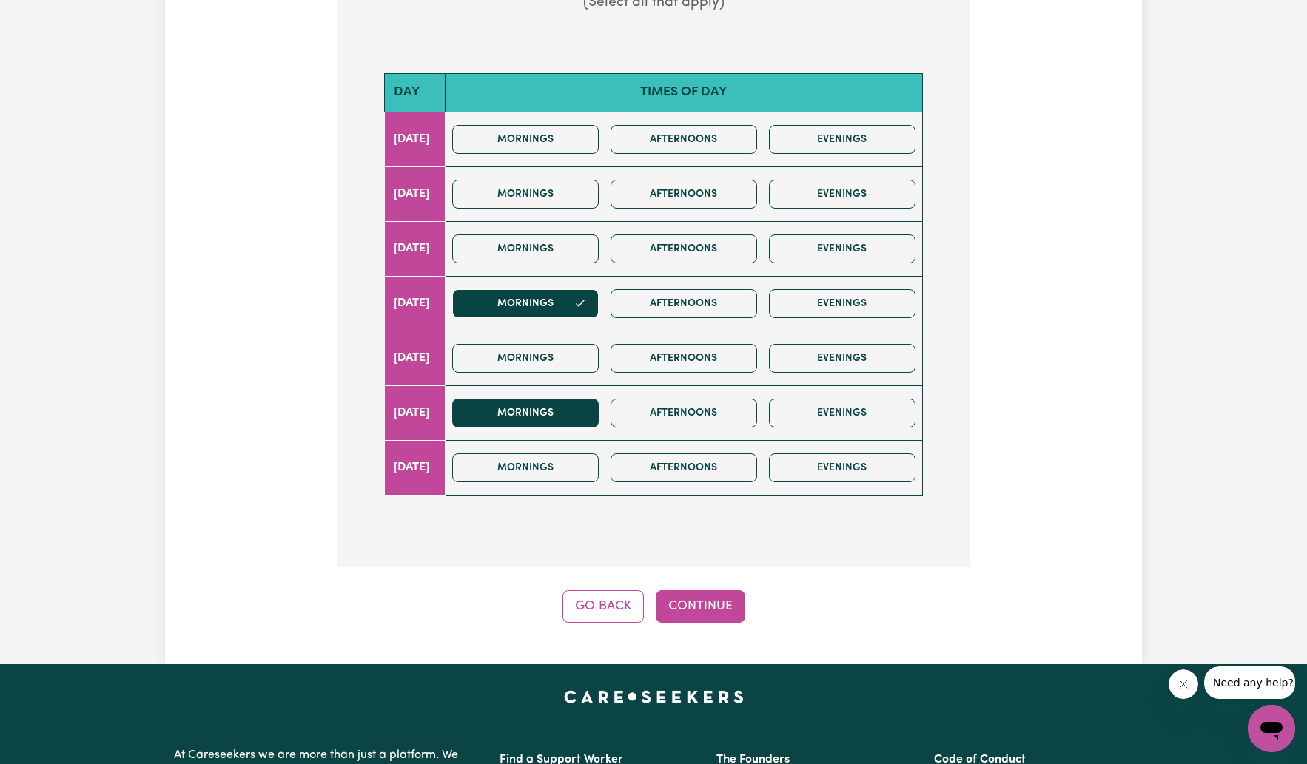
click at [562, 408] on button "Mornings" at bounding box center [525, 413] width 146 height 29
drag, startPoint x: 559, startPoint y: 189, endPoint x: 551, endPoint y: 186, distance: 8.4
click at [557, 189] on button "Mornings" at bounding box center [525, 194] width 146 height 29
click at [712, 579] on button "Continue" at bounding box center [700, 606] width 90 height 33
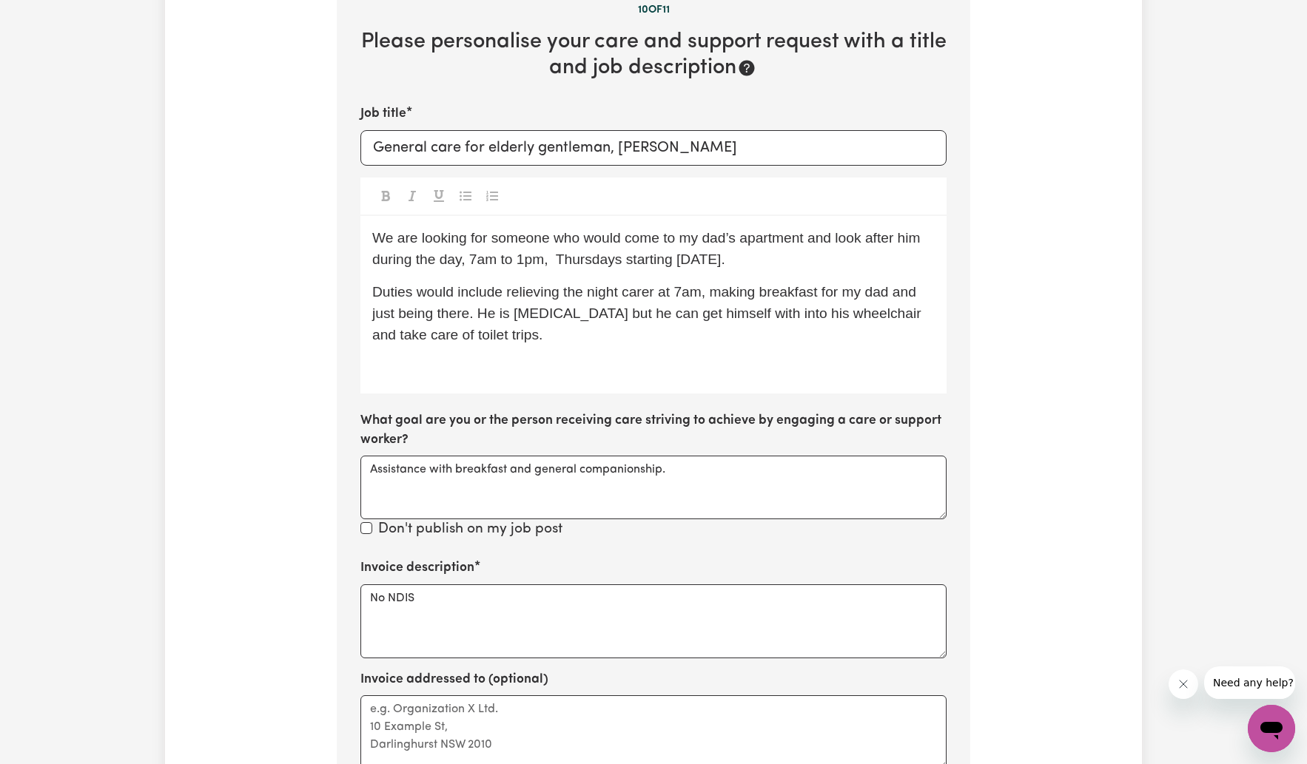
scroll to position [302, 0]
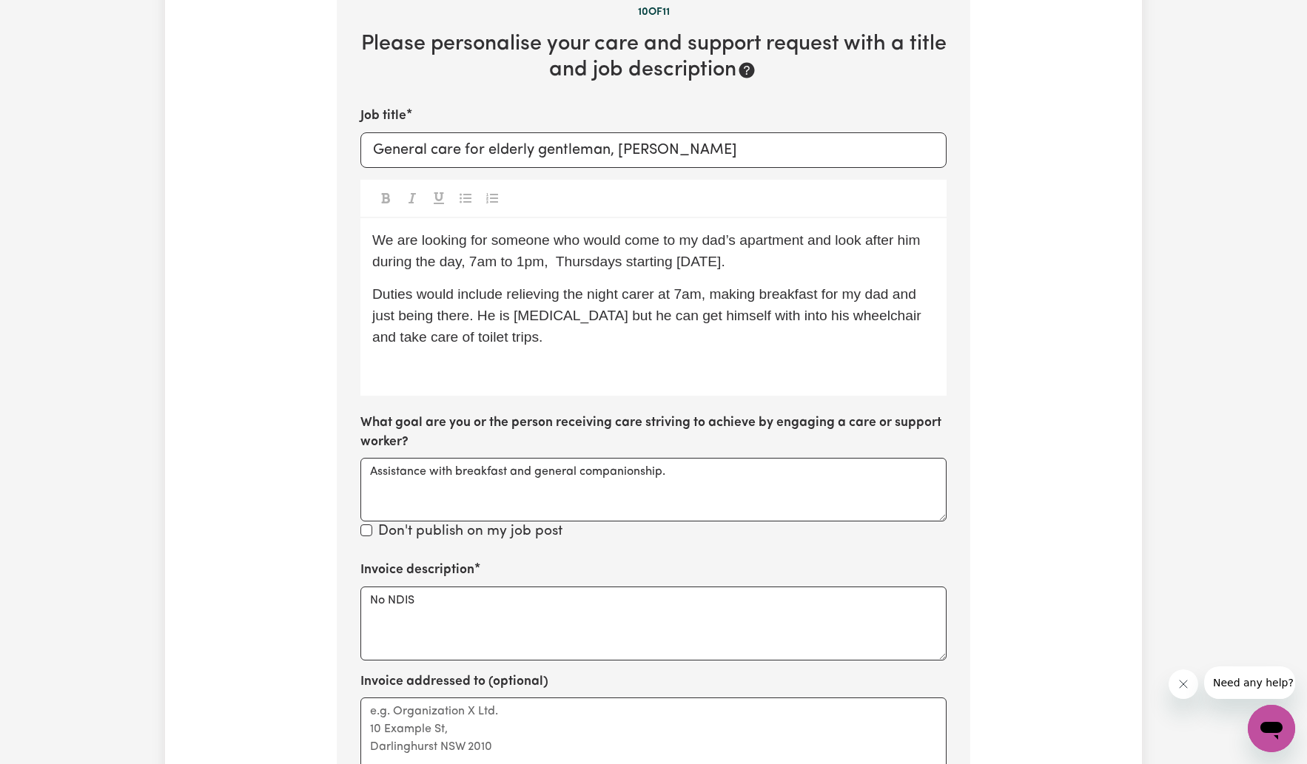
click at [553, 258] on span "We are looking for someone who would come to my dad’s apartment and look after …" at bounding box center [648, 250] width 552 height 37
click at [702, 259] on span "We are looking for someone who would come to my dad’s apartment and look after …" at bounding box center [648, 250] width 552 height 37
click at [786, 259] on span "We are looking for someone who would come to my dad’s apartment and look after …" at bounding box center [648, 250] width 552 height 37
click at [385, 269] on span "We are looking for someone who would come to my dad’s apartment and look after …" at bounding box center [648, 250] width 552 height 37
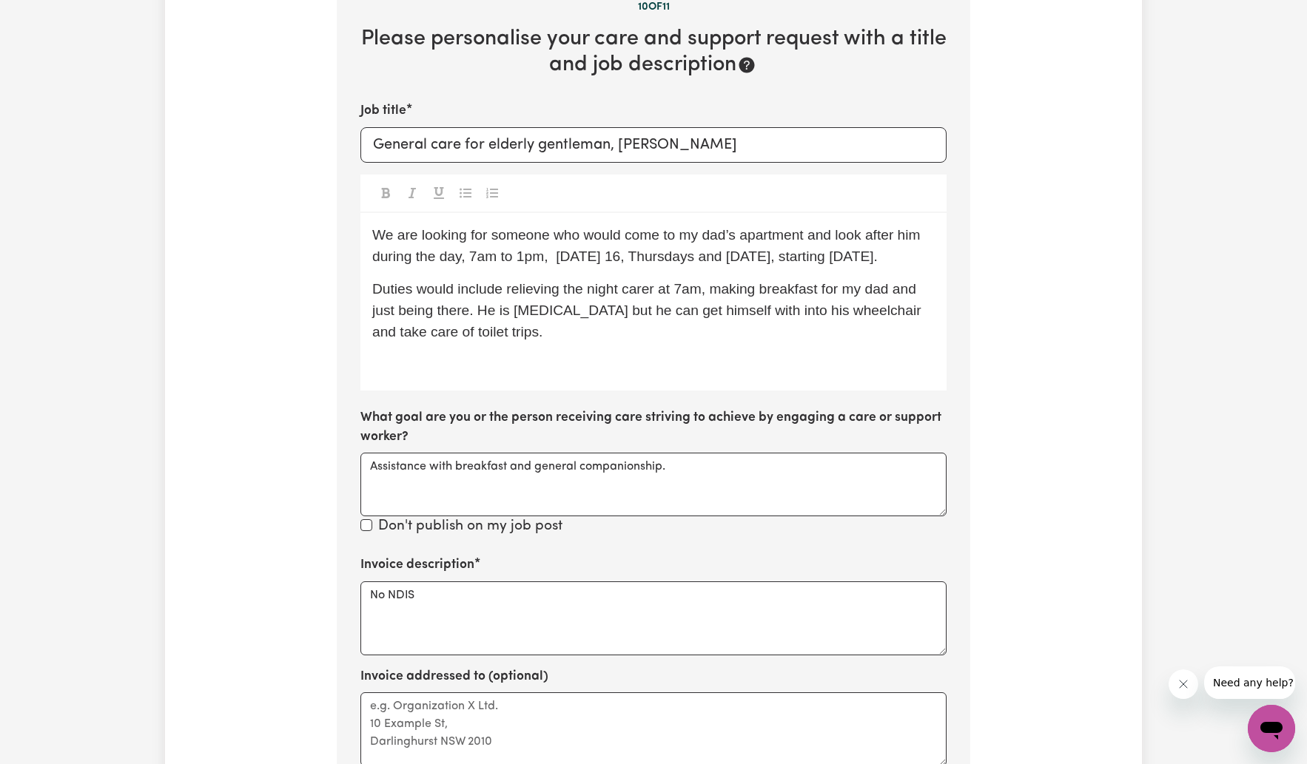
click at [499, 343] on p "Duties would include relieving the night carer at 7am, making breakfast for my …" at bounding box center [653, 311] width 562 height 64
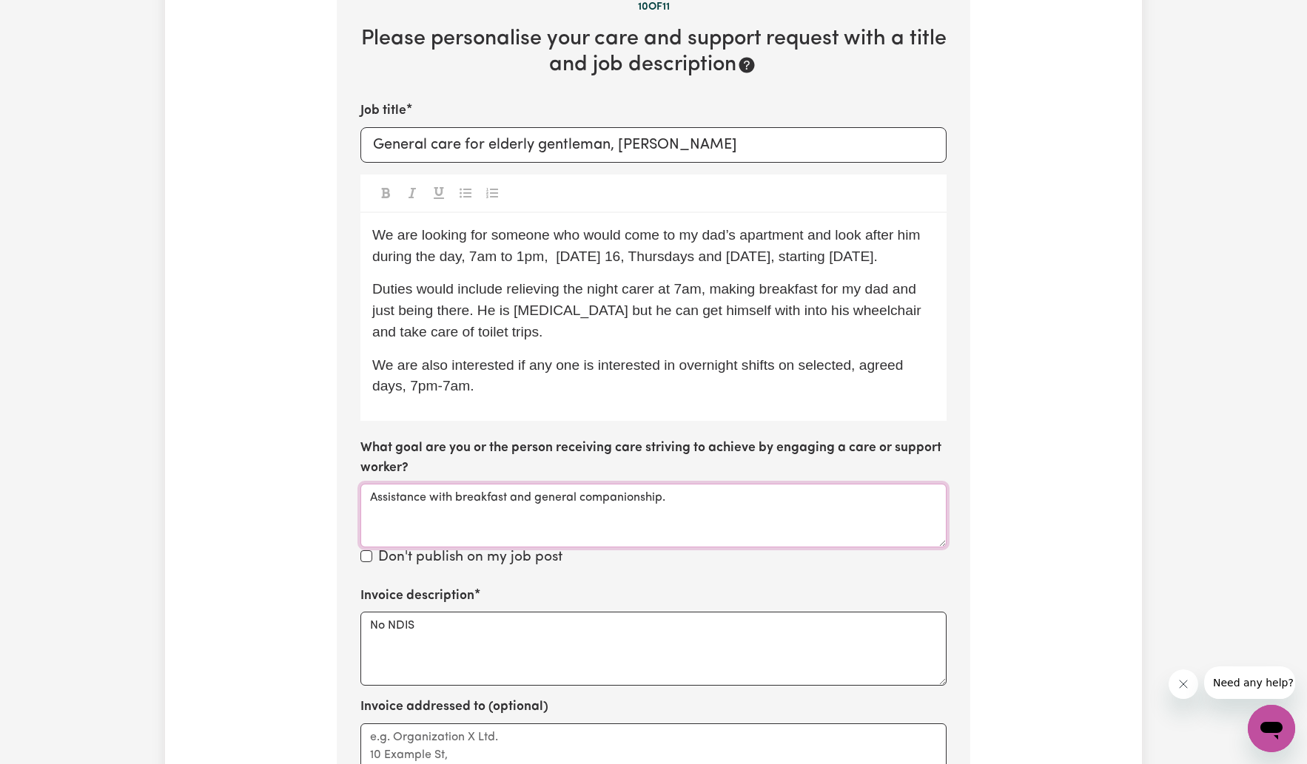
click at [675, 513] on textarea "Assistance with breakfast and general companionship." at bounding box center [653, 516] width 586 height 64
click at [789, 511] on textarea "Assistance with breakfast and general companionship. Overnight, night care, ass…" at bounding box center [653, 516] width 586 height 64
click at [441, 530] on textarea "Assistance with breakfast and general companionship. Overnight, night care, ass…" at bounding box center [653, 516] width 586 height 64
click at [908, 511] on textarea "Assistance with breakfast and general companionship. Overnight, night care, ass…" at bounding box center [653, 516] width 586 height 64
click at [835, 513] on textarea "Assistance with breakfast and general companionship. Overnight, night care, ass…" at bounding box center [653, 516] width 586 height 64
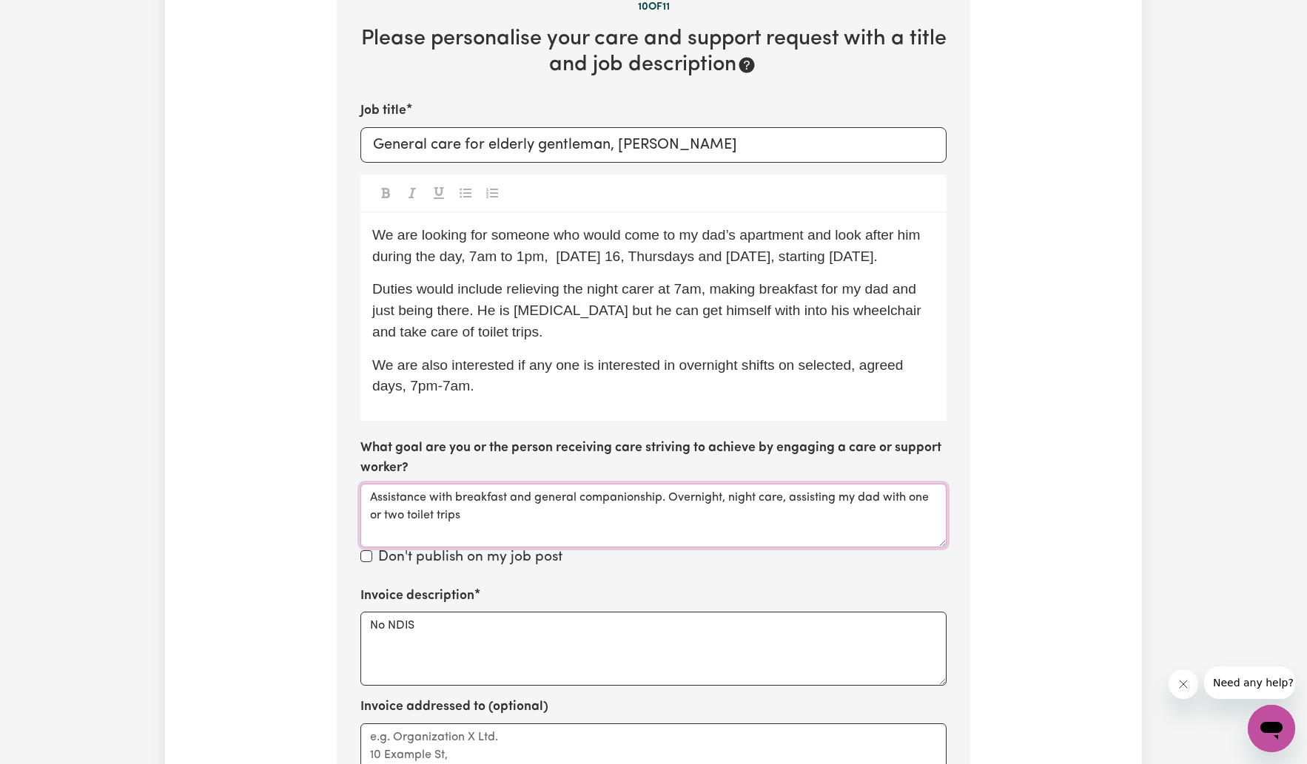
click at [502, 531] on textarea "Assistance with breakfast and general companionship. Overnight, night care, ass…" at bounding box center [653, 516] width 586 height 64
click at [789, 513] on textarea "Assistance with breakfast and general companionship. Overnight, night care, ass…" at bounding box center [653, 516] width 586 height 64
click at [670, 514] on textarea "Assistance with breakfast and general companionship. Overnight, night care, onl…" at bounding box center [653, 516] width 586 height 64
click at [457, 528] on textarea "Assistance with breakfast and general companionship. Overnight, night care, onl…" at bounding box center [653, 516] width 586 height 64
click at [818, 531] on textarea "Assistance with breakfast and general companionship. Overnight care, only assis…" at bounding box center [653, 516] width 586 height 64
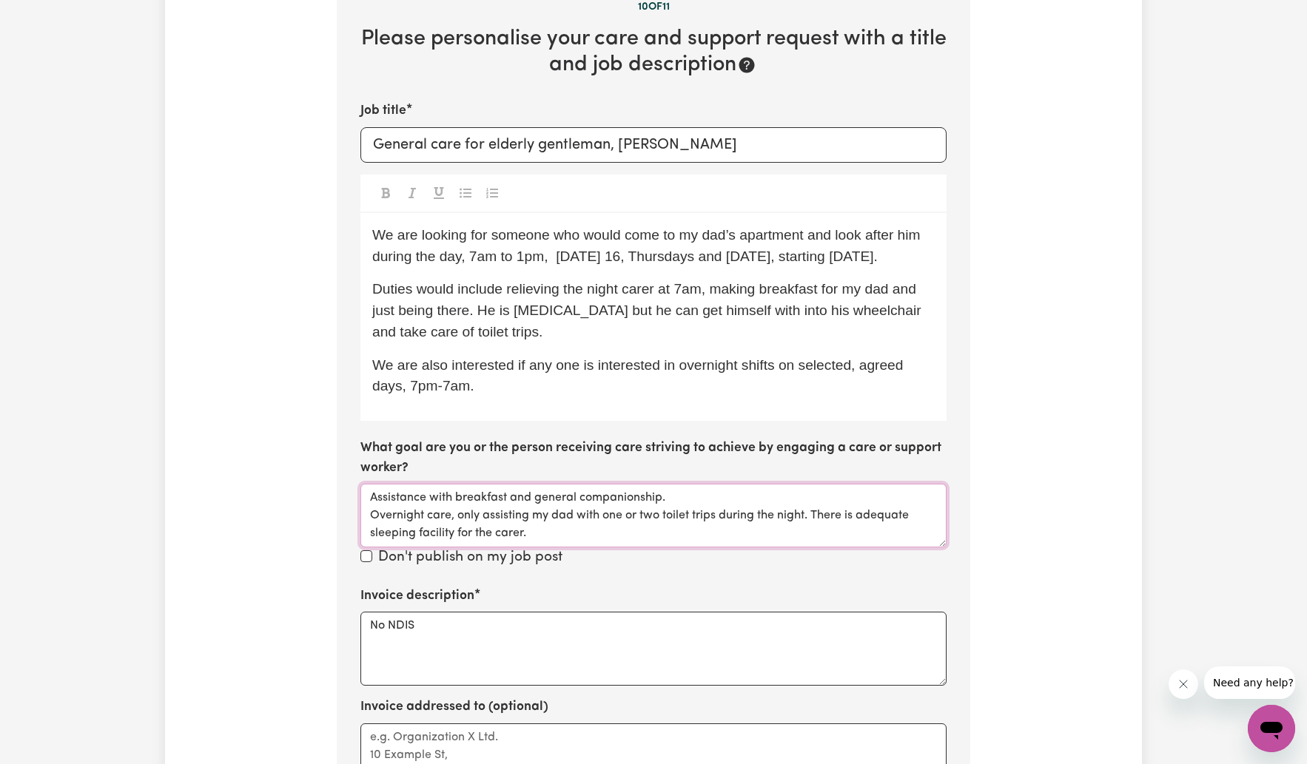
click at [909, 530] on textarea "Assistance with breakfast and general companionship. Overnight care, only assis…" at bounding box center [653, 516] width 586 height 64
drag, startPoint x: 819, startPoint y: 530, endPoint x: 854, endPoint y: 530, distance: 35.5
click at [854, 530] on textarea "Assistance with breakfast and general companionship. Overnight care, only assis…" at bounding box center [653, 516] width 586 height 64
click at [621, 547] on textarea "Assistance with breakfast and general companionship. Overnight care, only assis…" at bounding box center [653, 516] width 586 height 64
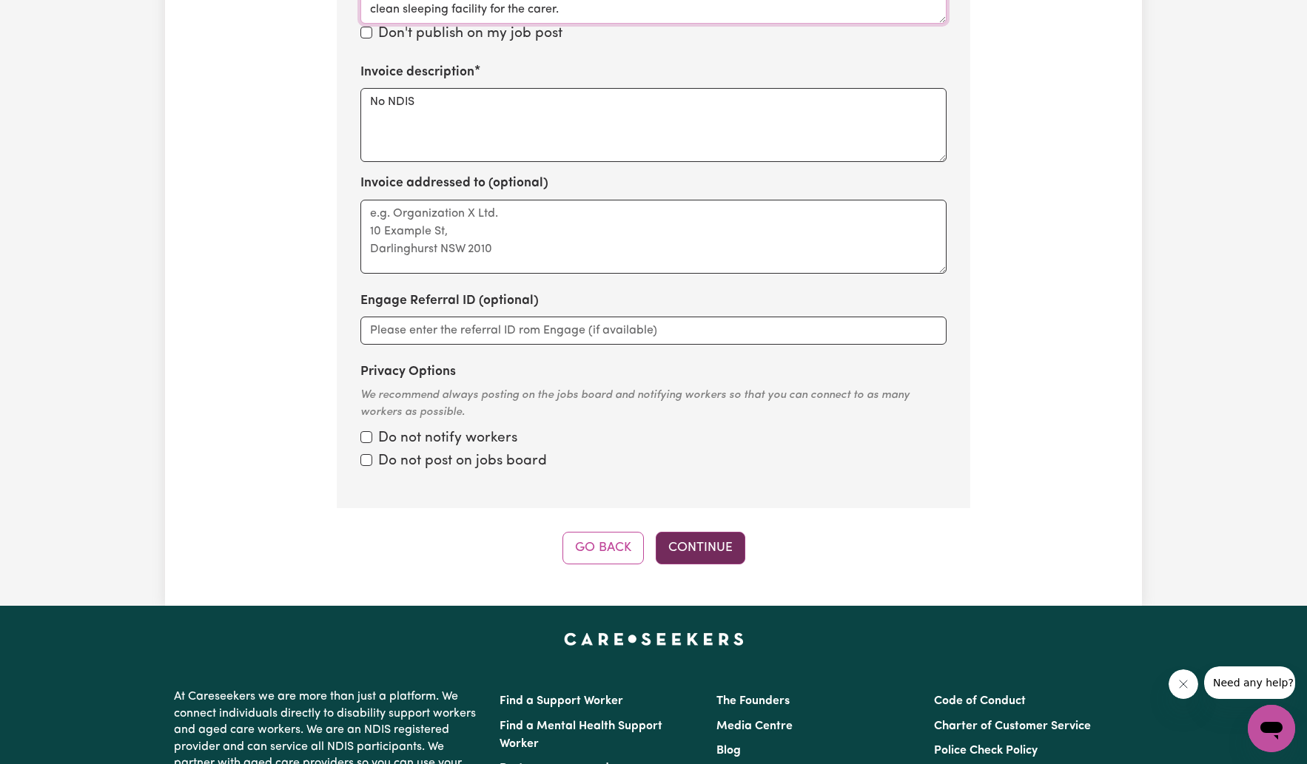
type textarea "Assistance with breakfast and general companionship. Overnight care, only assis…"
click at [697, 564] on button "Continue" at bounding box center [700, 548] width 90 height 33
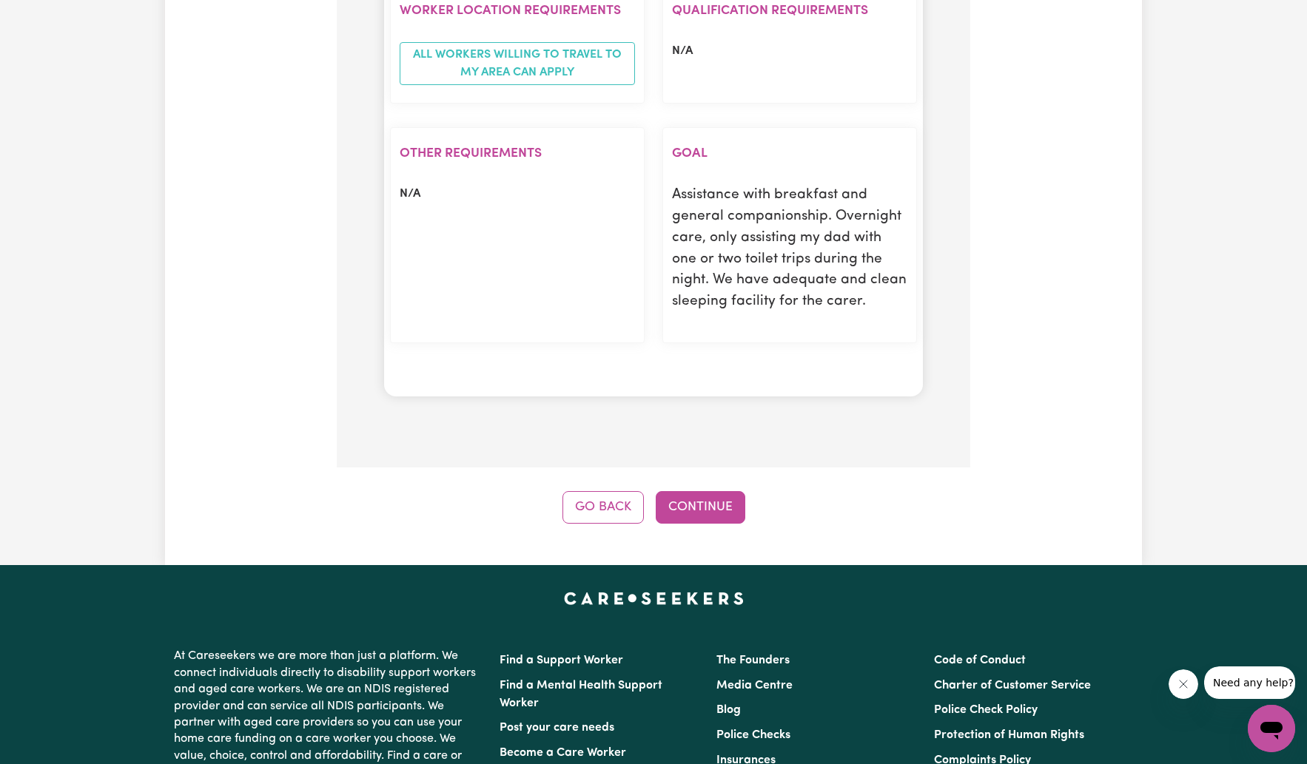
scroll to position [1482, 0]
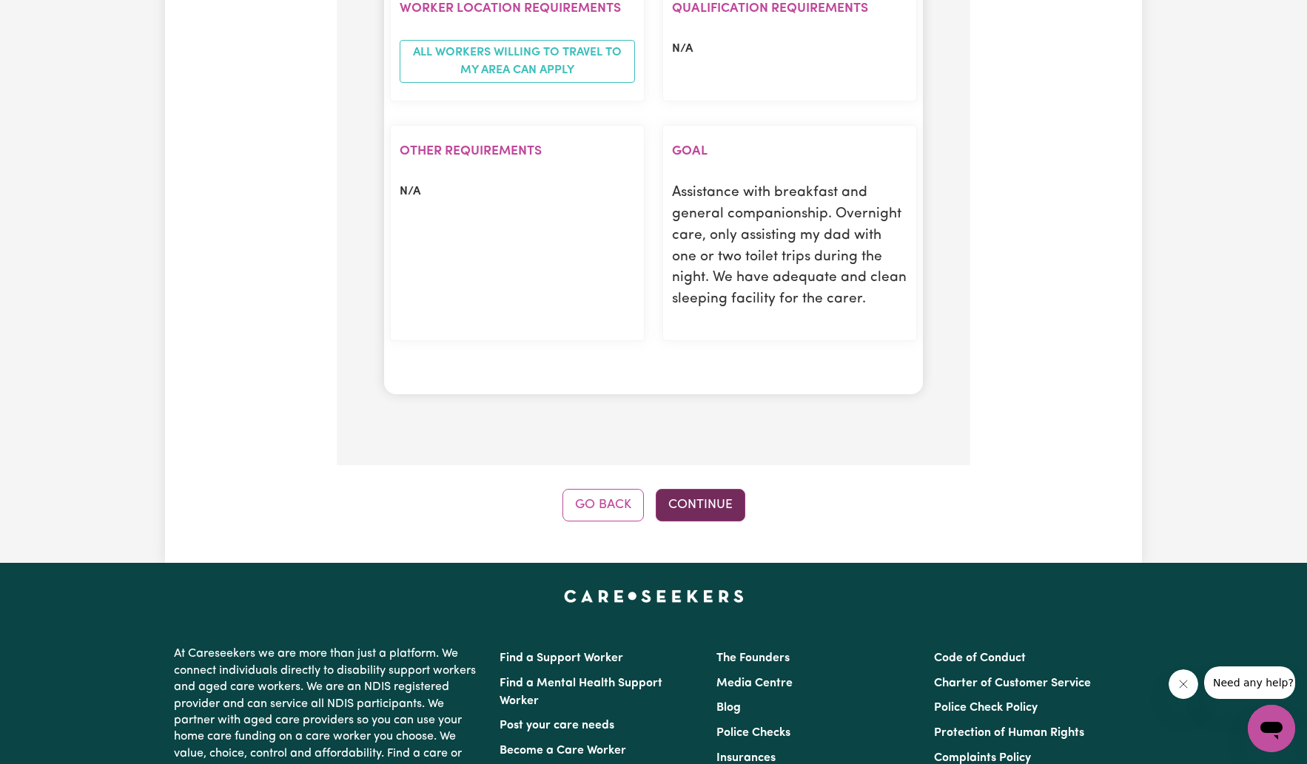
click at [709, 493] on button "Continue" at bounding box center [700, 505] width 90 height 33
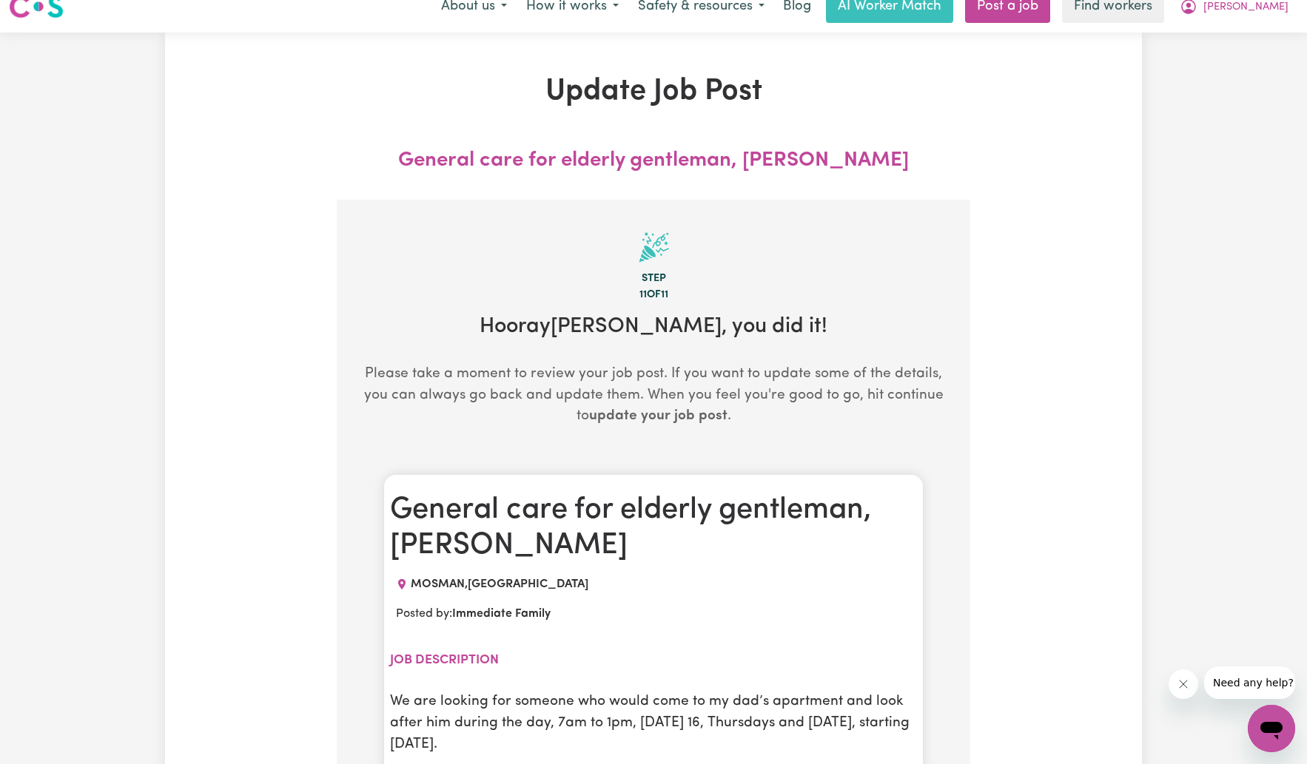
scroll to position [0, 0]
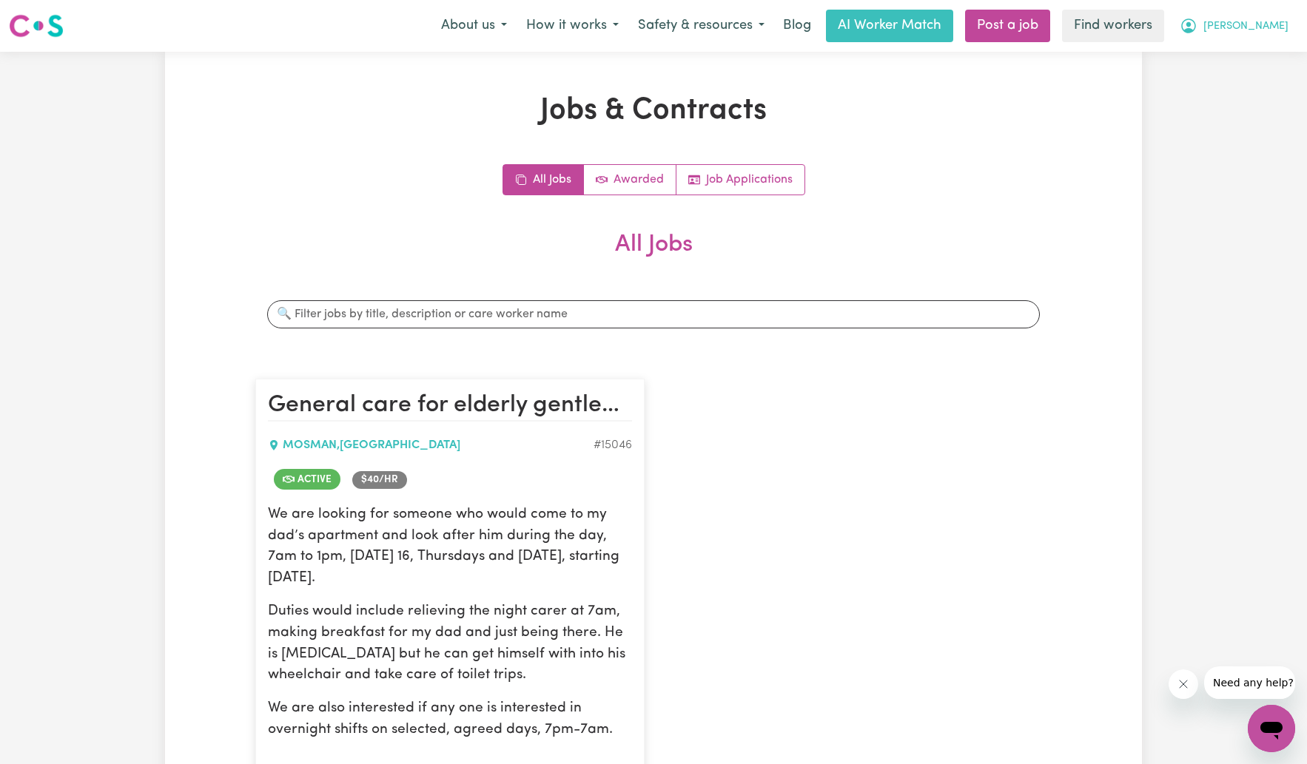
click at [926, 30] on span "[PERSON_NAME]" at bounding box center [1245, 26] width 85 height 16
click at [926, 56] on link "My Dashboard" at bounding box center [1238, 58] width 117 height 28
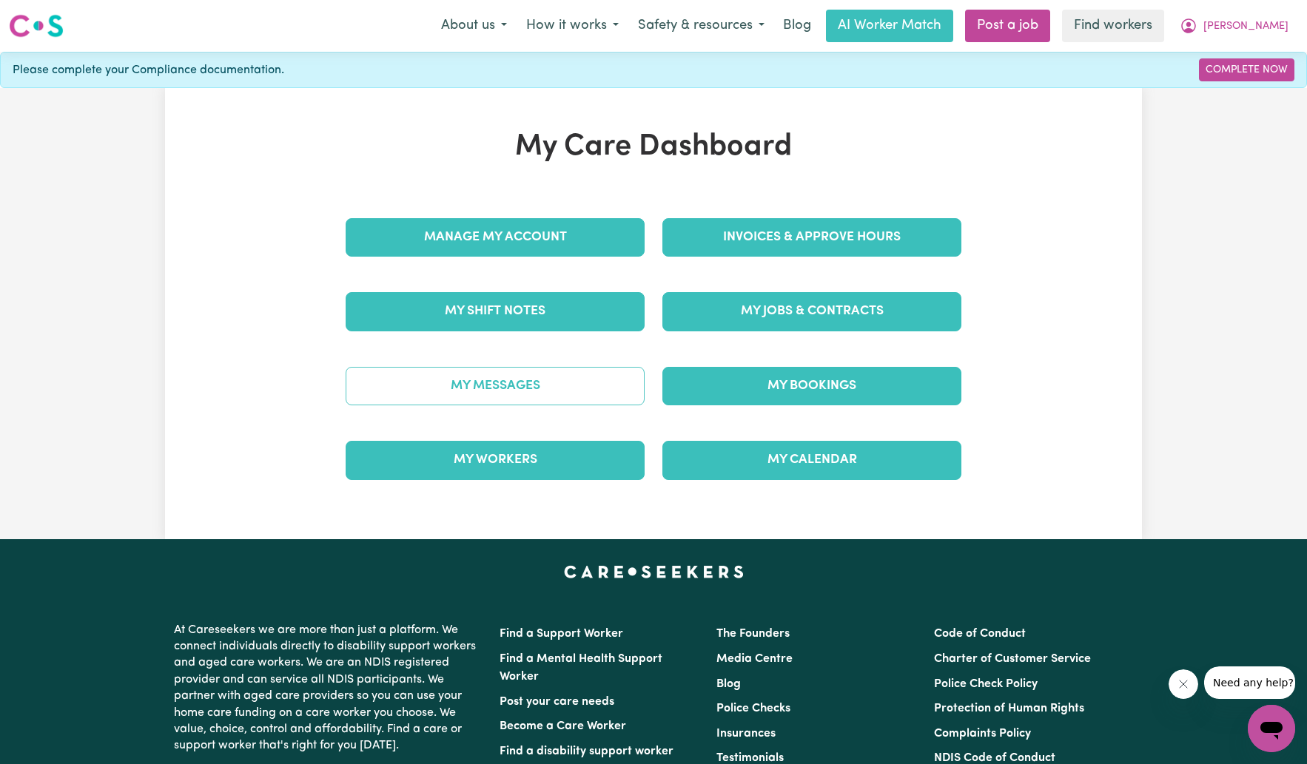
click at [535, 385] on link "My Messages" at bounding box center [494, 386] width 299 height 38
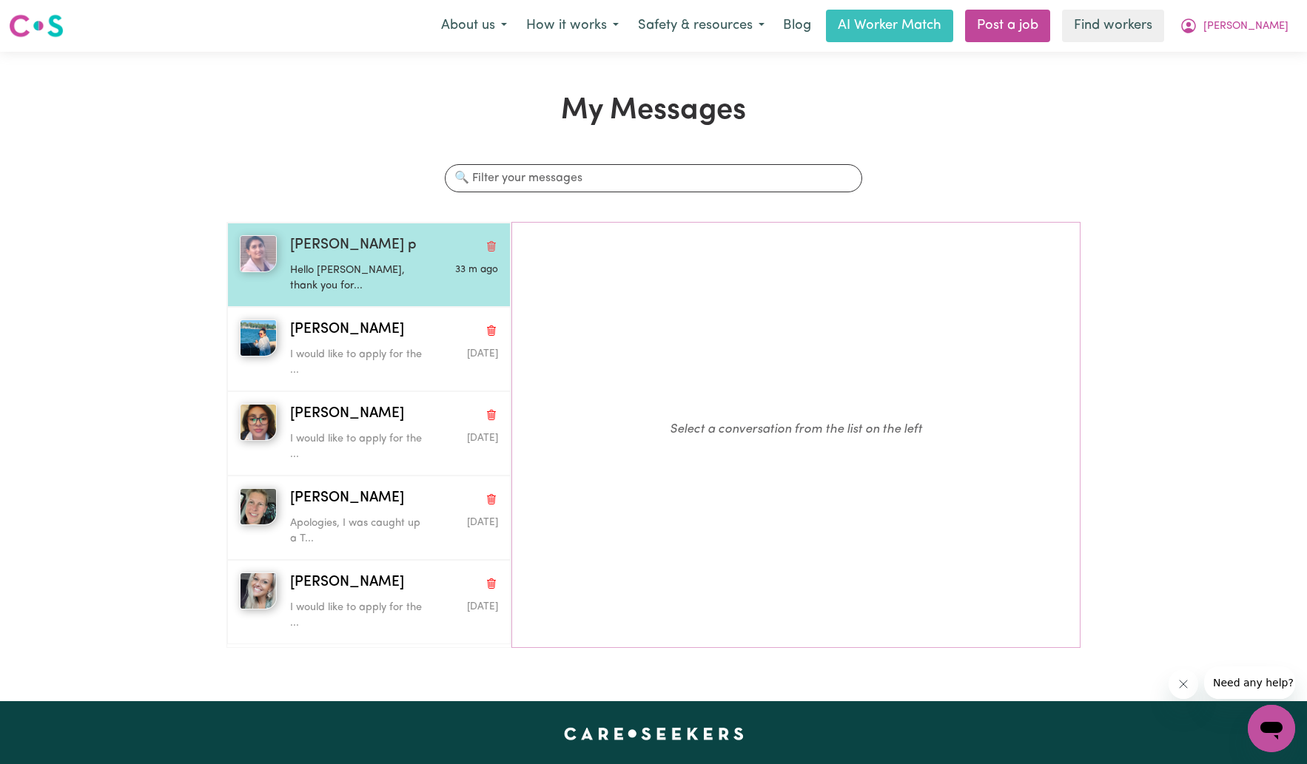
scroll to position [1, 0]
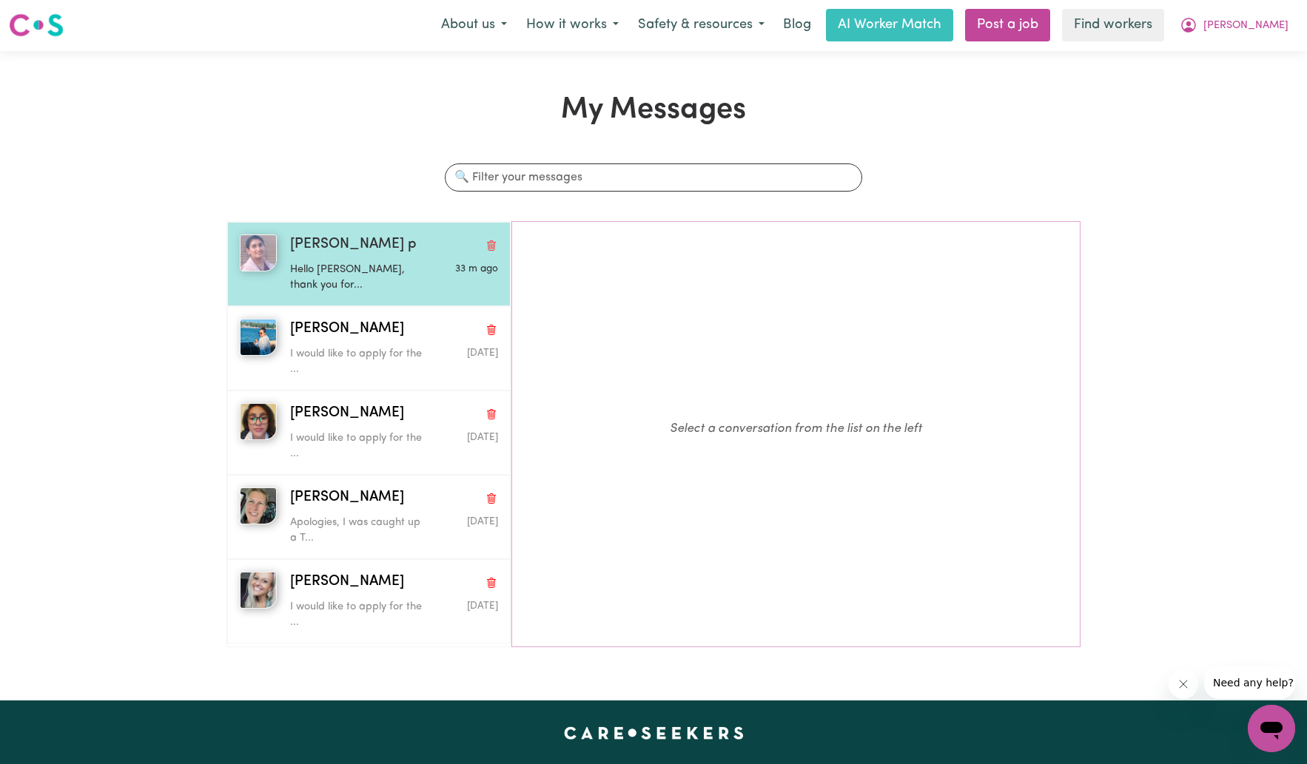
click at [340, 242] on span "[PERSON_NAME] p" at bounding box center [353, 245] width 127 height 21
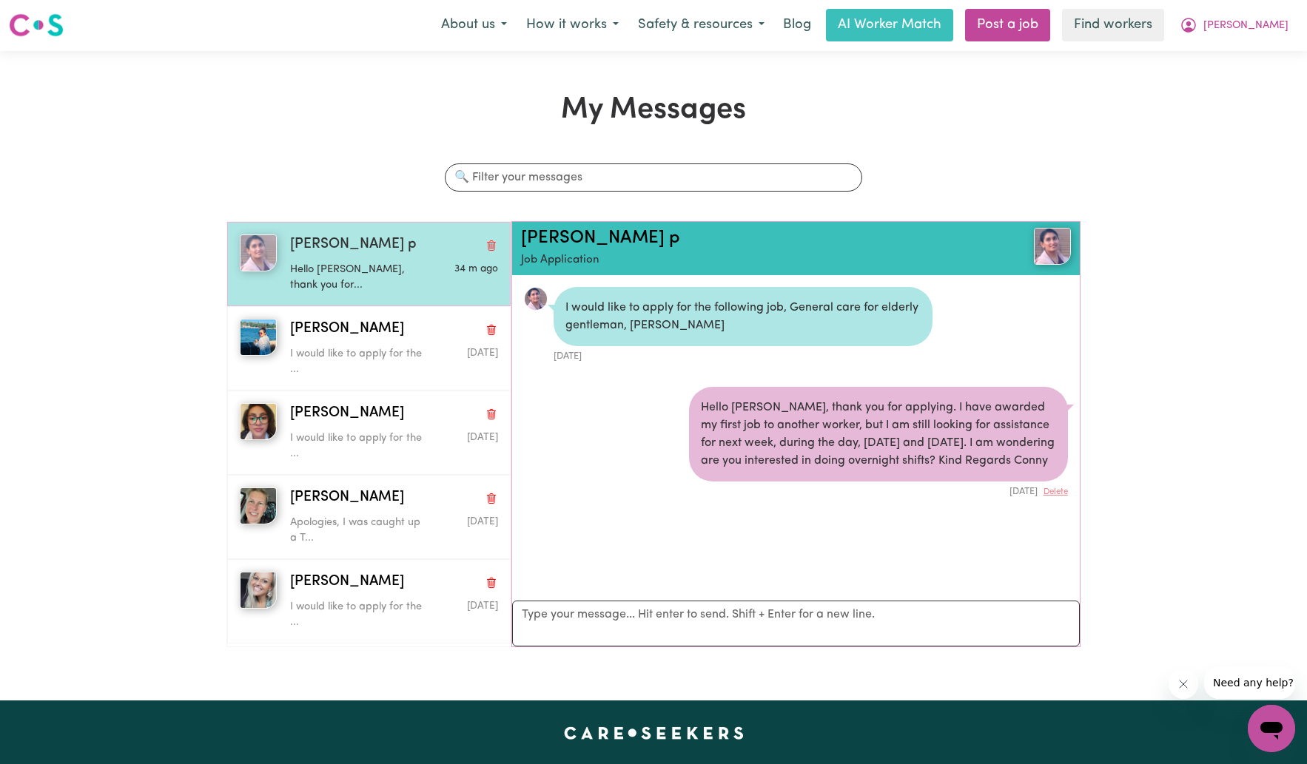
scroll to position [7, 0]
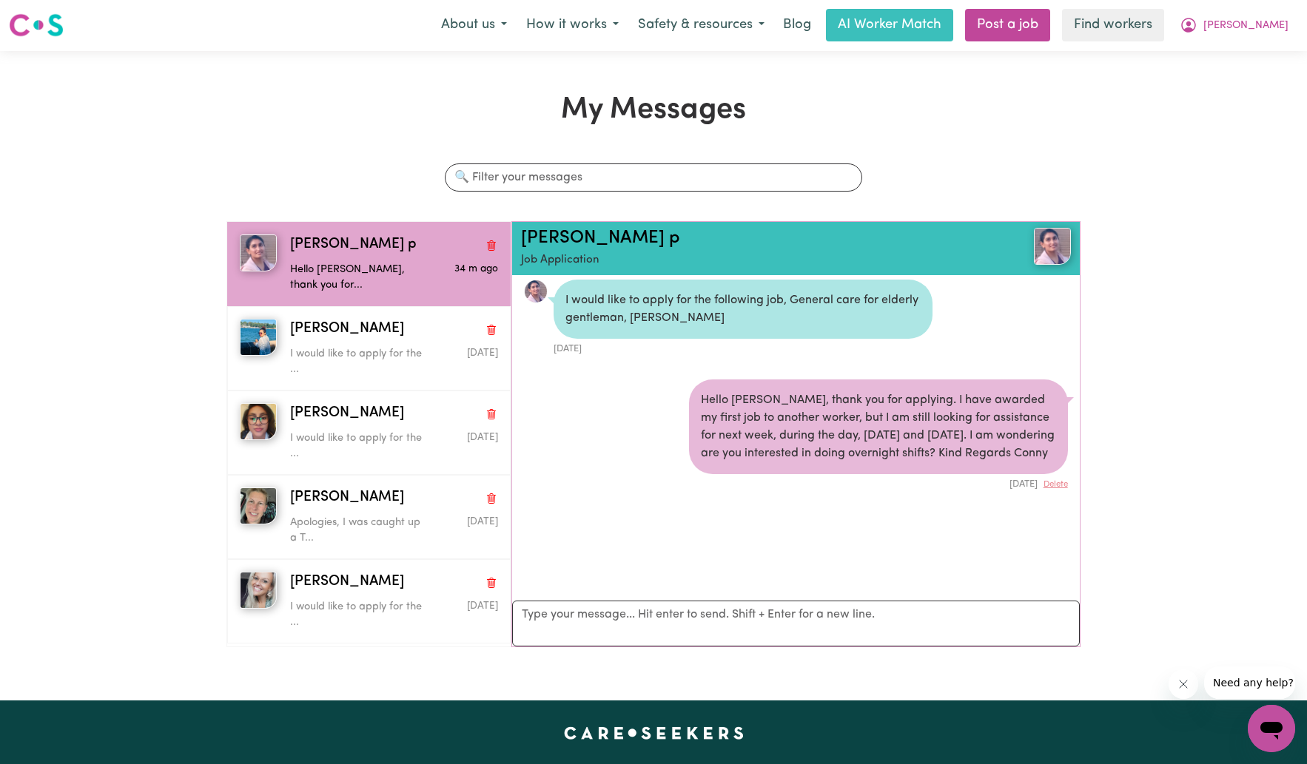
click at [432, 104] on h1 "My Messages" at bounding box center [652, 110] width 853 height 36
click at [926, 25] on span "[PERSON_NAME]" at bounding box center [1245, 26] width 85 height 16
click at [926, 61] on link "My Dashboard" at bounding box center [1238, 57] width 117 height 28
